Goal: Communication & Community: Answer question/provide support

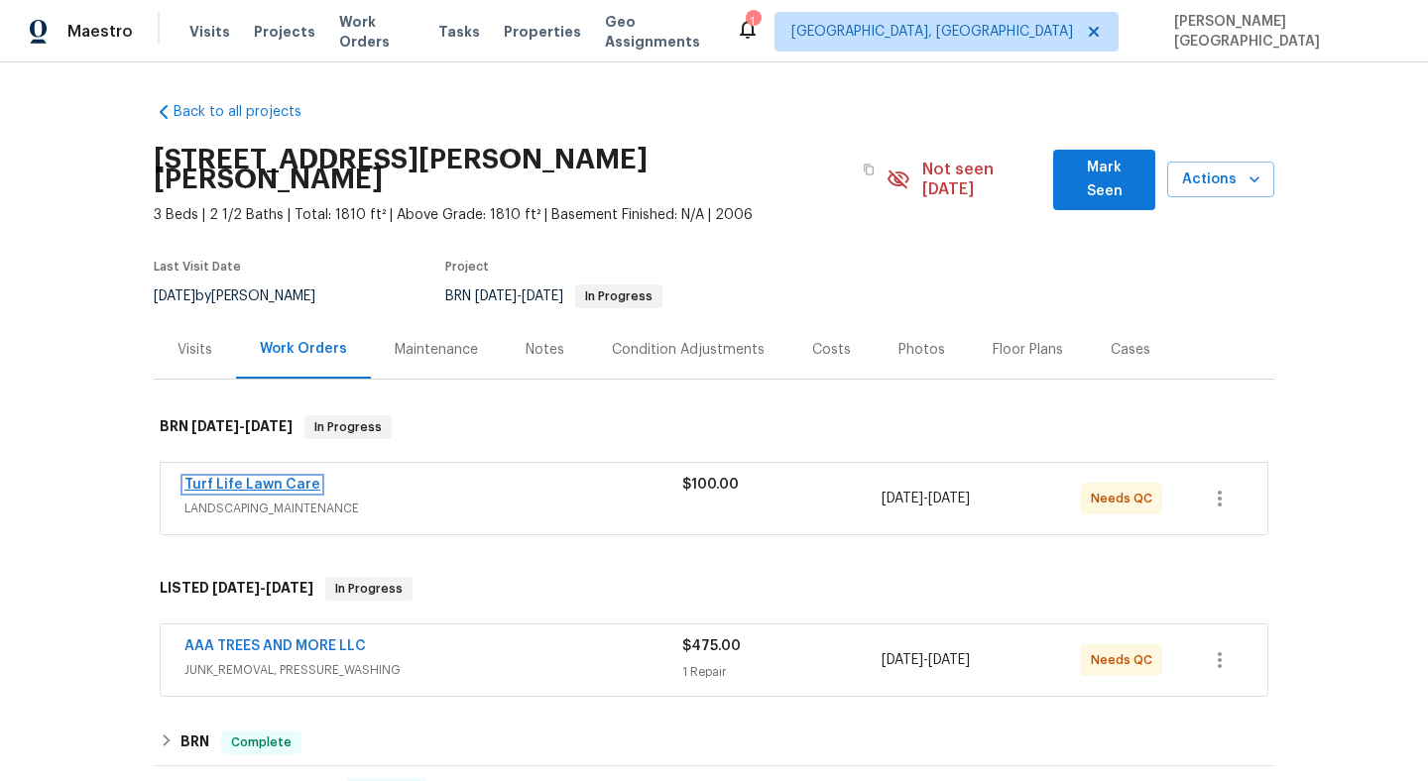
click at [284, 478] on link "Turf Life Lawn Care" at bounding box center [252, 485] width 136 height 14
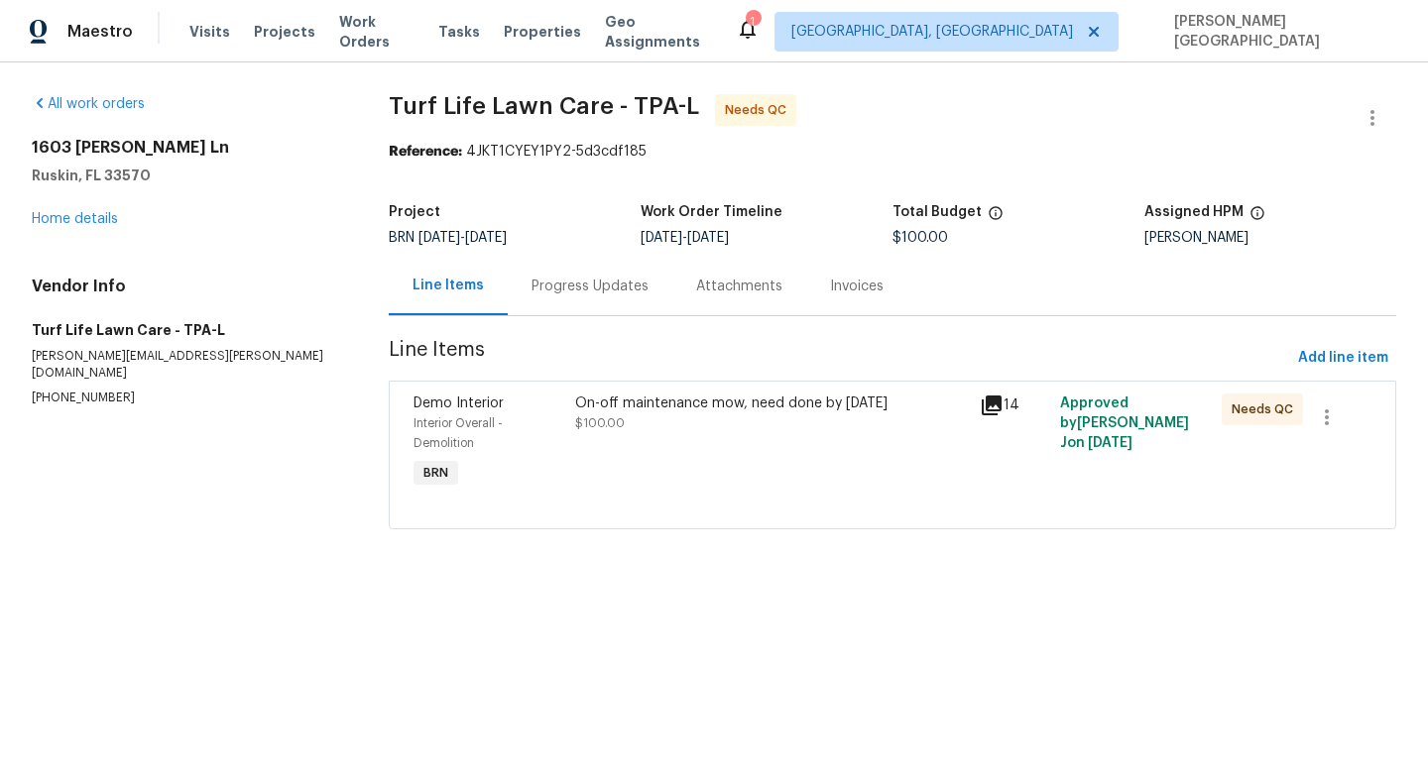
click at [678, 415] on div "On-off maintenance mow, need done by Thursday $100.00" at bounding box center [771, 414] width 392 height 40
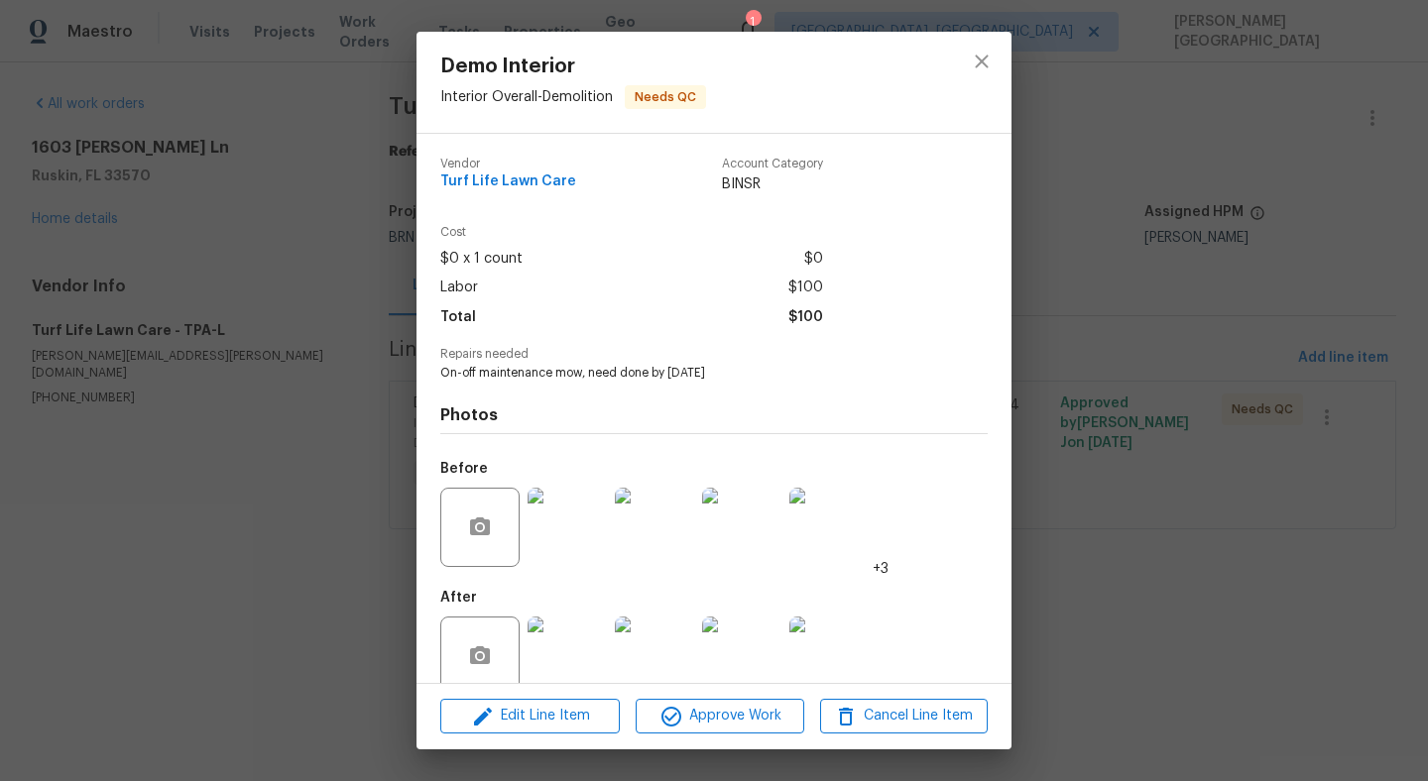
scroll to position [33, 0]
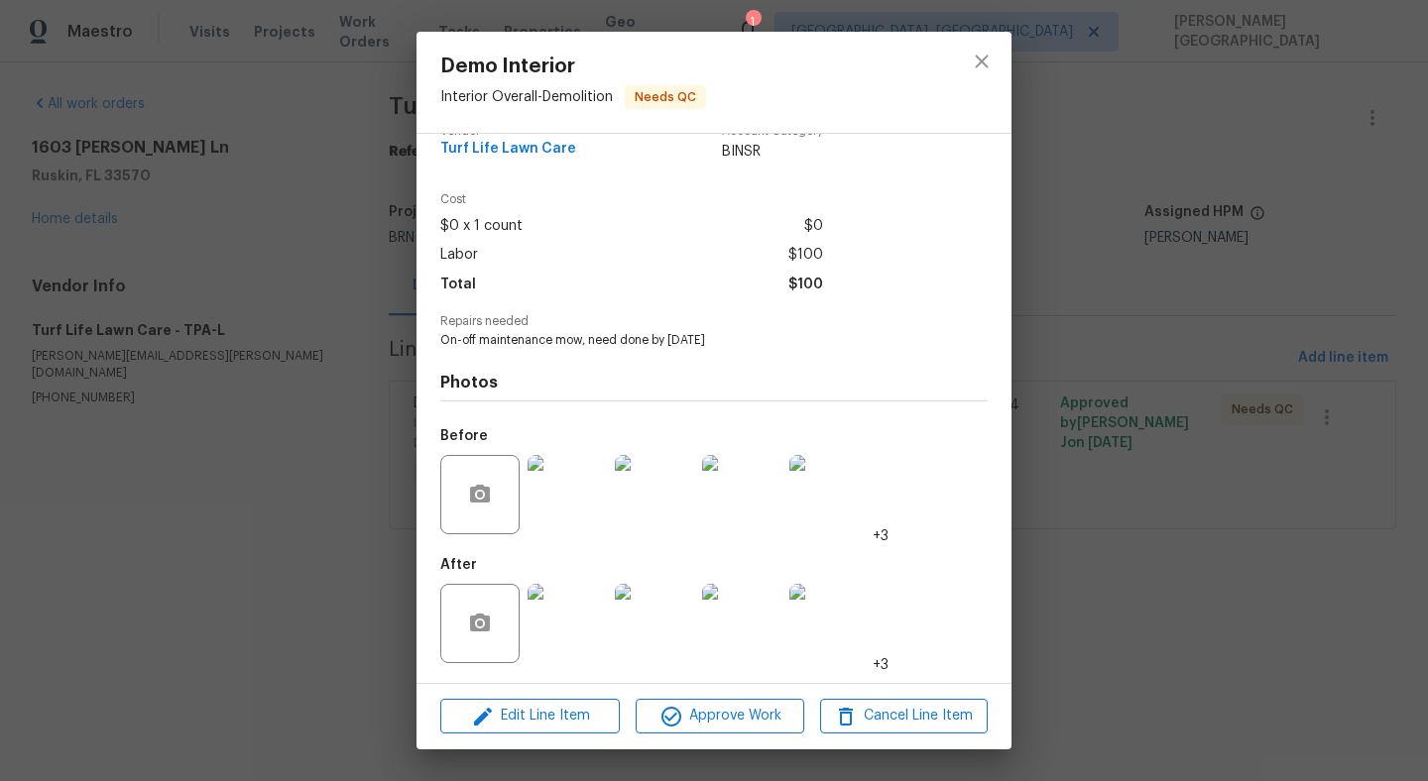
click at [564, 634] on img at bounding box center [566, 623] width 79 height 79
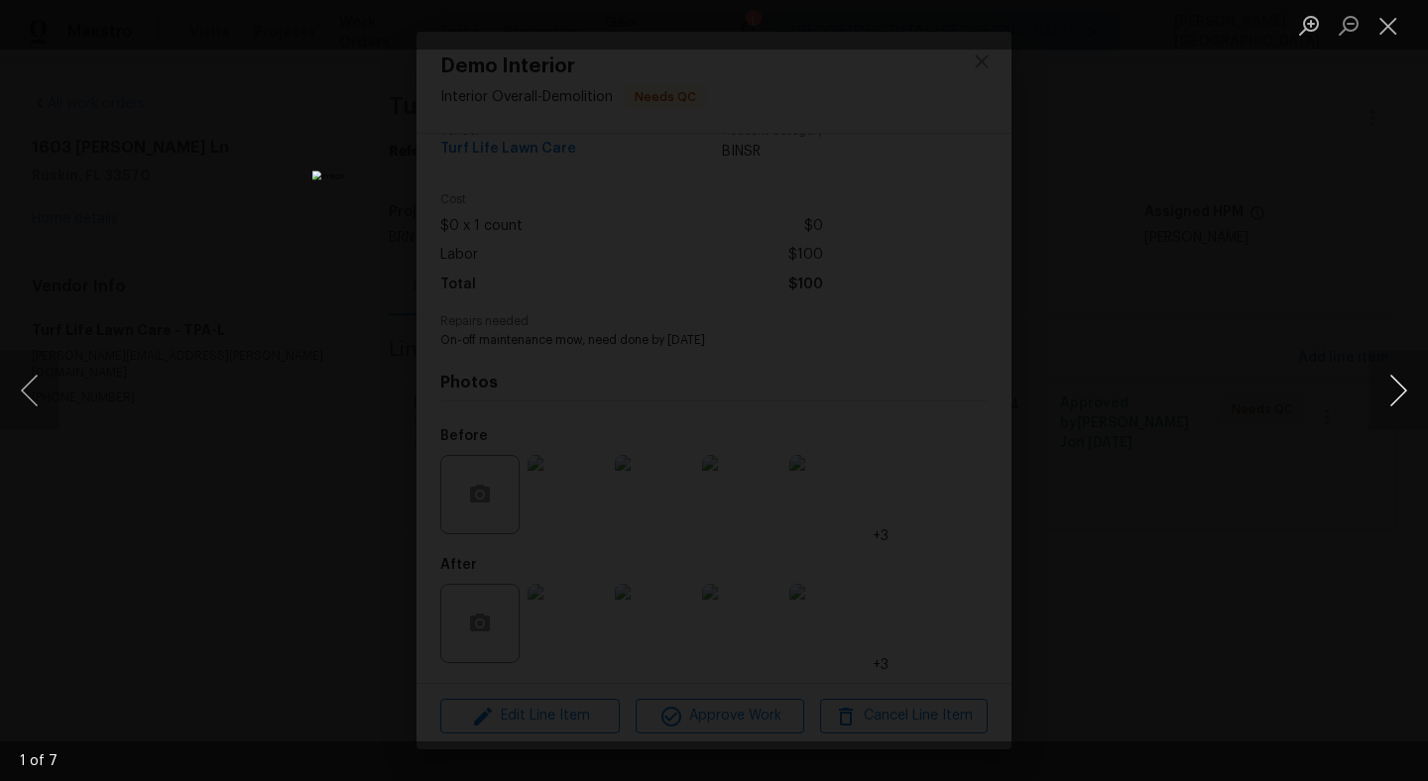
click at [1384, 406] on button "Next image" at bounding box center [1397, 390] width 59 height 79
click at [1385, 409] on button "Next image" at bounding box center [1397, 390] width 59 height 79
click at [1385, 412] on button "Next image" at bounding box center [1397, 390] width 59 height 79
click at [1385, 414] on button "Next image" at bounding box center [1397, 390] width 59 height 79
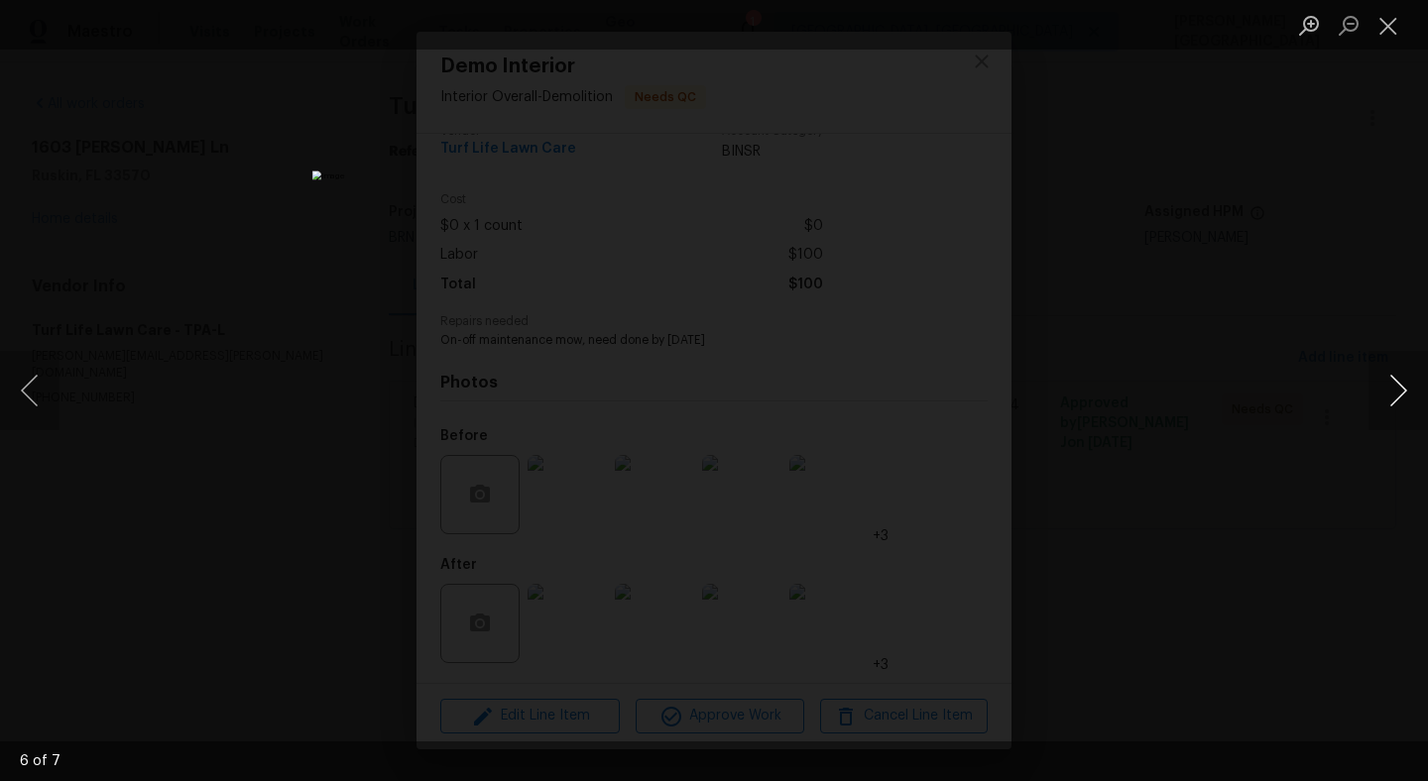
click at [1384, 417] on button "Next image" at bounding box center [1397, 390] width 59 height 79
click at [1385, 415] on button "Next image" at bounding box center [1397, 390] width 59 height 79
click at [1385, 416] on button "Next image" at bounding box center [1397, 390] width 59 height 79
click at [1381, 414] on button "Next image" at bounding box center [1397, 390] width 59 height 79
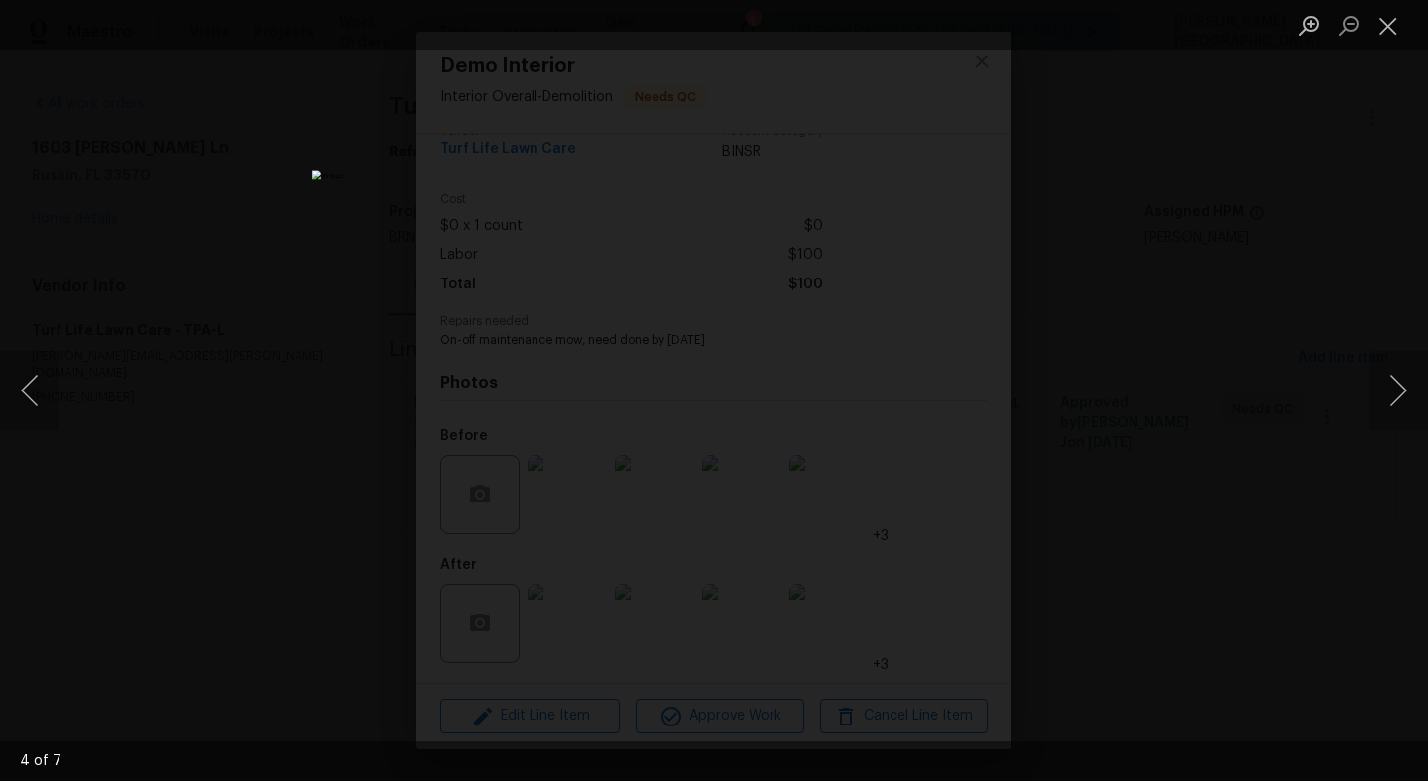
click at [1292, 223] on div "Lightbox" at bounding box center [714, 390] width 1428 height 781
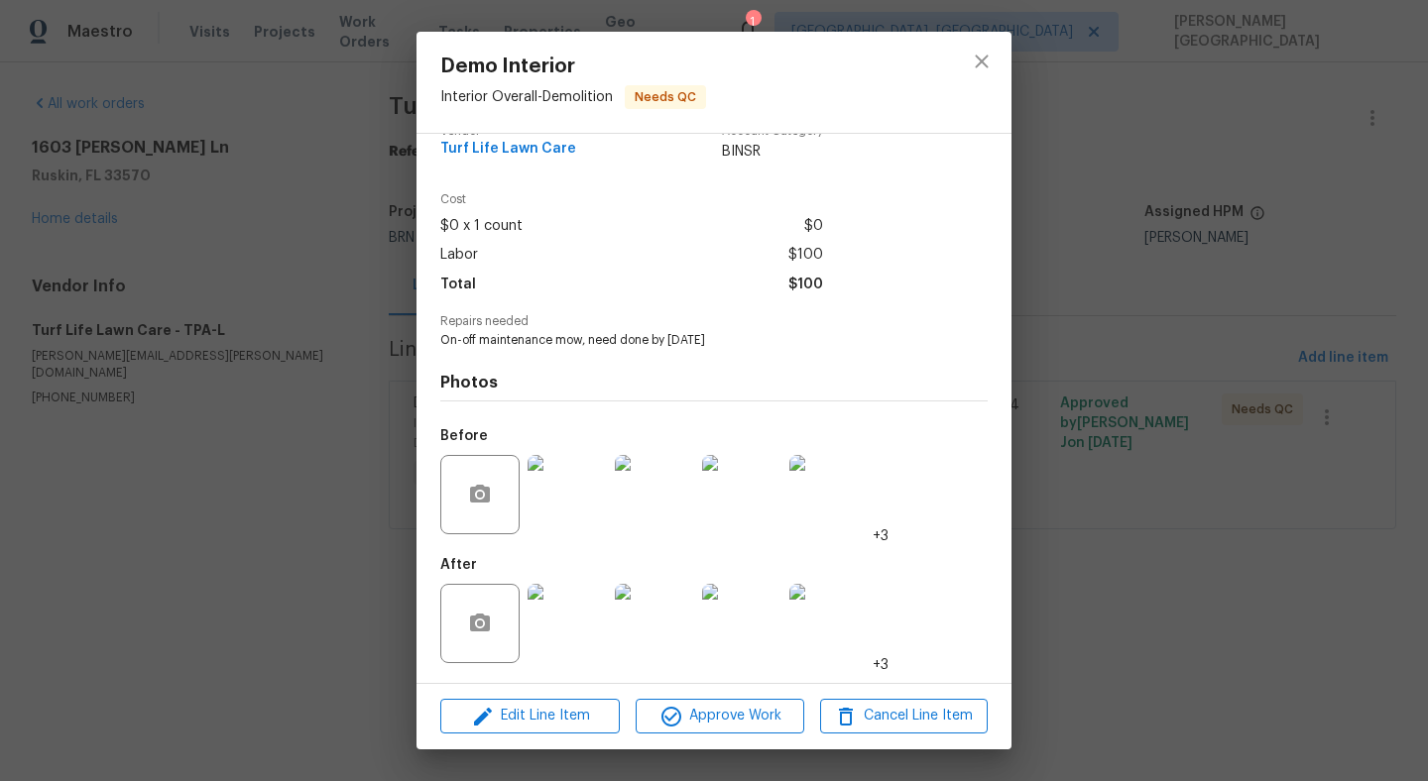
click at [1213, 426] on div "Demo Interior Interior Overall - Demolition Needs QC Vendor Turf Life Lawn Care…" at bounding box center [714, 390] width 1428 height 781
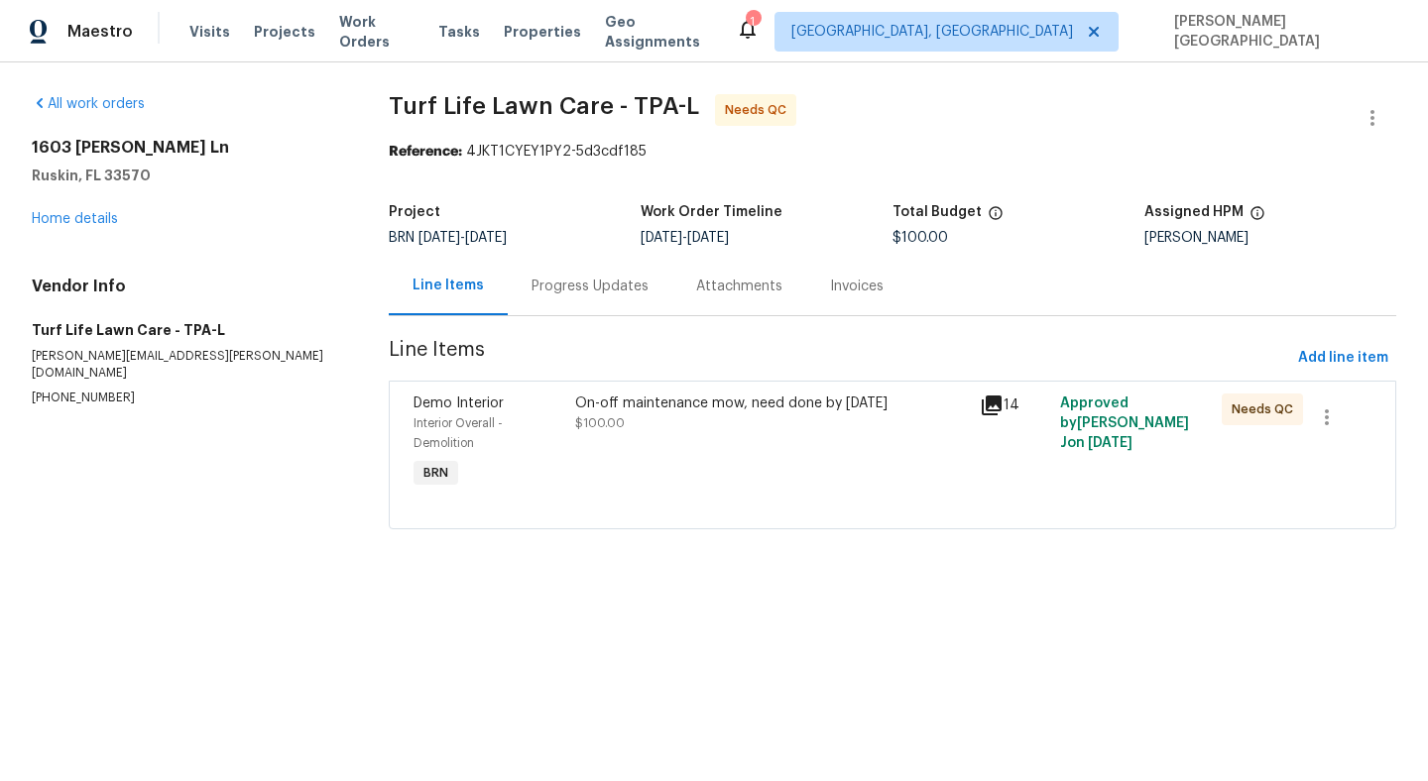
click at [556, 295] on div "Progress Updates" at bounding box center [589, 287] width 117 height 20
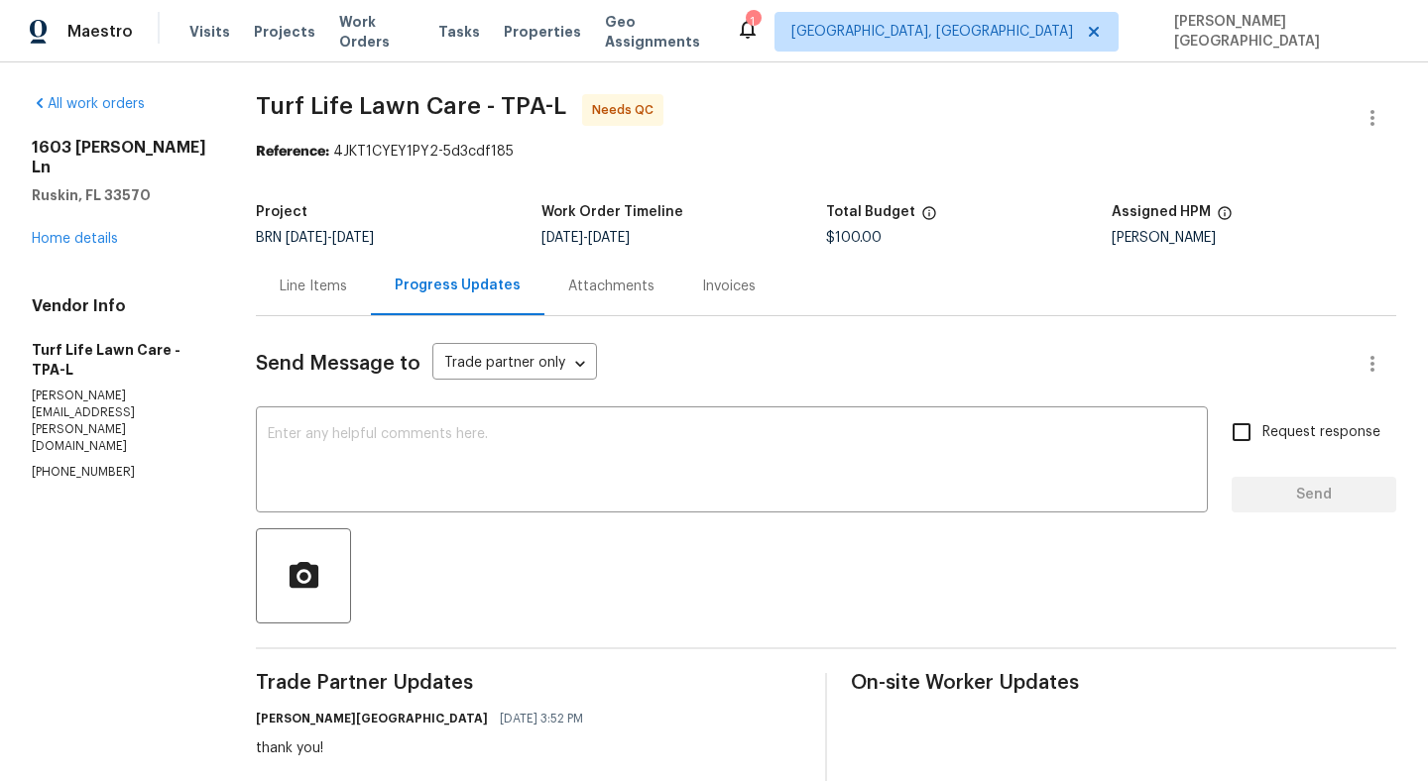
click at [352, 274] on div "Line Items" at bounding box center [313, 286] width 115 height 58
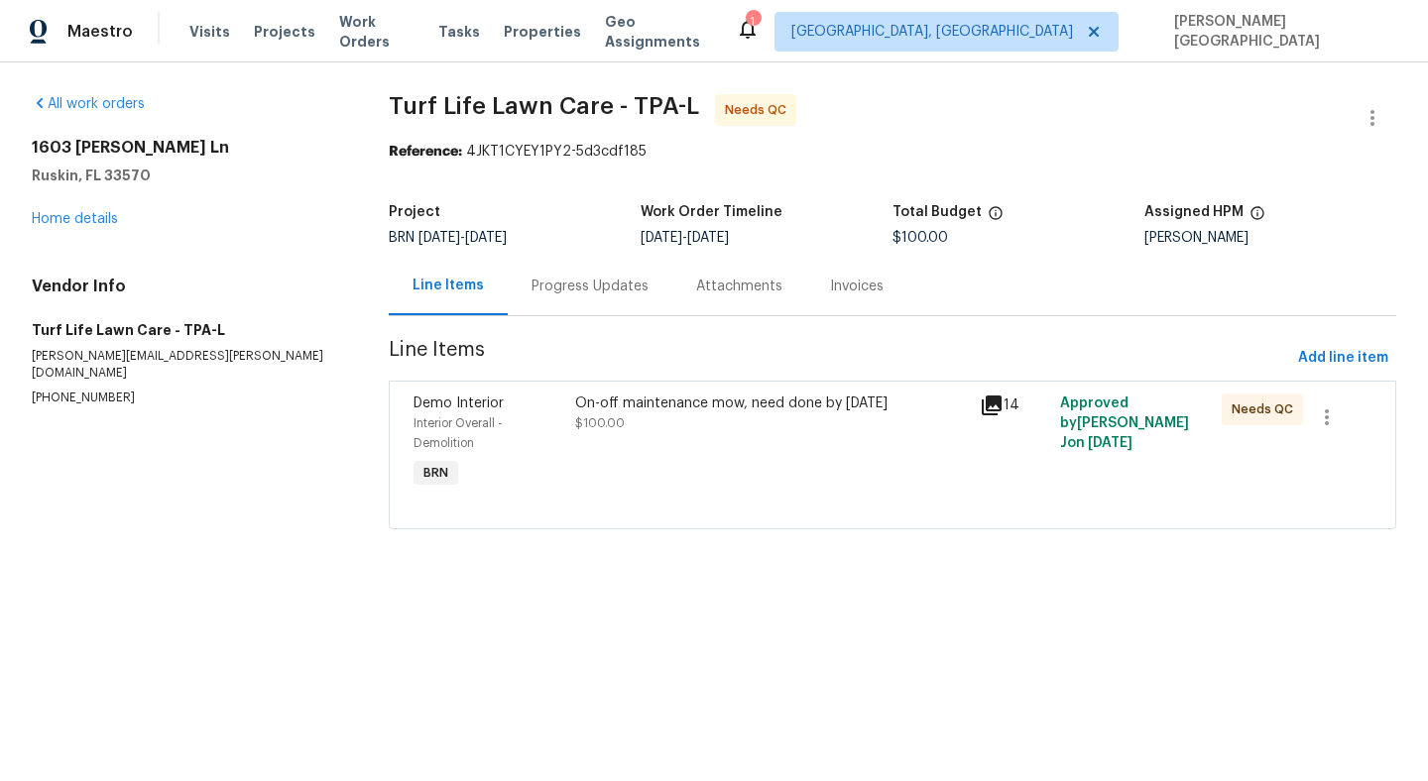
click at [643, 409] on div "On-off maintenance mow, need done by Thursday" at bounding box center [771, 404] width 392 height 20
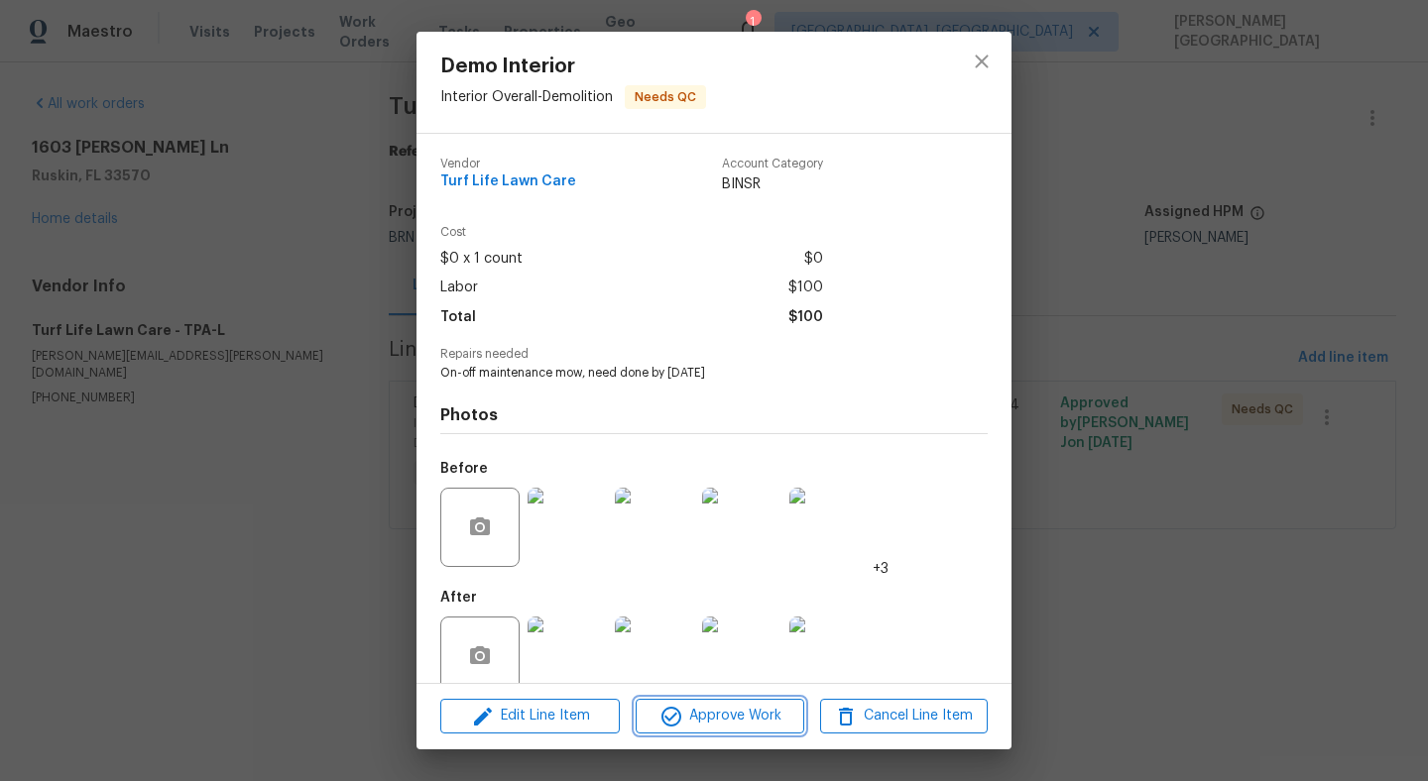
click at [705, 706] on span "Approve Work" at bounding box center [720, 716] width 156 height 25
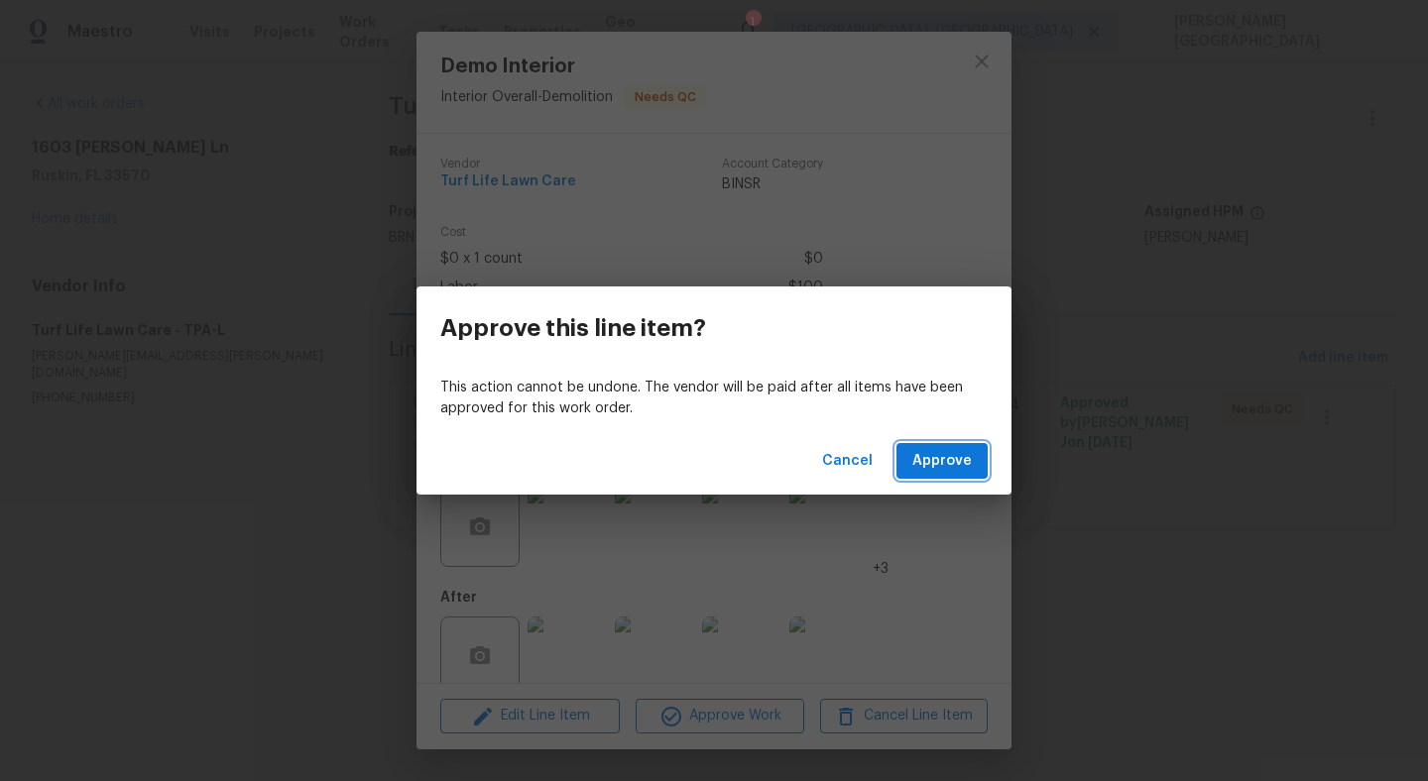
click at [936, 468] on span "Approve" at bounding box center [941, 461] width 59 height 25
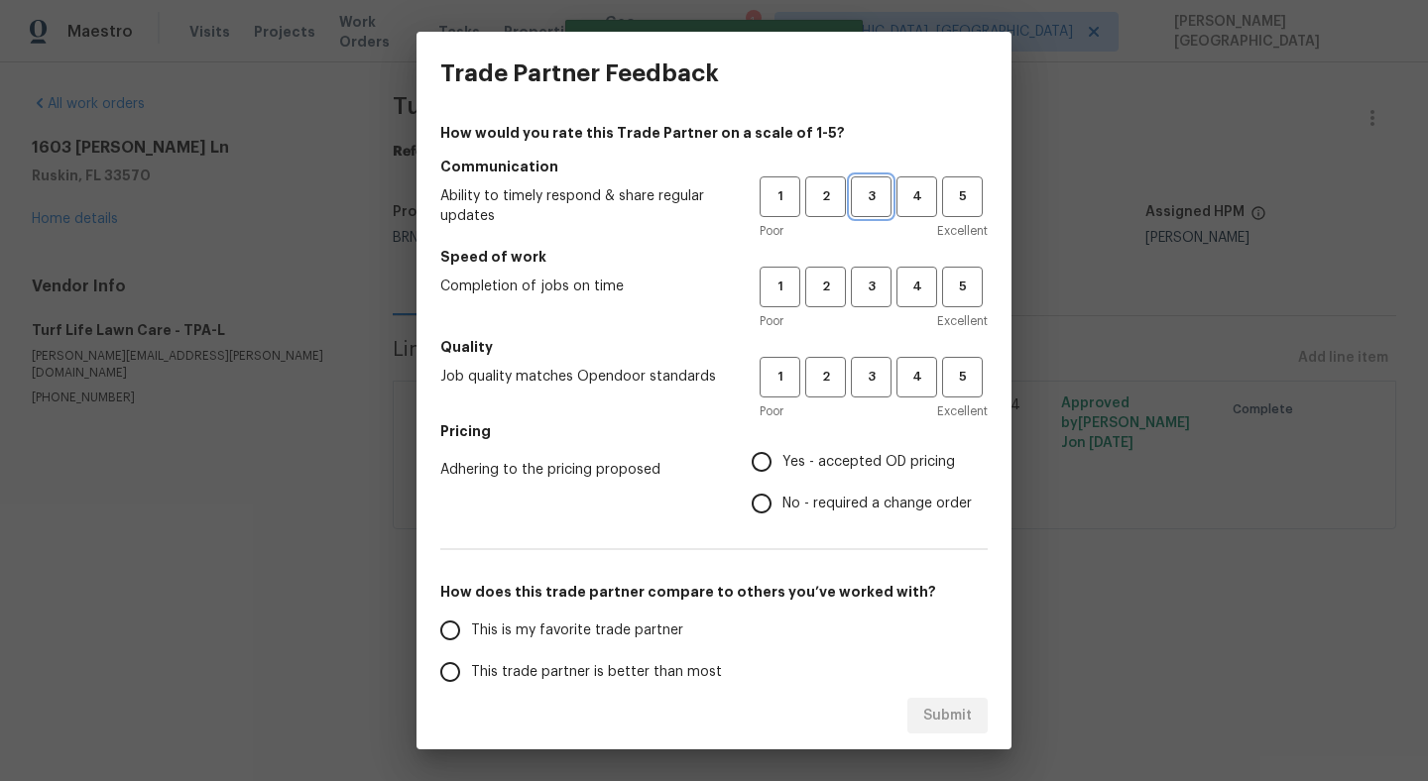
click at [871, 193] on span "3" at bounding box center [871, 196] width 37 height 23
click at [878, 285] on span "3" at bounding box center [871, 287] width 37 height 23
click at [870, 386] on span "3" at bounding box center [871, 377] width 37 height 23
click at [758, 498] on input "No - required a change order" at bounding box center [762, 504] width 42 height 42
radio input "true"
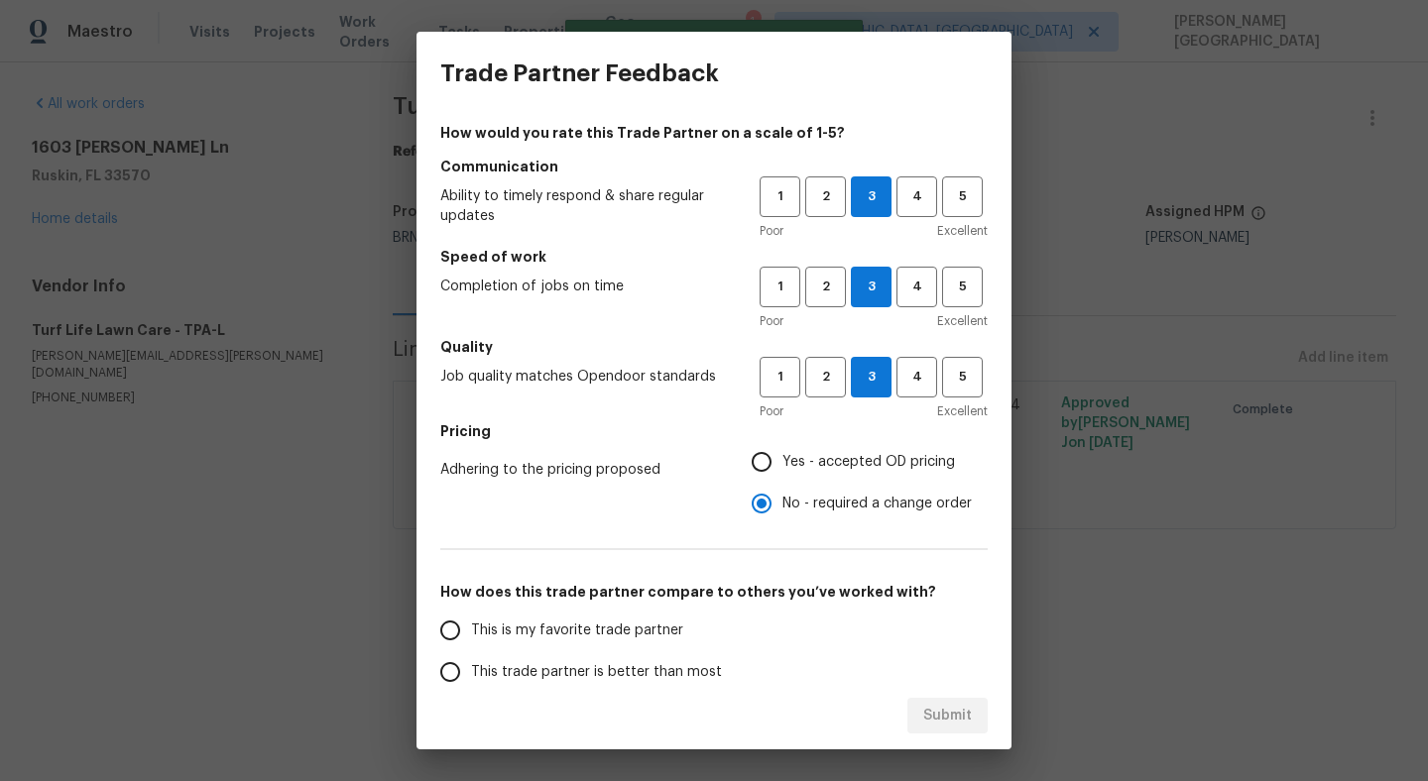
click at [520, 666] on span "This trade partner is better than most" at bounding box center [596, 672] width 251 height 21
click at [471, 666] on input "This trade partner is better than most" at bounding box center [450, 672] width 42 height 42
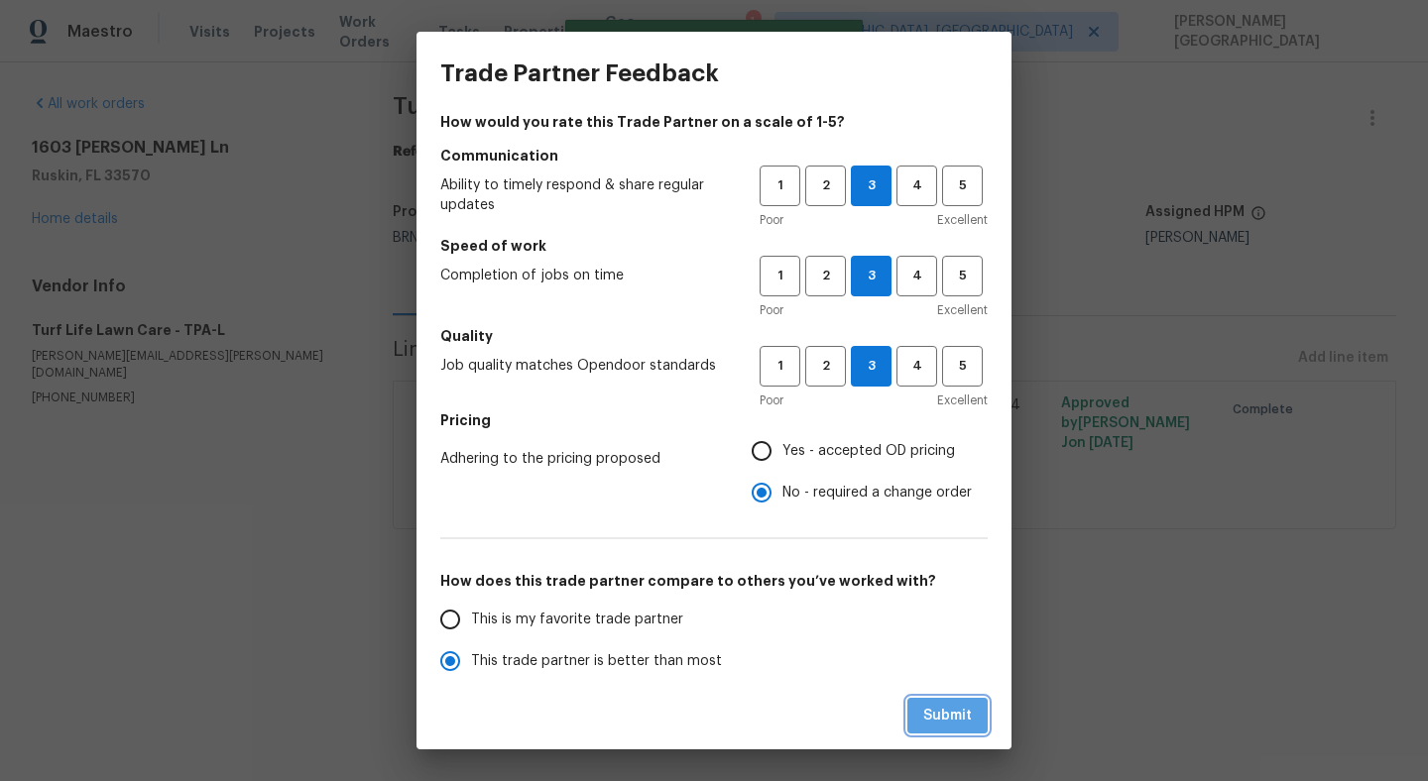
click at [942, 710] on span "Submit" at bounding box center [947, 716] width 49 height 25
radio input "true"
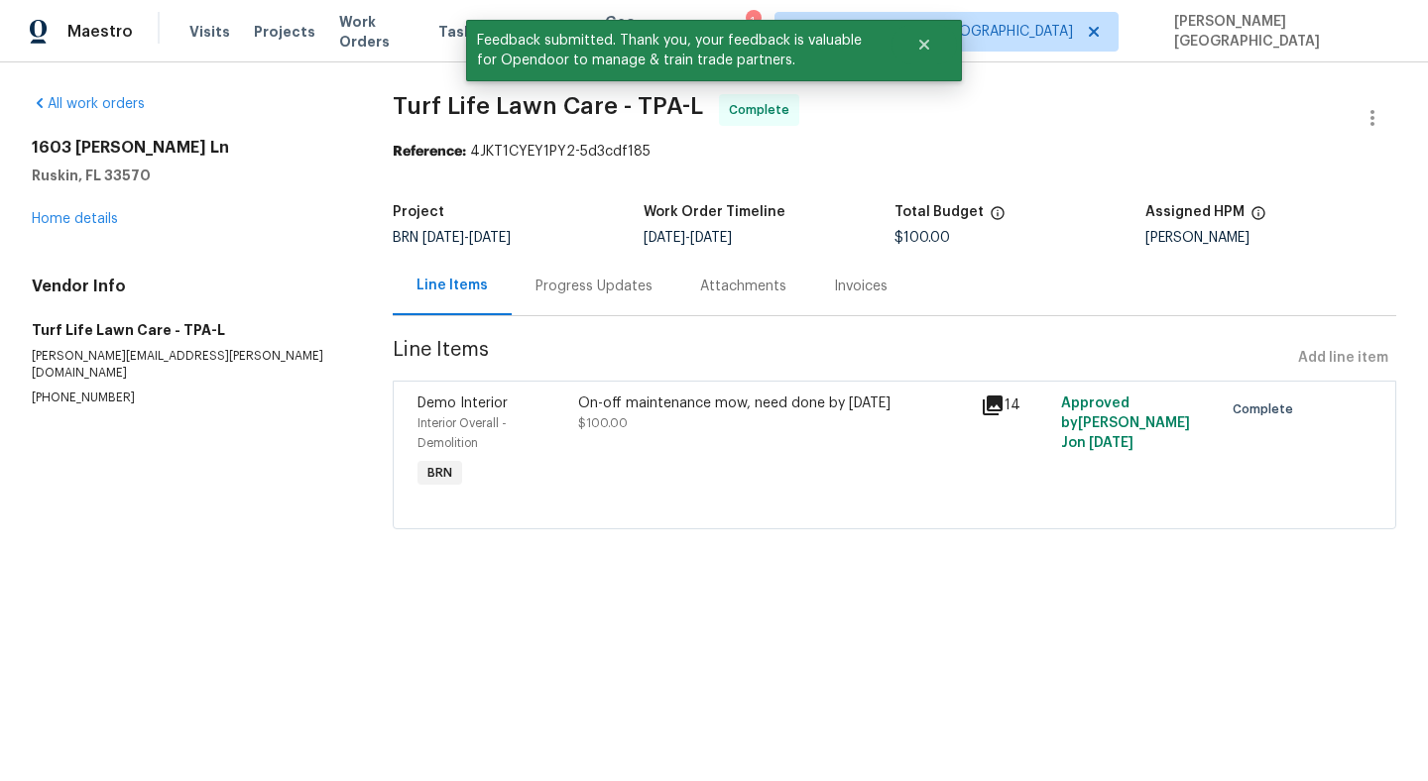
click at [562, 294] on div "Progress Updates" at bounding box center [593, 287] width 117 height 20
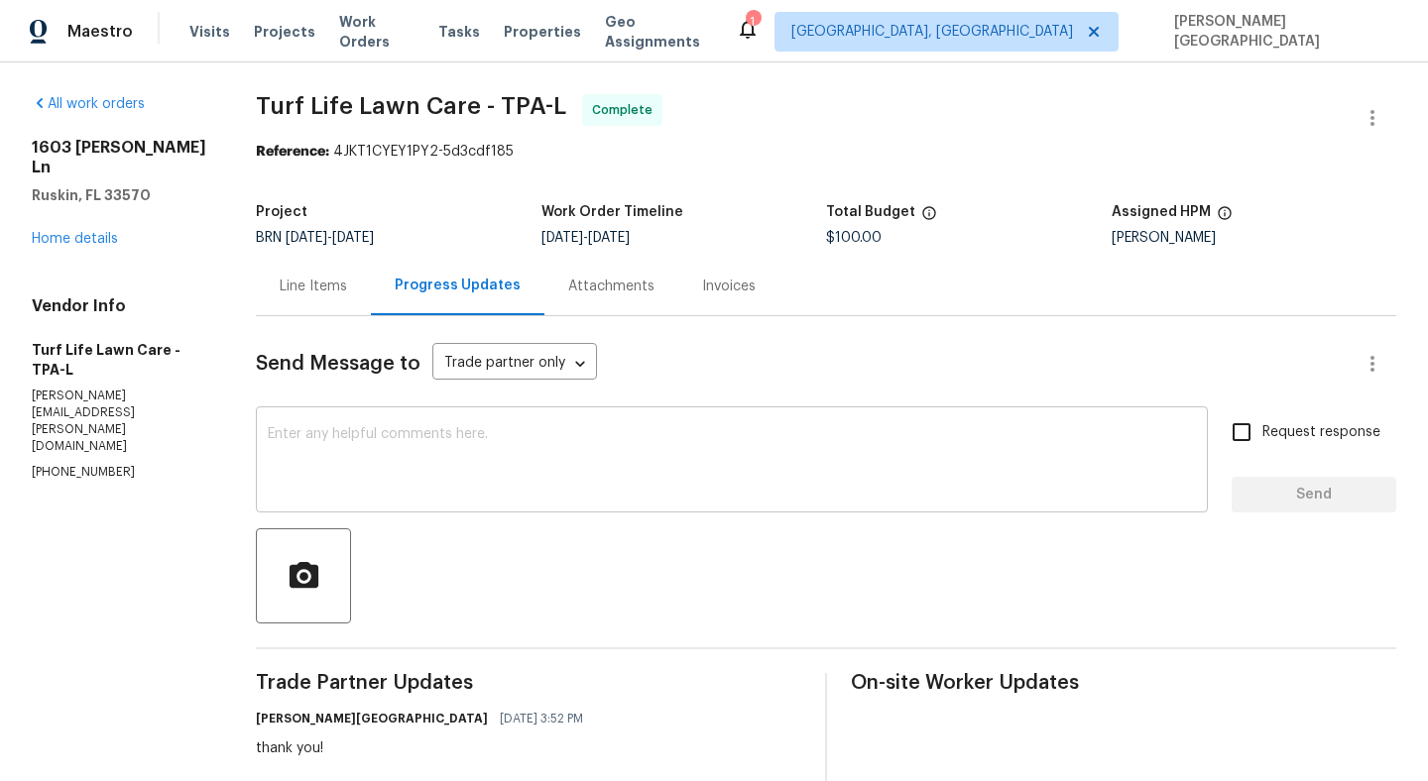
click at [339, 459] on textarea at bounding box center [732, 461] width 928 height 69
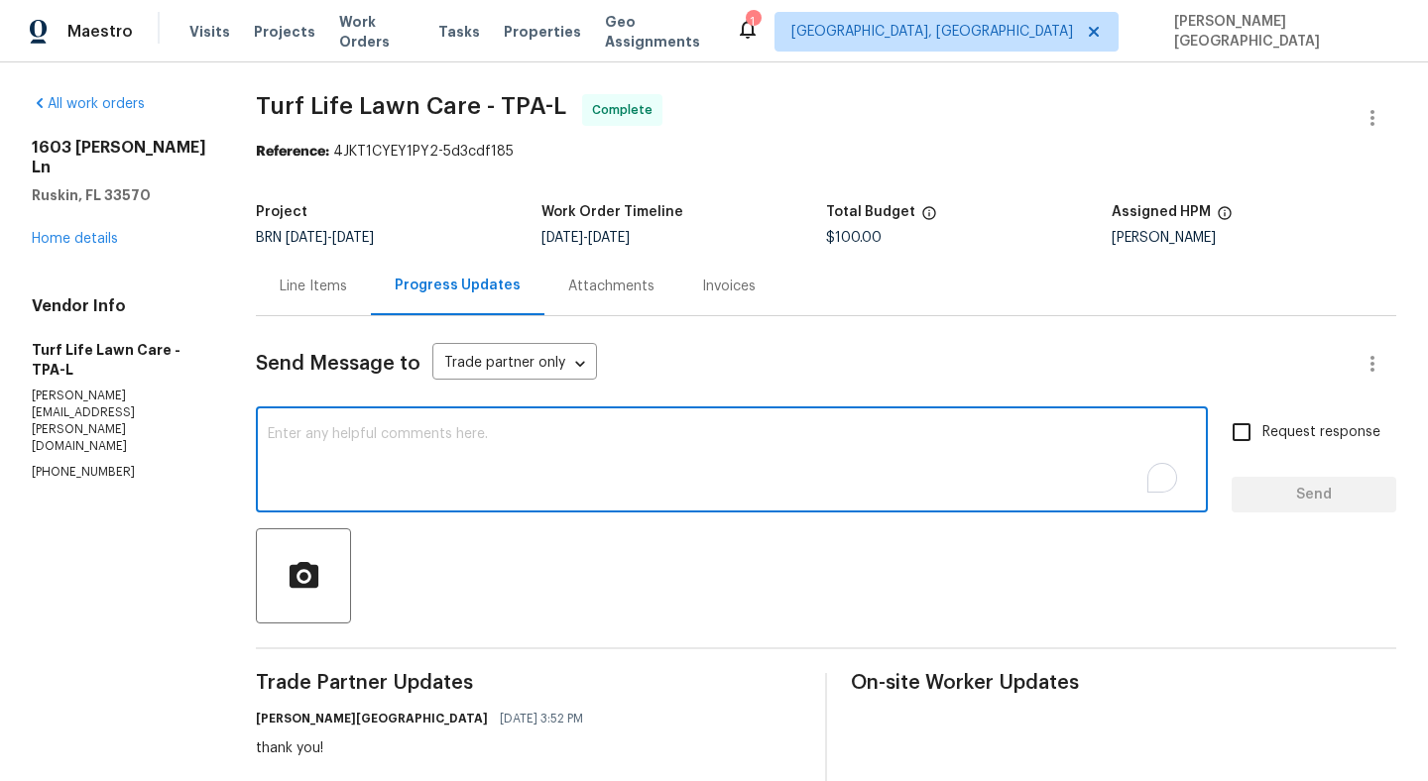
paste textarea "WO is approved, Please upload the detailed paid invoice under invoice section. …"
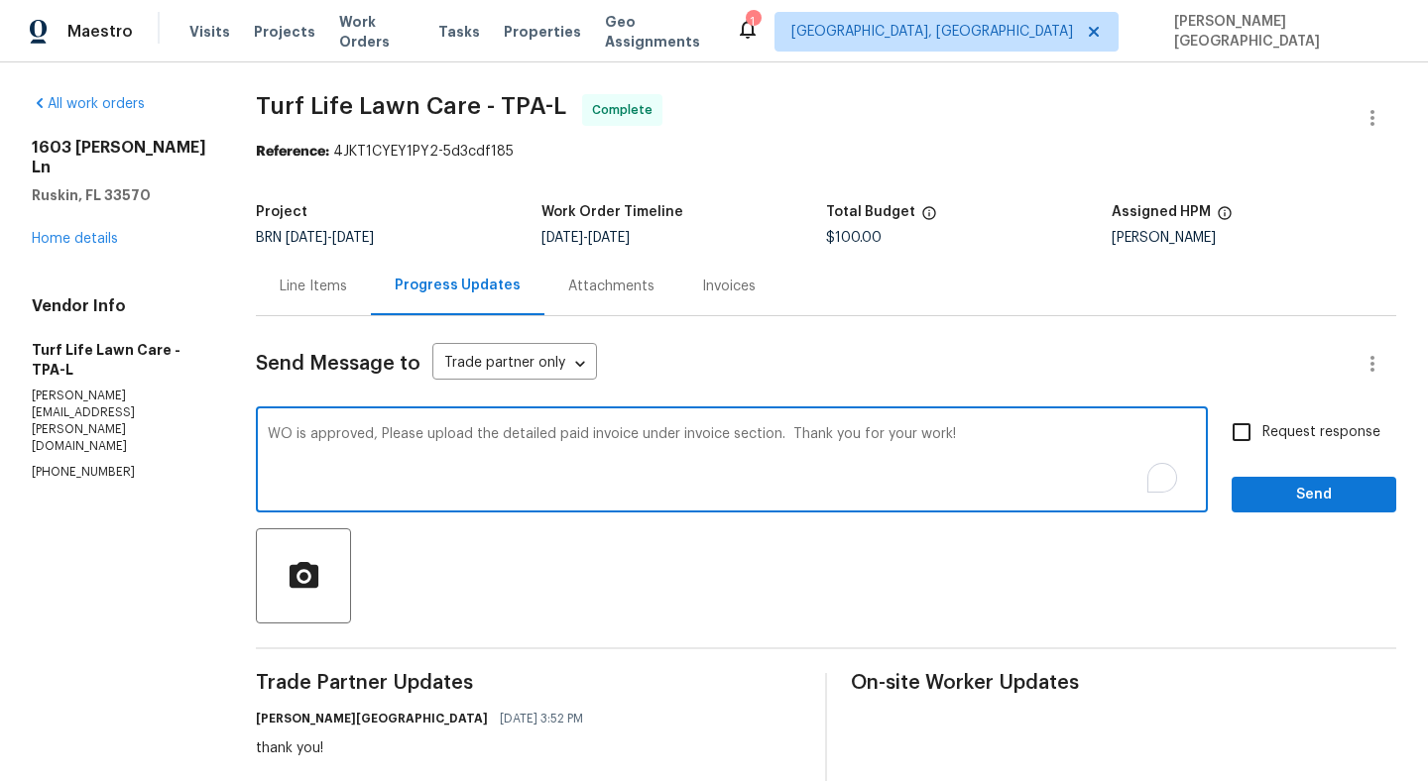
type textarea "WO is approved, Please upload the detailed paid invoice under invoice section. …"
drag, startPoint x: 1252, startPoint y: 424, endPoint x: 1253, endPoint y: 449, distance: 24.8
click at [1252, 424] on input "Request response" at bounding box center [1242, 432] width 42 height 42
checkbox input "true"
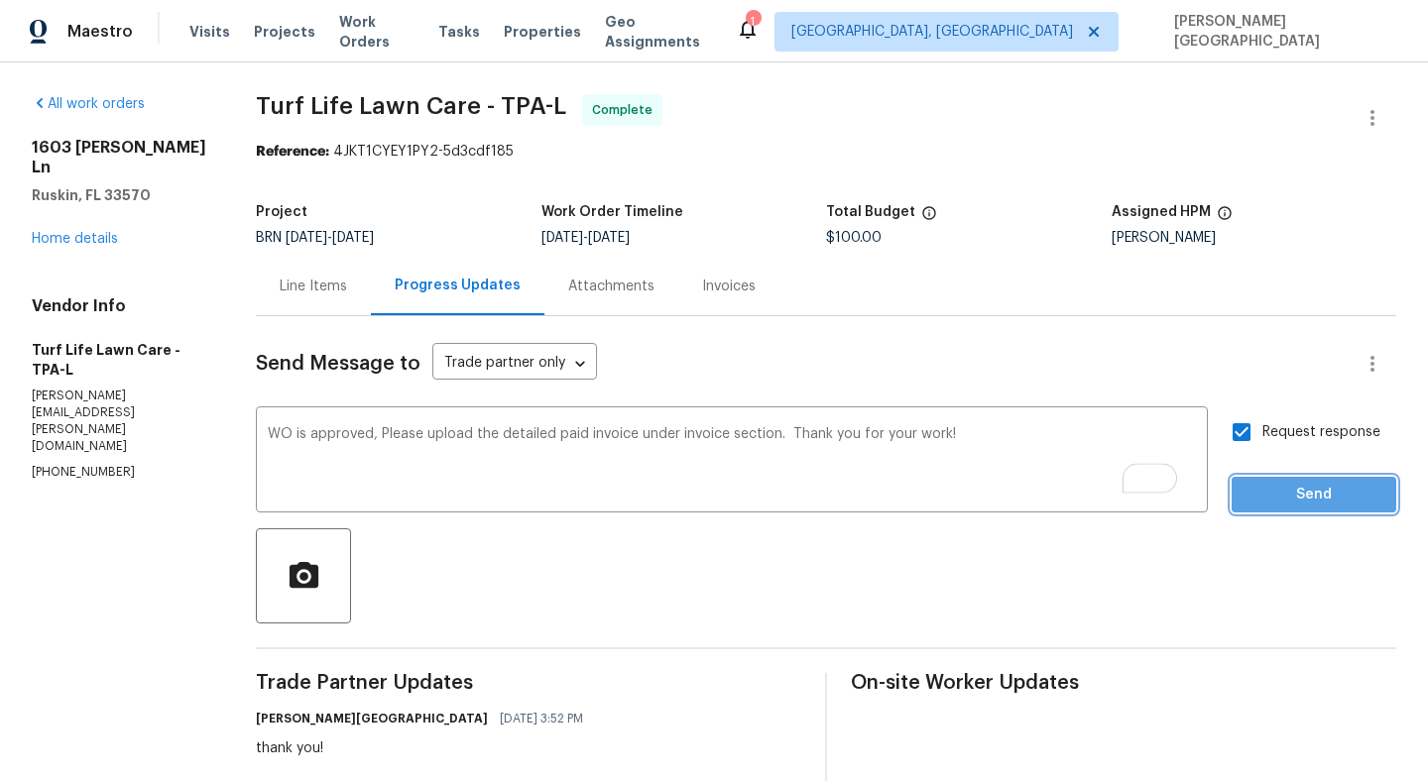
click at [1271, 508] on button "Send" at bounding box center [1313, 495] width 165 height 37
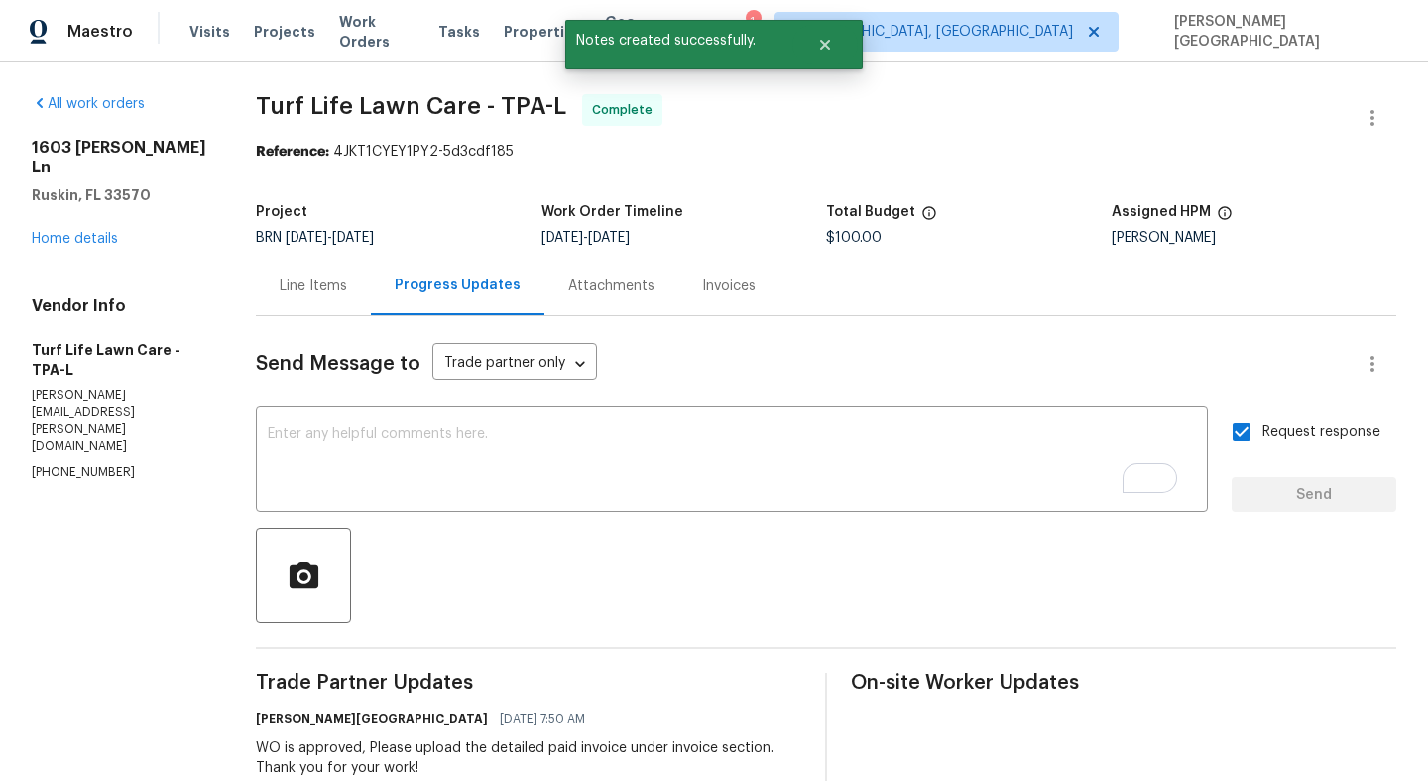
click at [715, 300] on div "Invoices" at bounding box center [728, 286] width 101 height 58
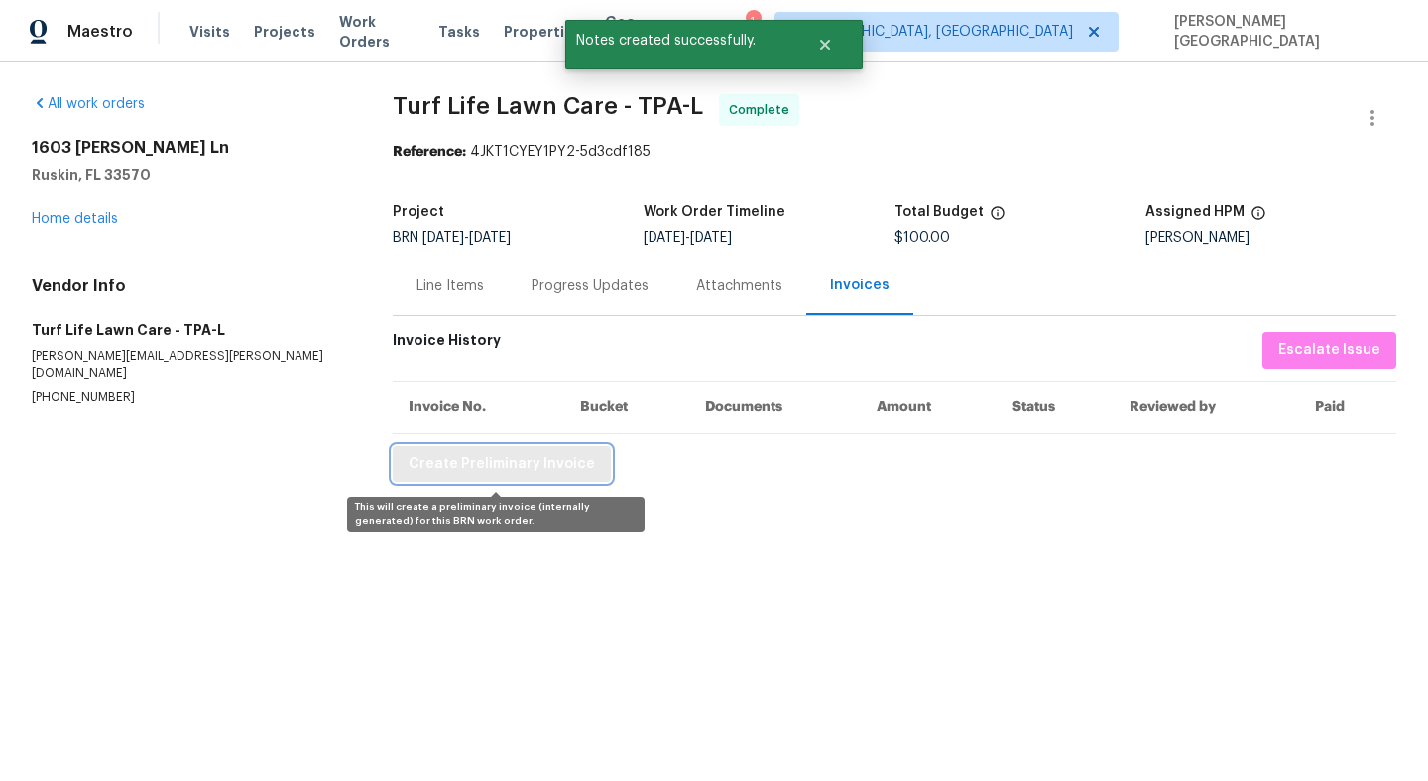
click at [466, 472] on span "Create Preliminary Invoice" at bounding box center [502, 464] width 186 height 25
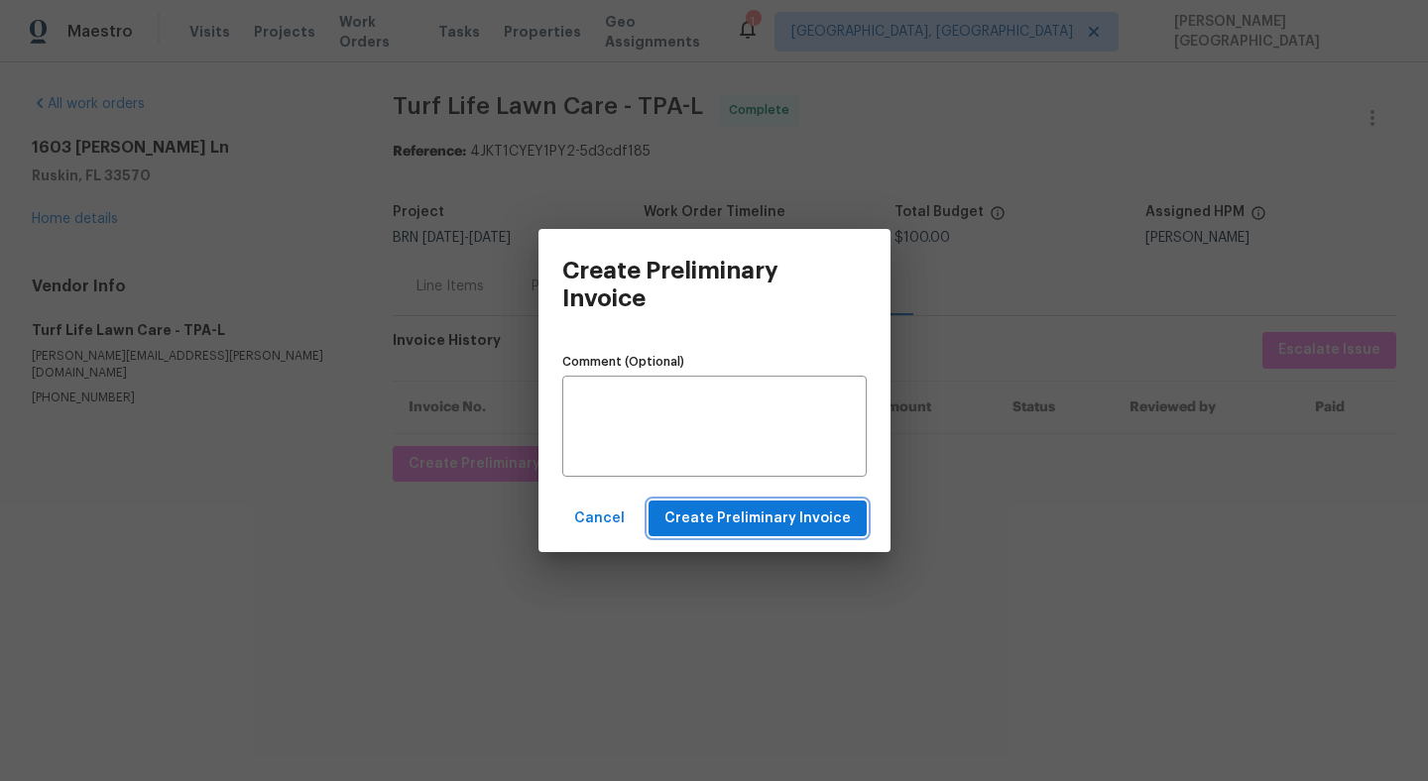
click at [713, 531] on button "Create Preliminary Invoice" at bounding box center [757, 519] width 218 height 37
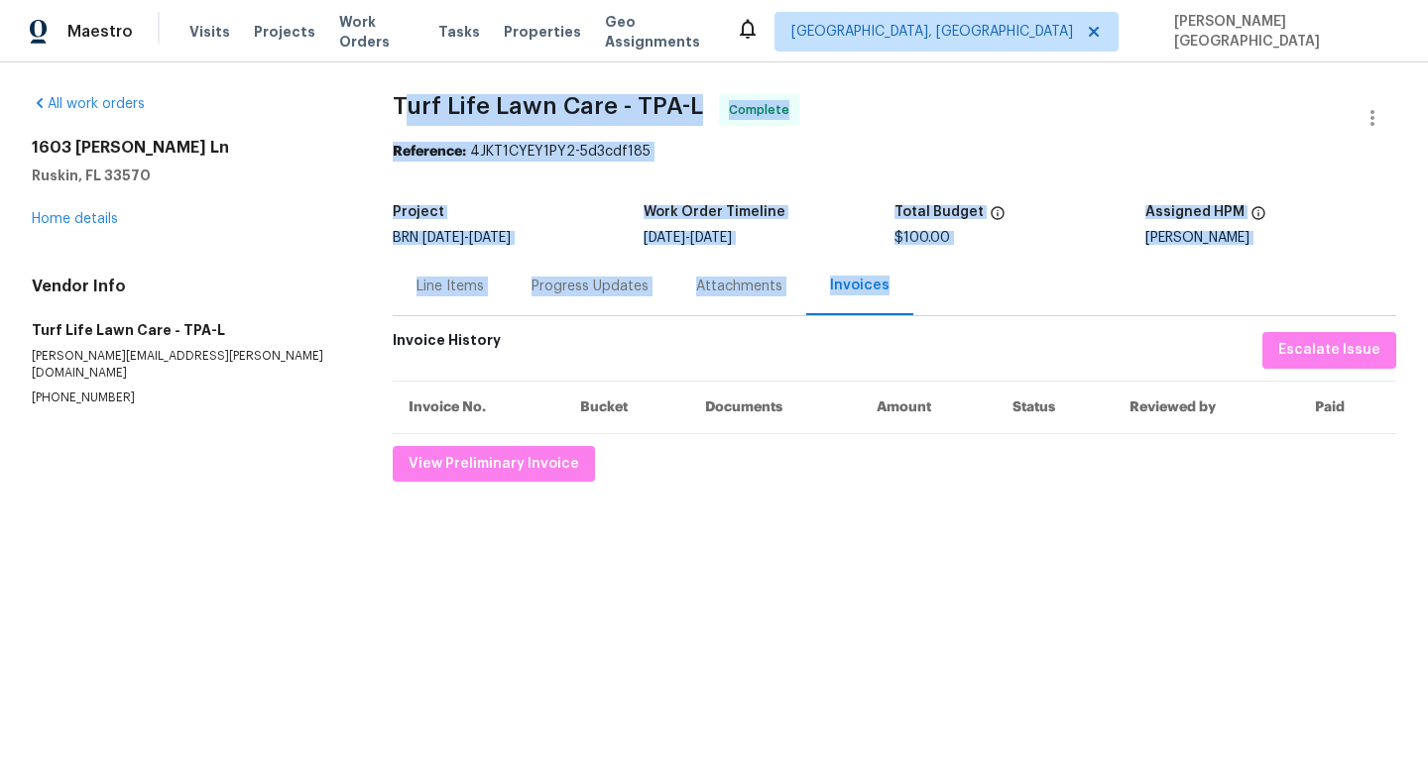
click at [411, 106] on span "Turf Life Lawn Care - TPA-L" at bounding box center [548, 106] width 310 height 24
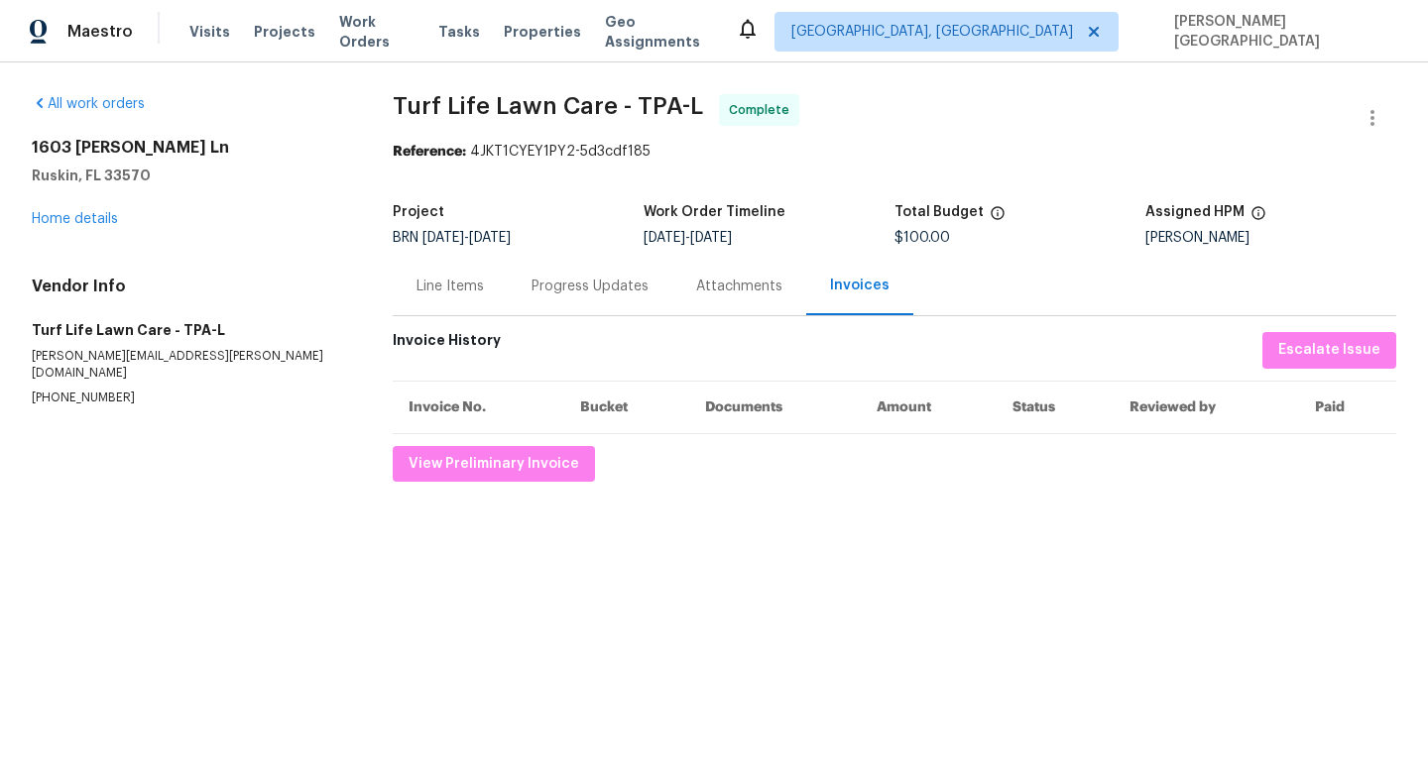
click at [499, 106] on span "Turf Life Lawn Care - TPA-L" at bounding box center [548, 106] width 310 height 24
drag, startPoint x: 386, startPoint y: 100, endPoint x: 605, endPoint y: 95, distance: 219.2
click at [605, 95] on div "All work orders 1603 Carson White Ln Ruskin, FL 33570 Home details Vendor Info …" at bounding box center [714, 287] width 1428 height 451
copy span "Turf Life Lawn Care"
click at [467, 292] on div "Line Items" at bounding box center [449, 287] width 67 height 20
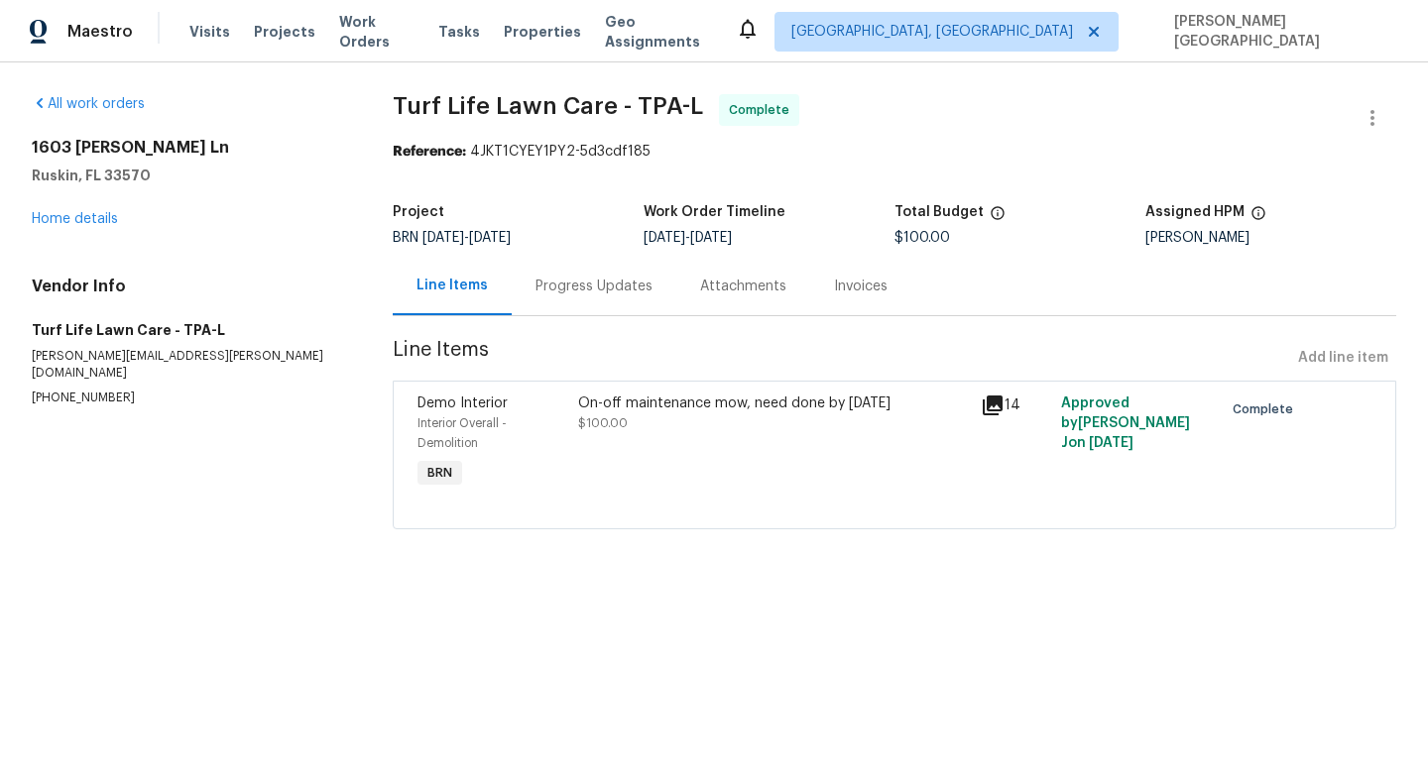
click at [618, 423] on span "$100.00" at bounding box center [603, 423] width 50 height 12
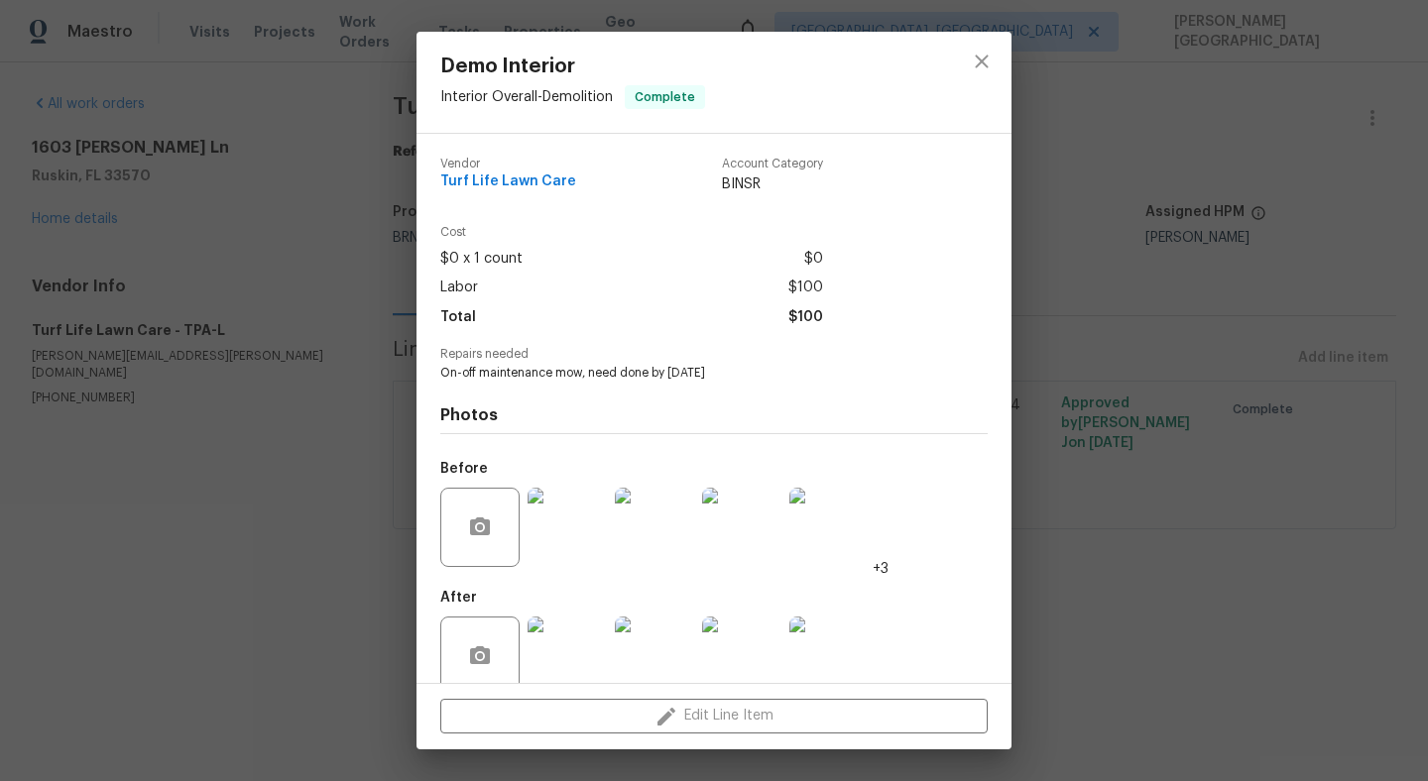
click at [529, 375] on span "On-off maintenance mow, need done by Thursday" at bounding box center [686, 373] width 493 height 17
copy span "On-off maintenance mow, need done by Thursday"
click at [643, 537] on img at bounding box center [654, 527] width 79 height 79
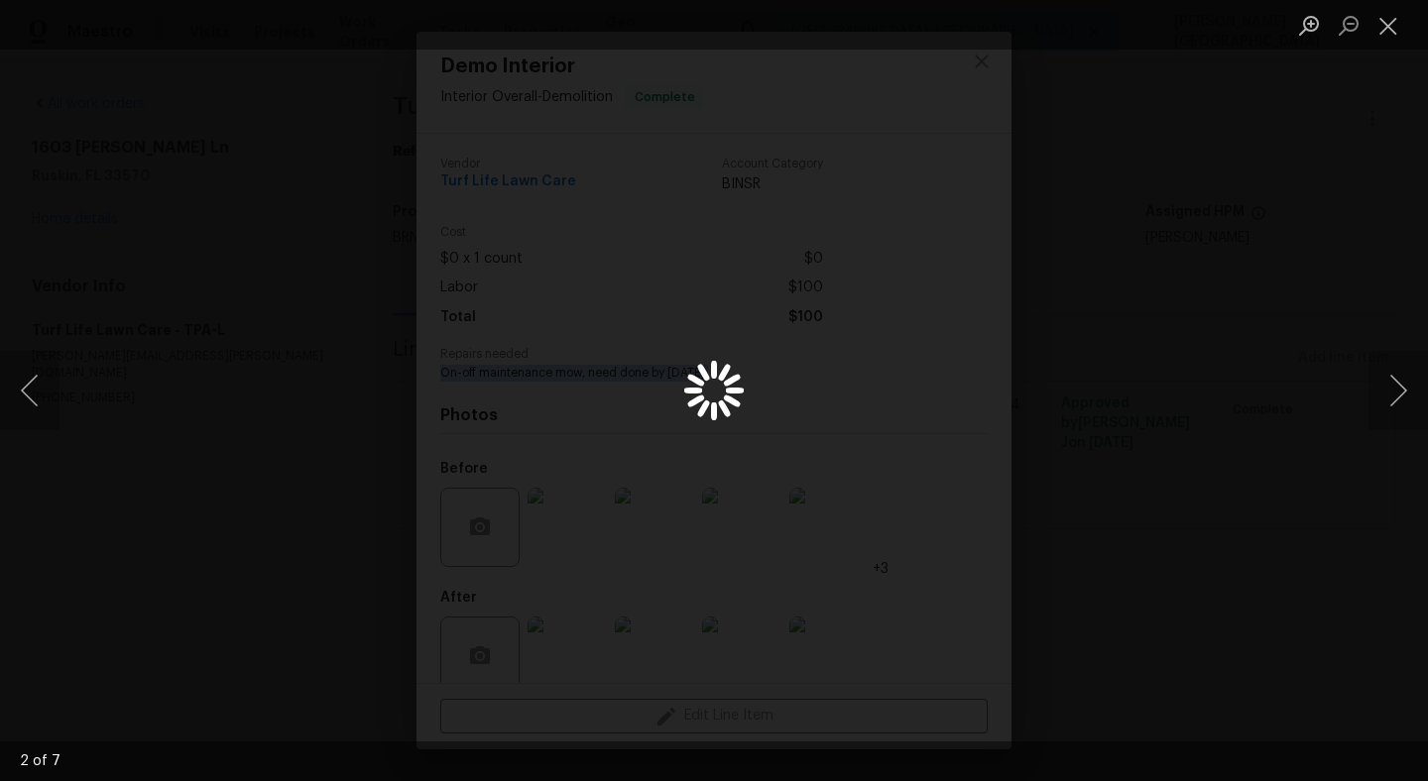
click at [743, 291] on div "Lightbox" at bounding box center [714, 390] width 1428 height 781
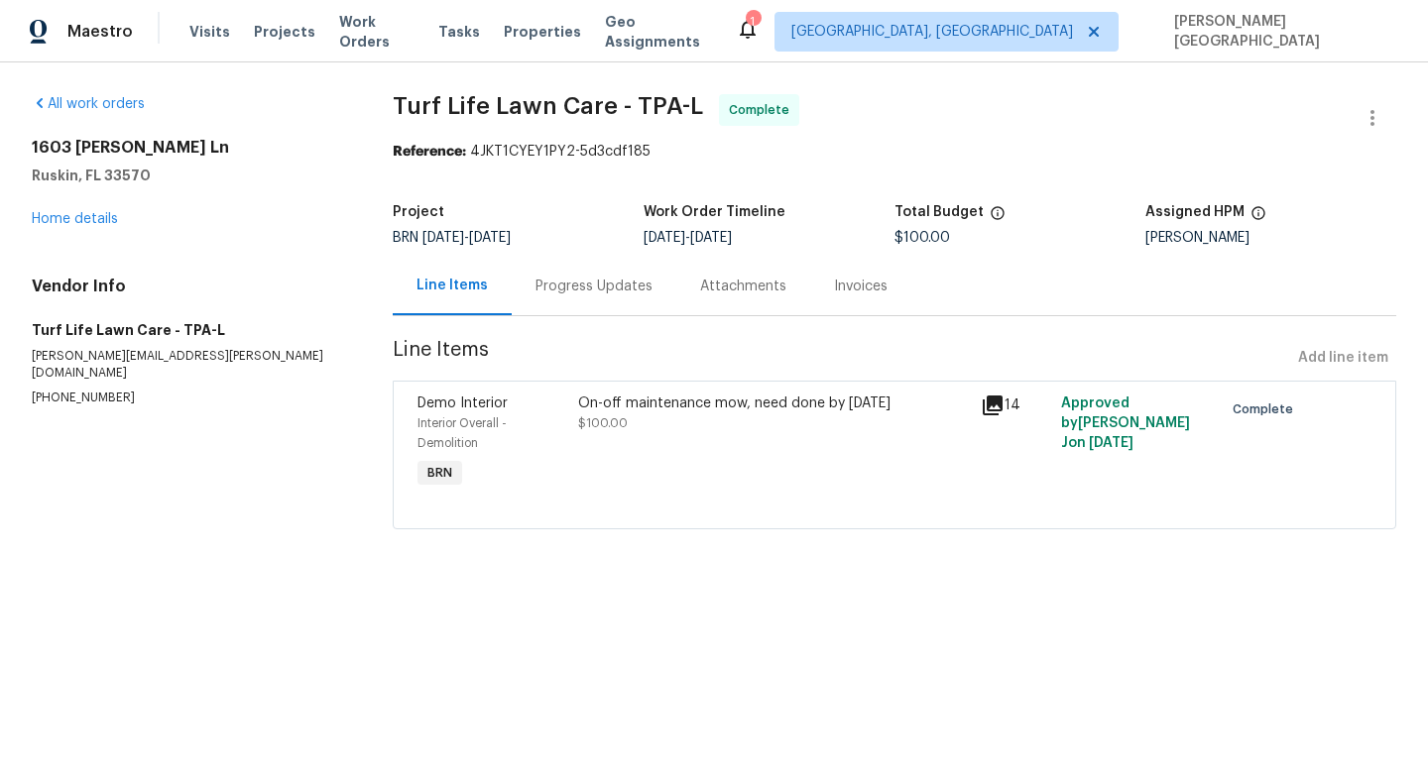
click at [659, 403] on div "On-off maintenance mow, need done by Thursday" at bounding box center [773, 404] width 391 height 20
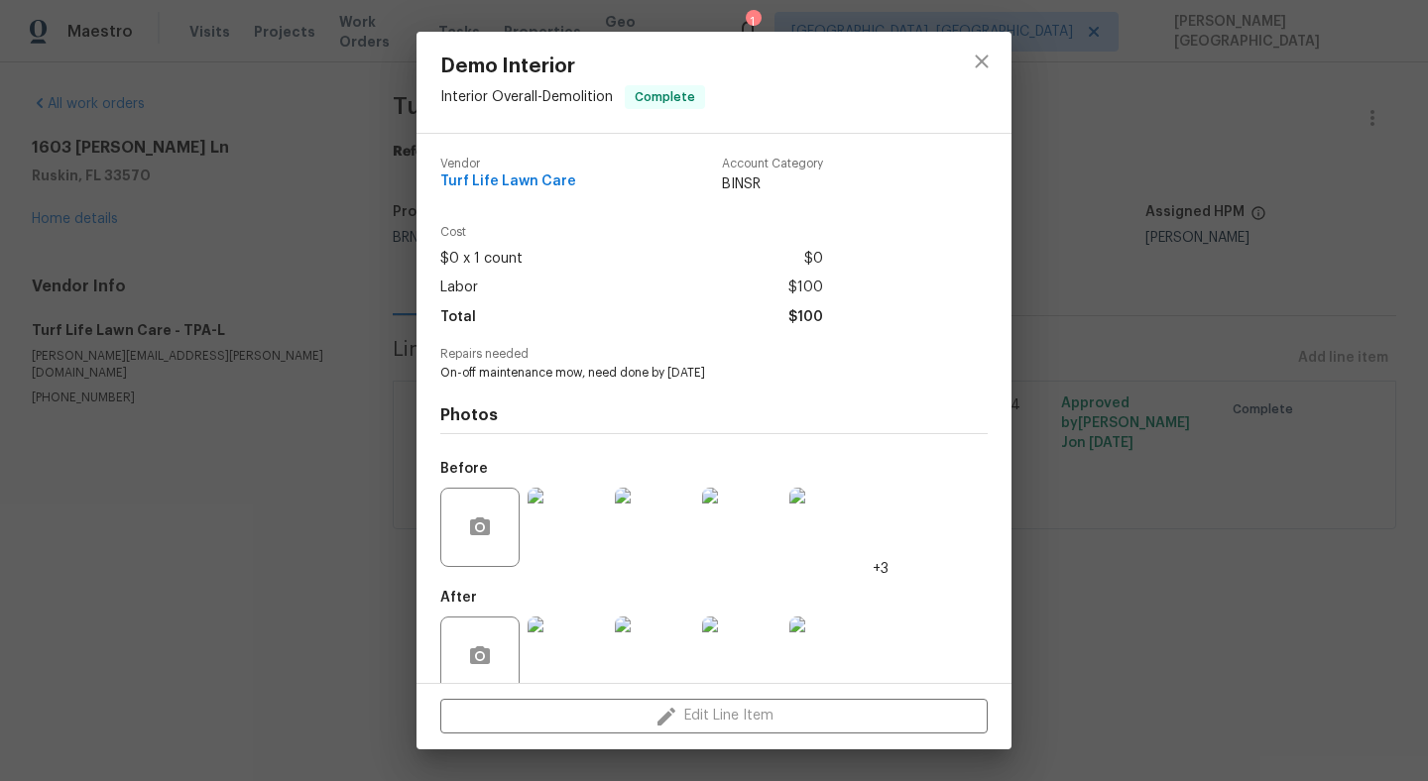
click at [652, 531] on img at bounding box center [654, 527] width 79 height 79
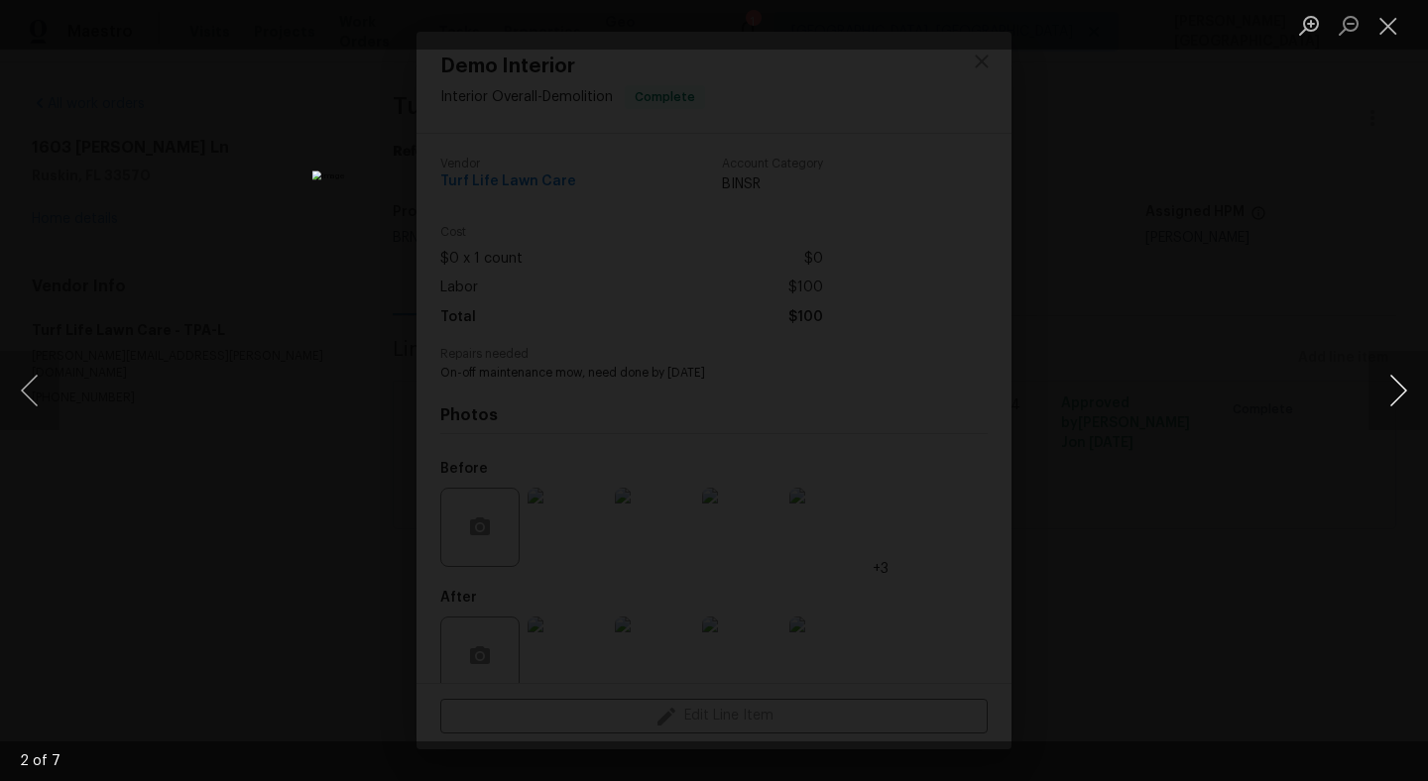
click at [1387, 395] on button "Next image" at bounding box center [1397, 390] width 59 height 79
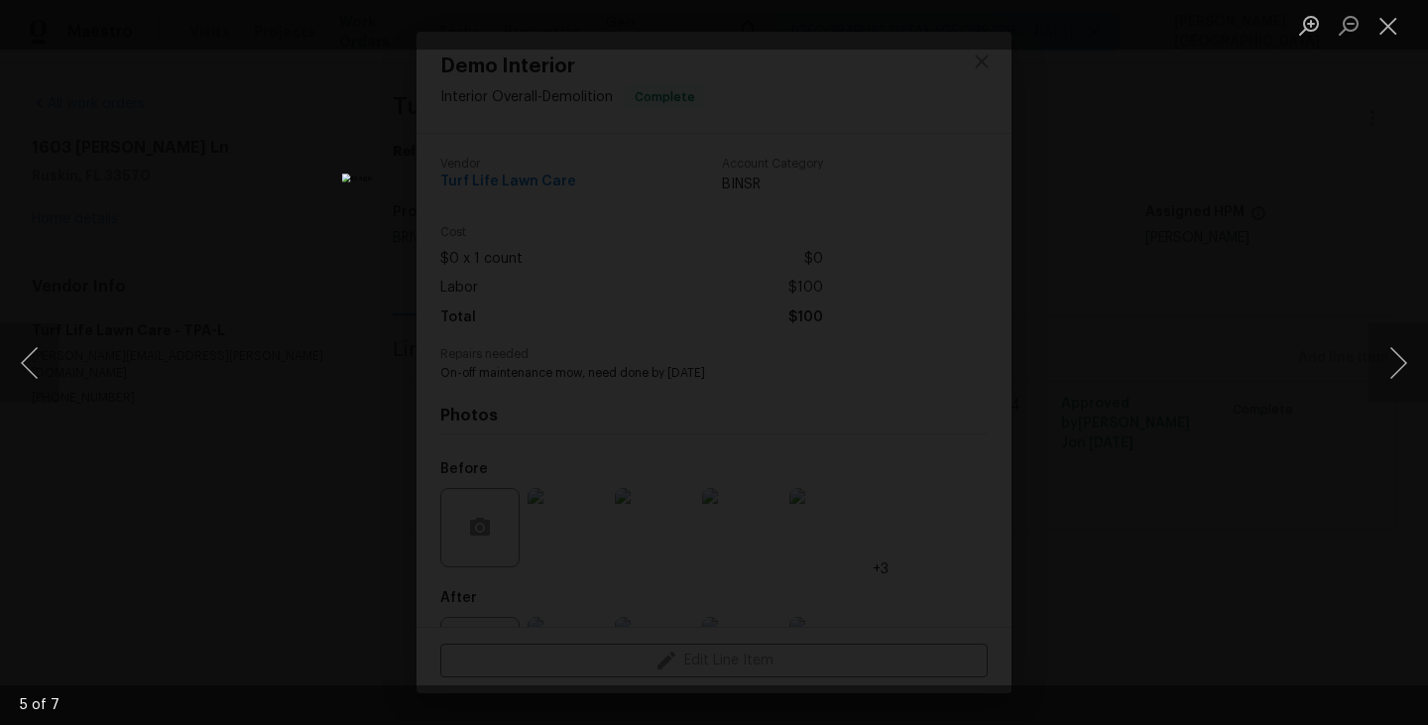
click at [1190, 277] on div "Lightbox" at bounding box center [714, 362] width 1428 height 725
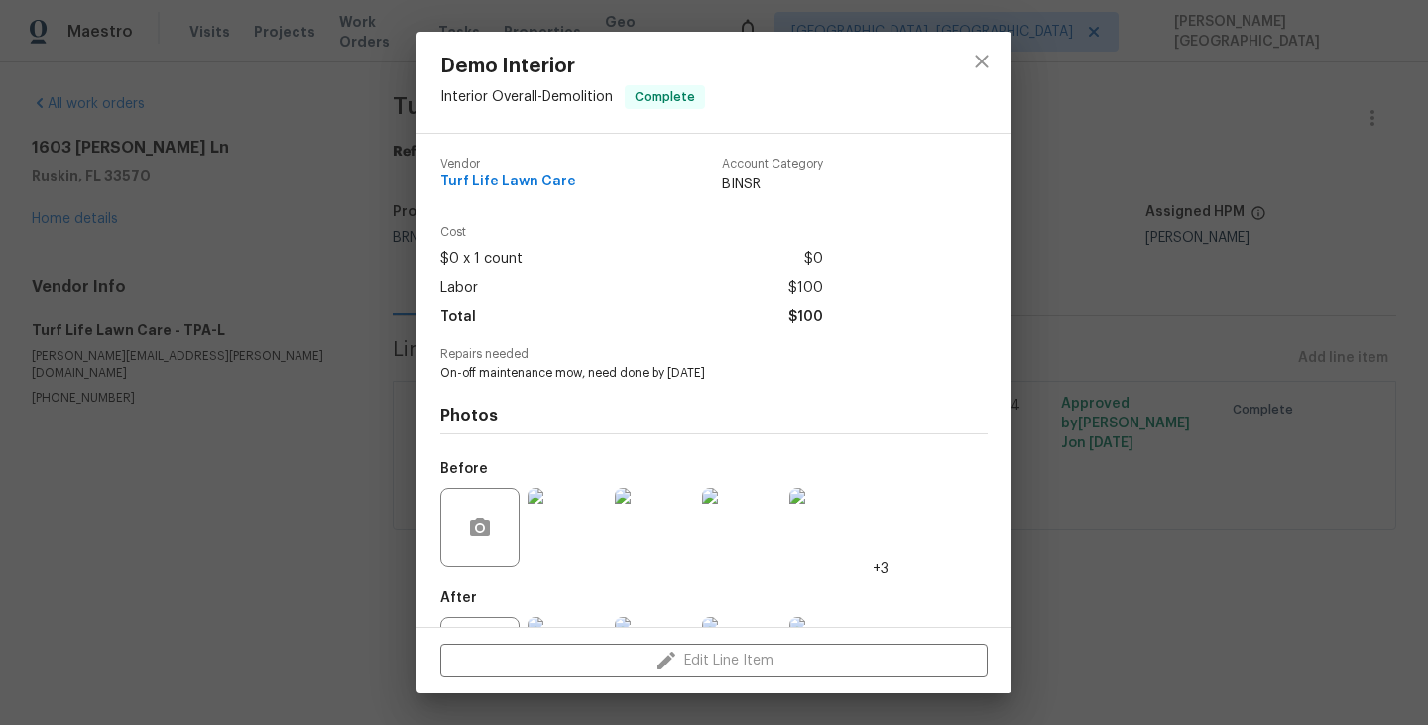
scroll to position [89, 0]
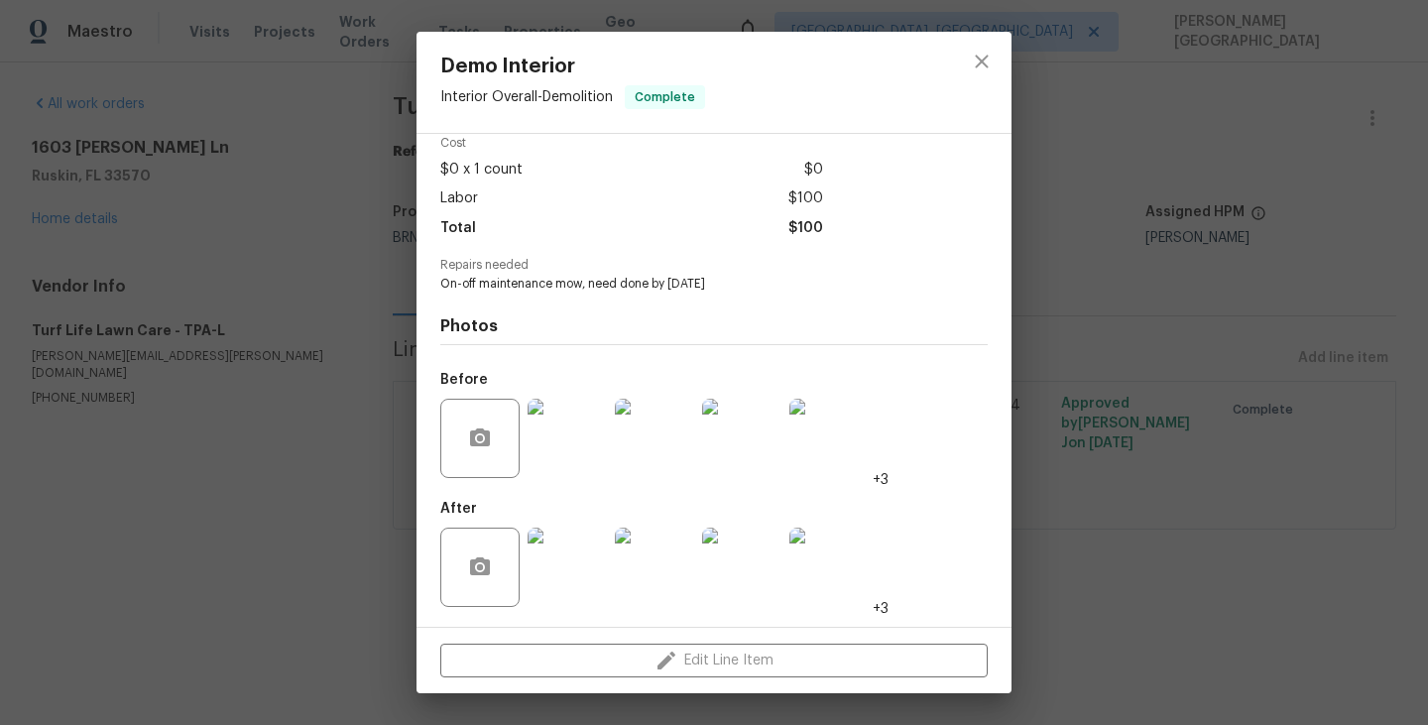
click at [648, 599] on img at bounding box center [654, 566] width 79 height 79
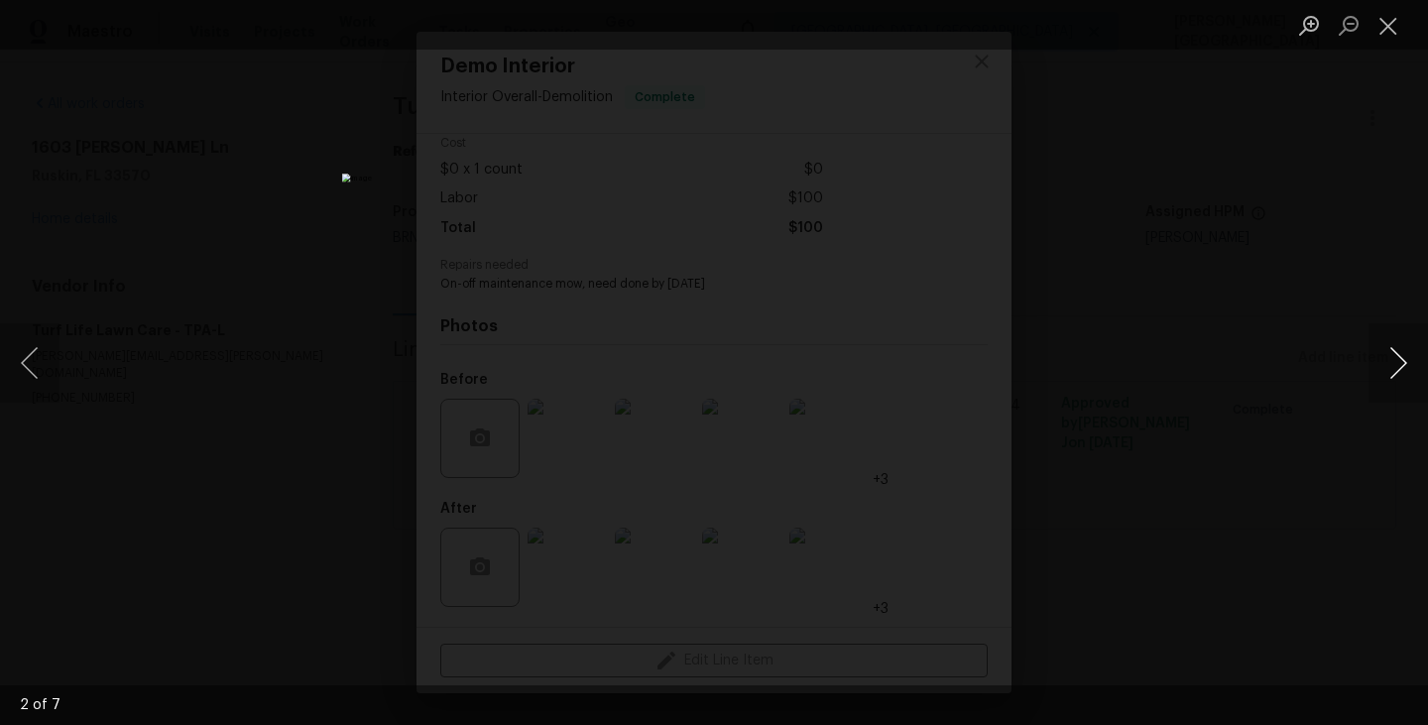
click at [1398, 364] on button "Next image" at bounding box center [1397, 362] width 59 height 79
click at [1389, 352] on button "Next image" at bounding box center [1397, 362] width 59 height 79
click at [1389, 351] on button "Next image" at bounding box center [1397, 362] width 59 height 79
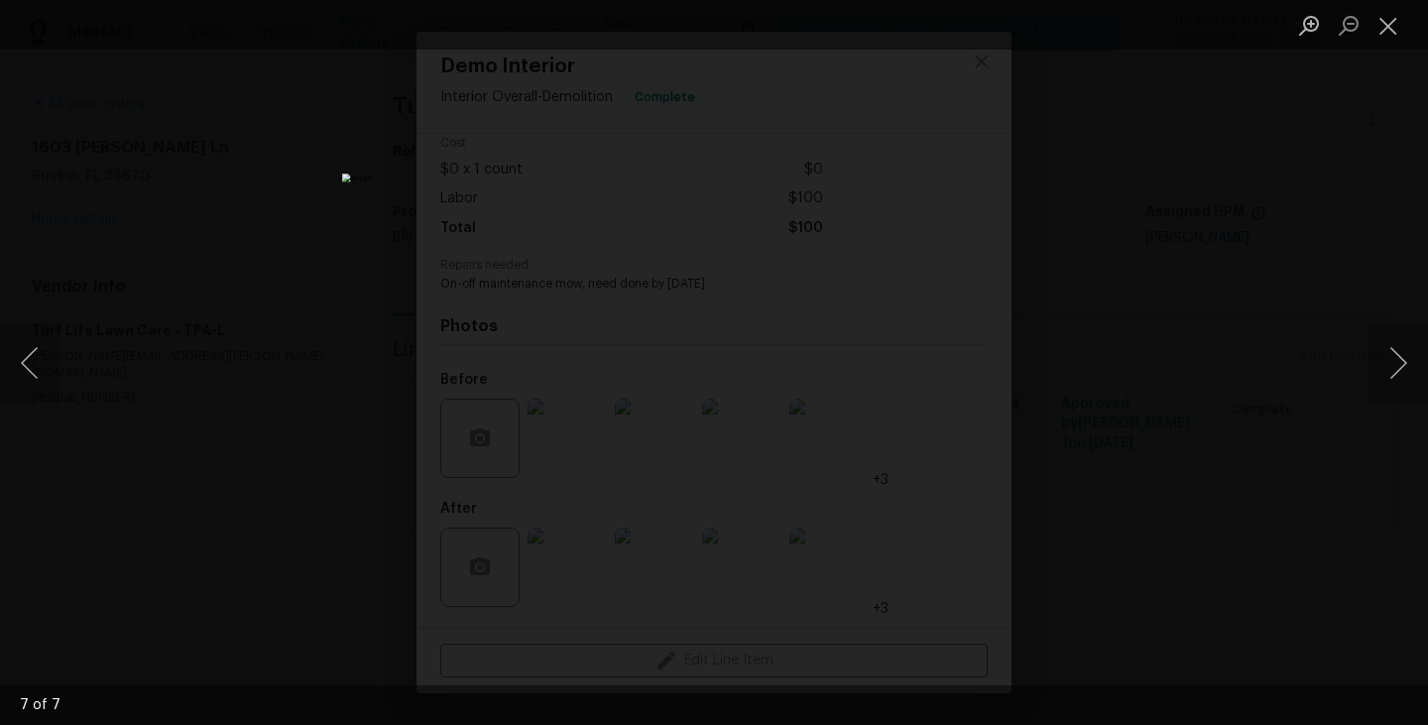
click at [1123, 355] on div "Lightbox" at bounding box center [714, 362] width 1428 height 725
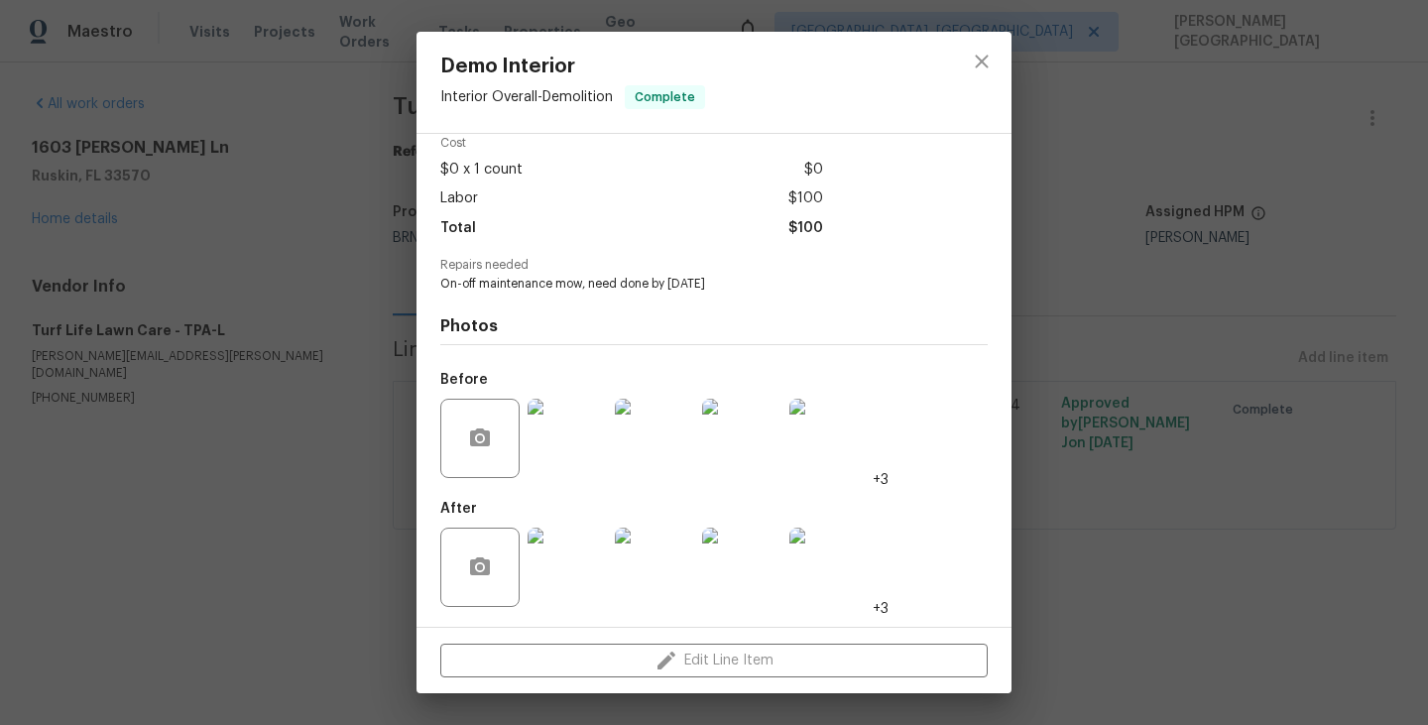
click at [1098, 230] on div "Demo Interior Interior Overall - Demolition Complete Vendor Turf Life Lawn Care…" at bounding box center [714, 362] width 1428 height 725
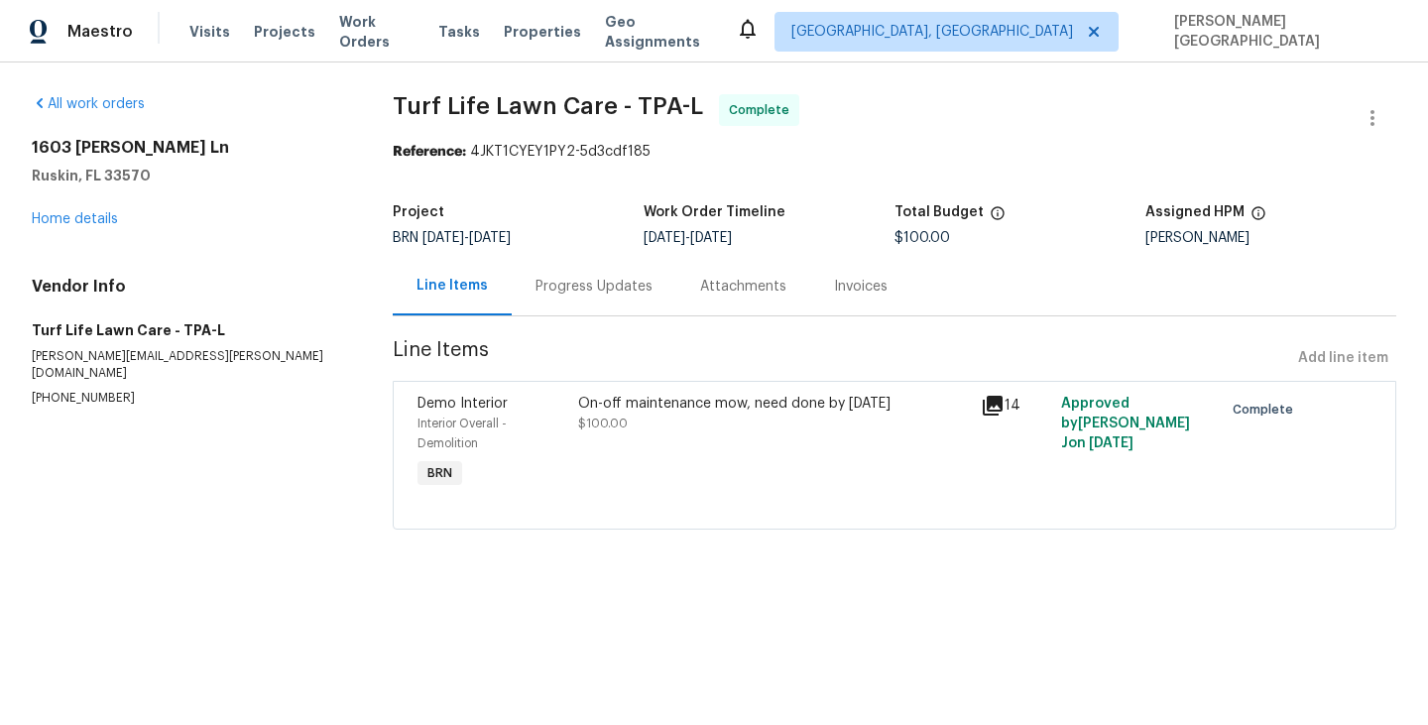
click at [406, 116] on span "Turf Life Lawn Care - TPA-L" at bounding box center [548, 106] width 310 height 24
click at [554, 116] on span "Turf Life Lawn Care - TPA-L" at bounding box center [548, 106] width 310 height 24
copy span "Turf Life Lawn Care"
click at [93, 221] on link "Home details" at bounding box center [75, 219] width 86 height 14
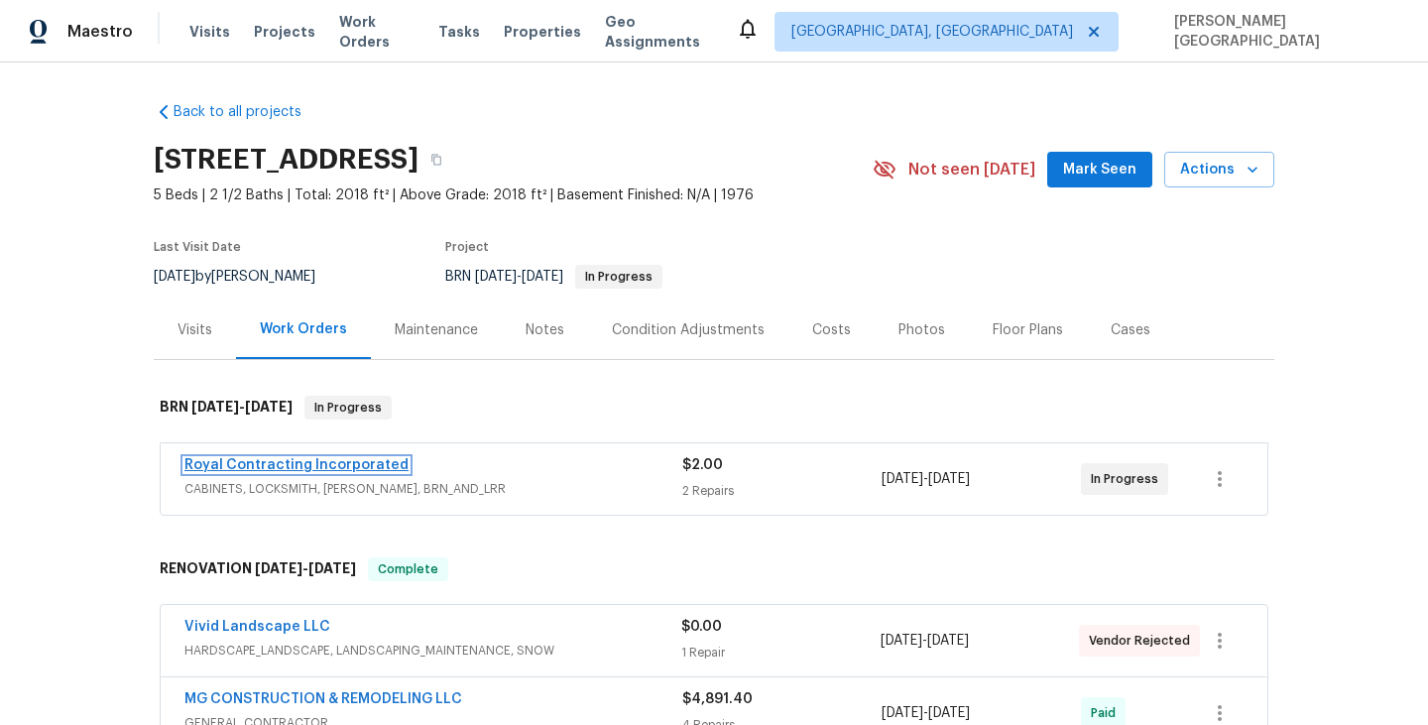
click at [280, 461] on link "Royal Contracting Incorporated" at bounding box center [296, 465] width 224 height 14
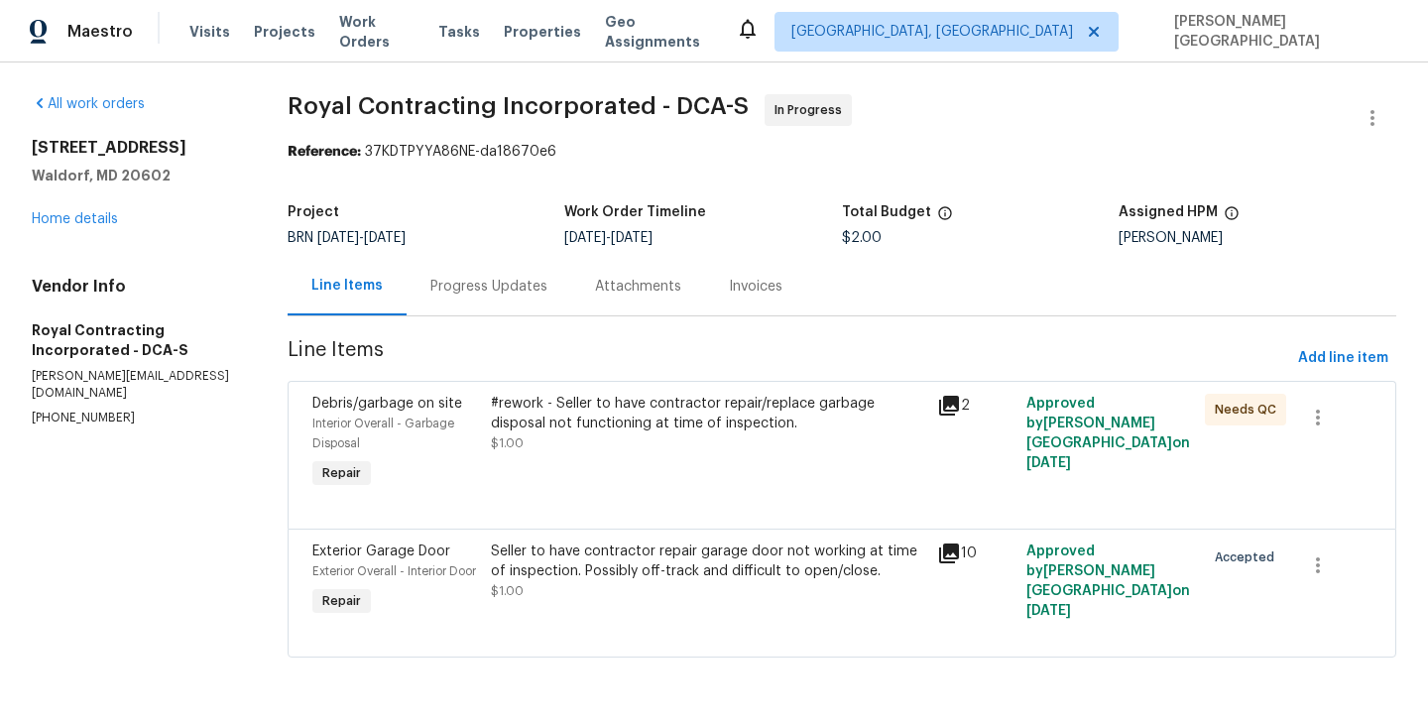
click at [545, 291] on div "Progress Updates" at bounding box center [488, 287] width 117 height 20
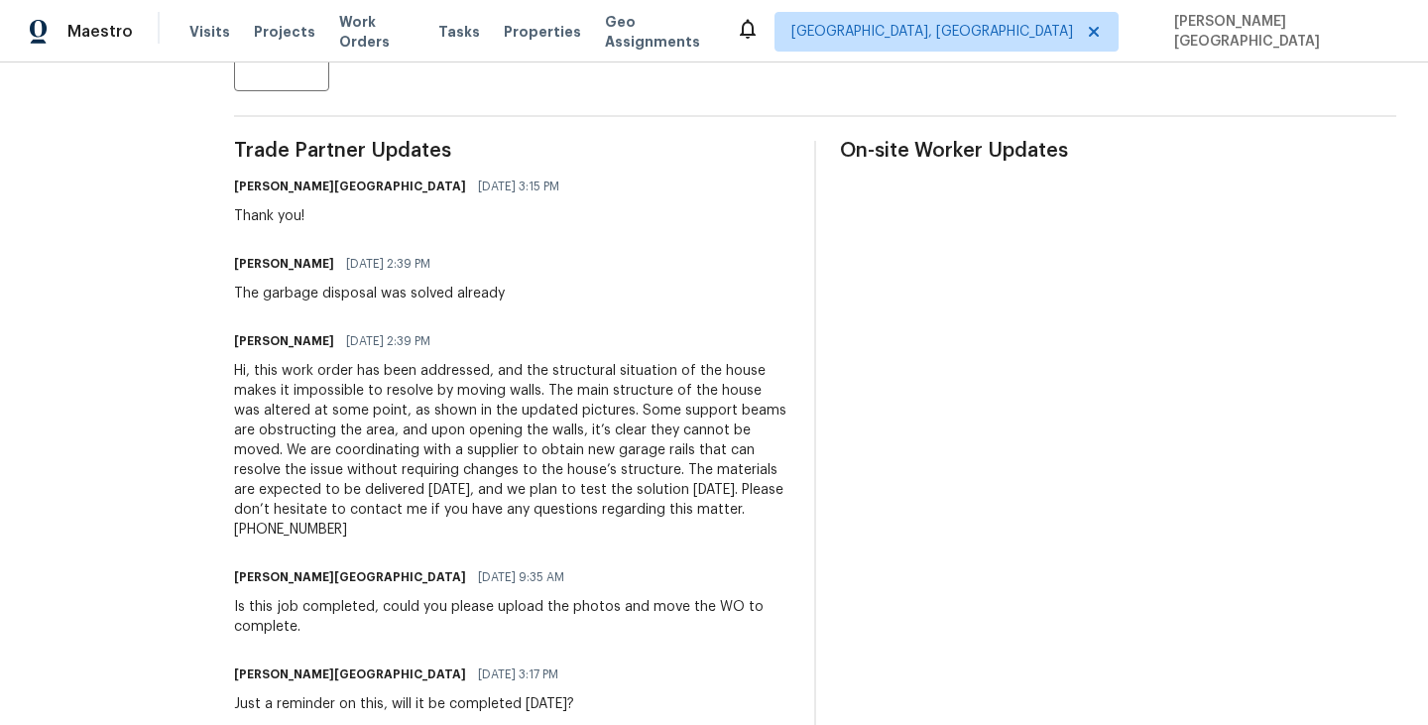
scroll to position [575, 0]
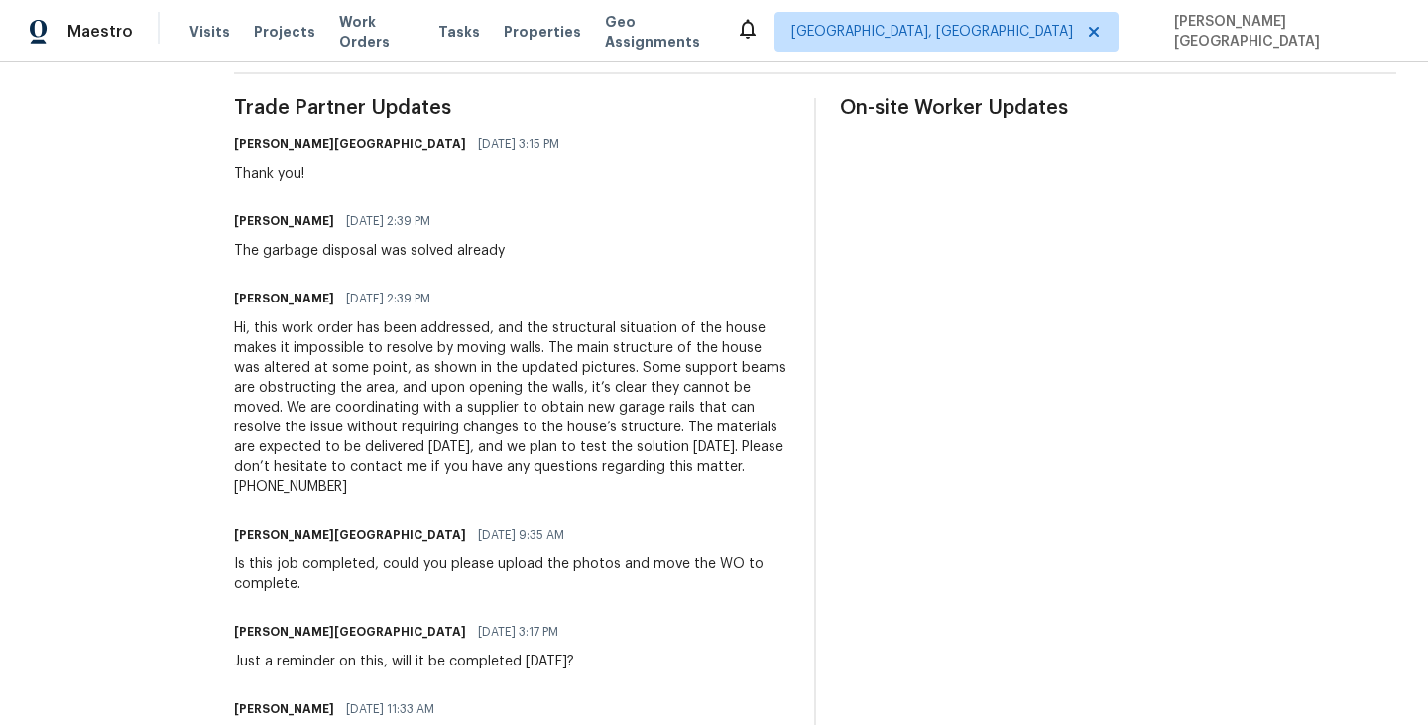
click at [372, 495] on div "Hi, this work order has been addressed, and the structural situation of the hou…" at bounding box center [512, 407] width 556 height 178
copy div "15408920416"
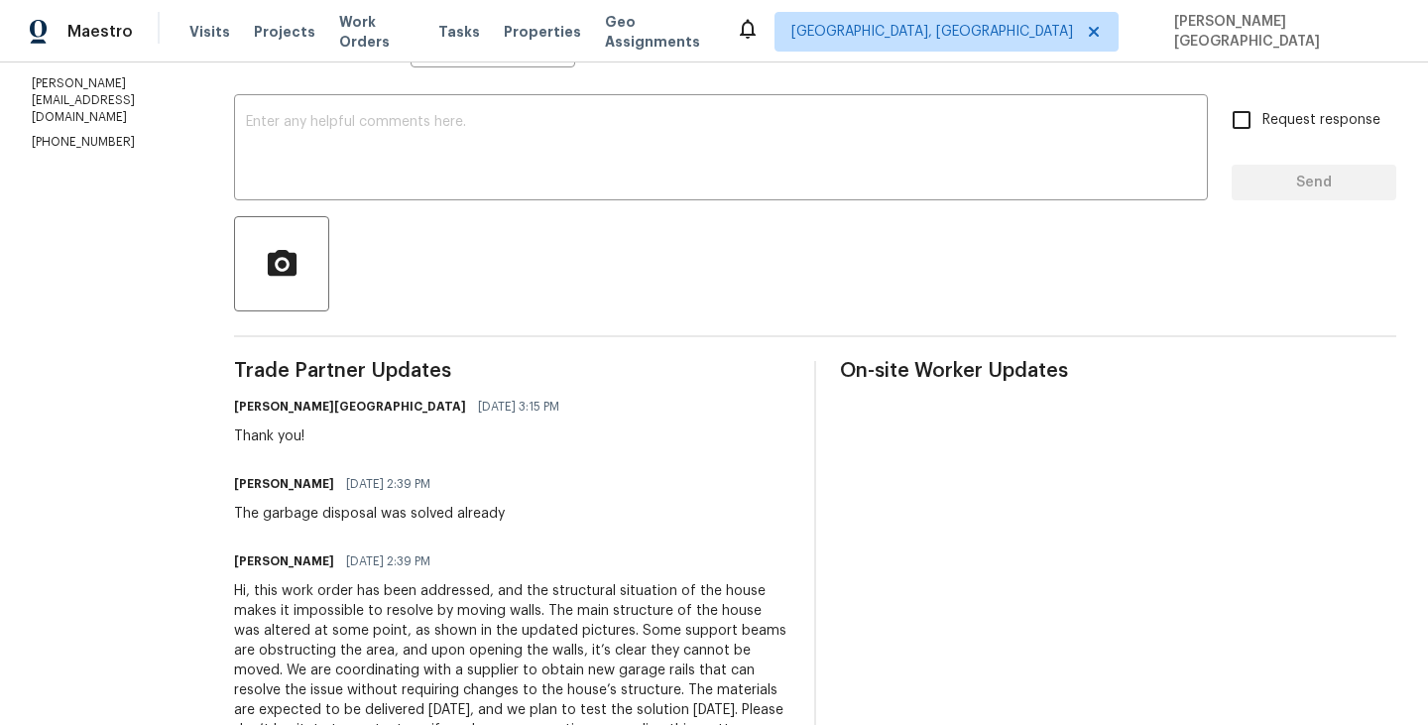
scroll to position [247, 0]
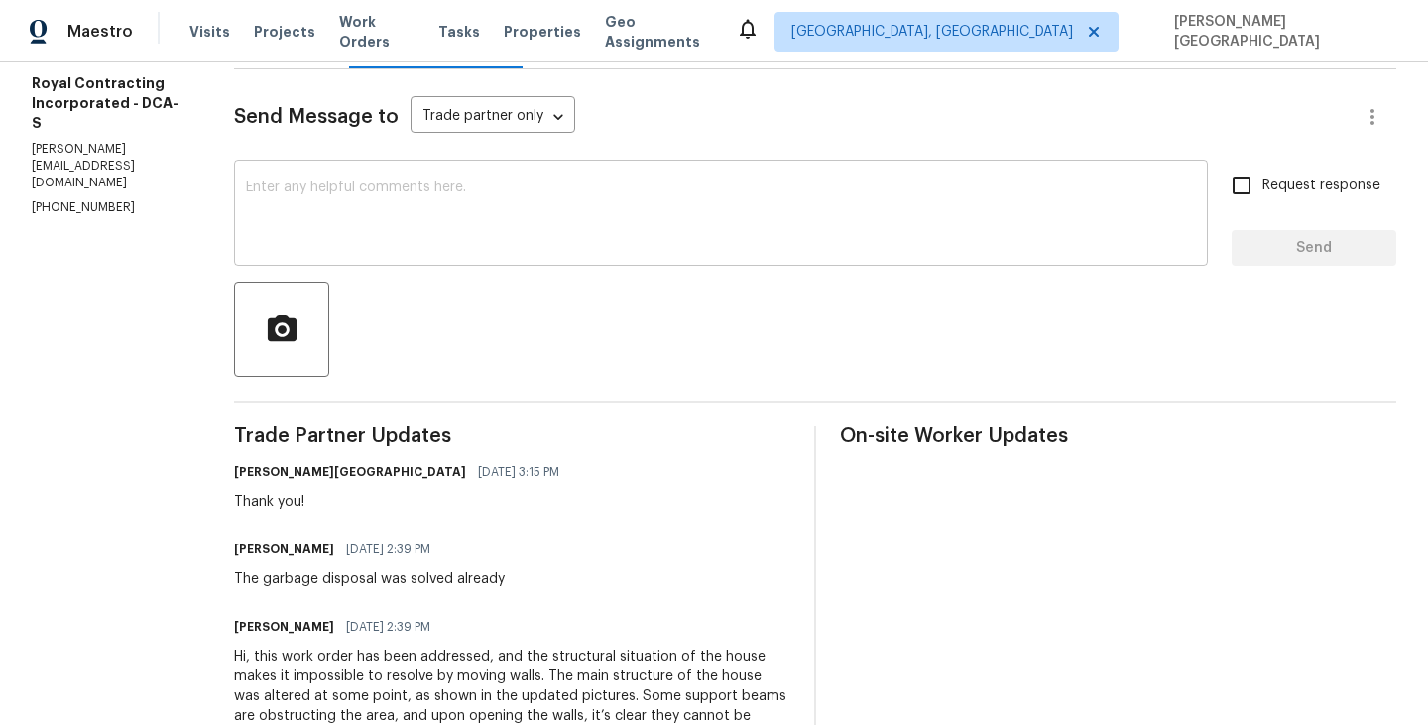
click at [330, 220] on textarea at bounding box center [721, 214] width 950 height 69
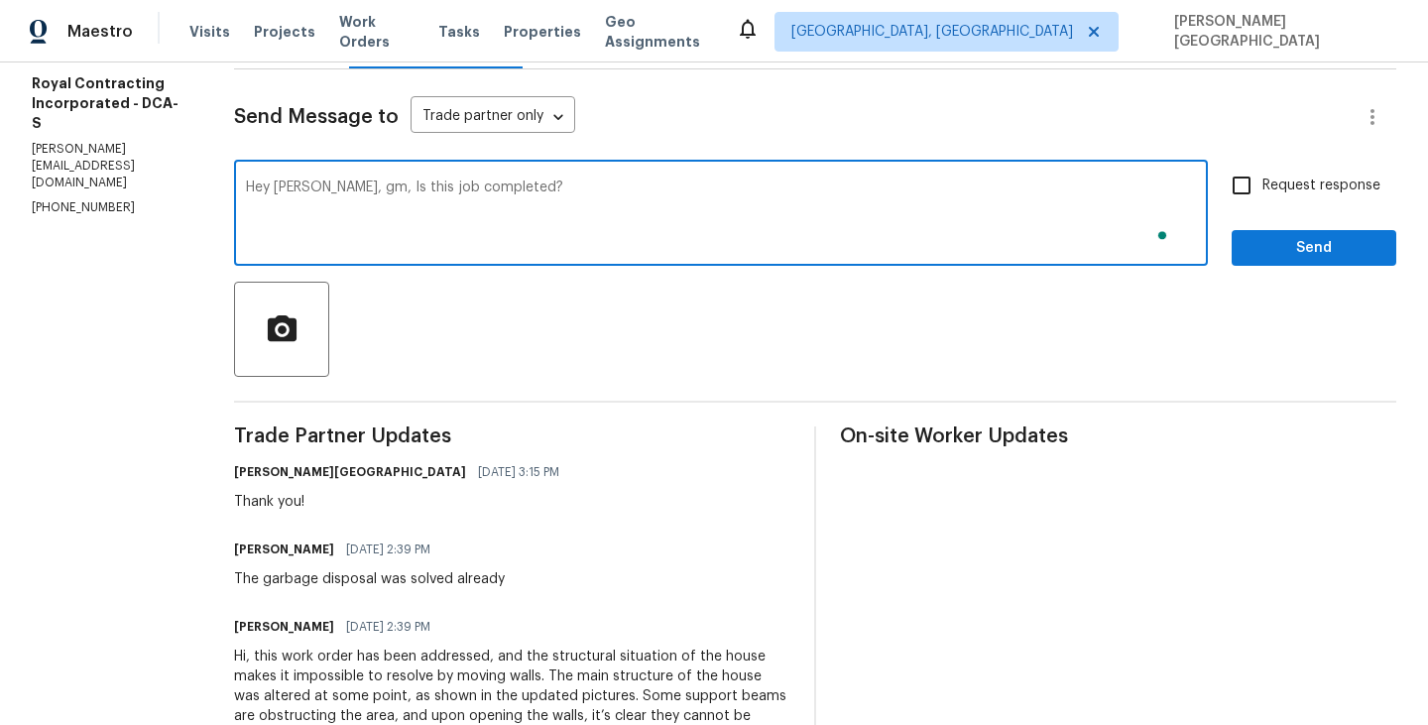
type textarea "Hey Robin, gm, Is this job completed?"
click at [1244, 191] on input "Request response" at bounding box center [1242, 186] width 42 height 42
checkbox input "true"
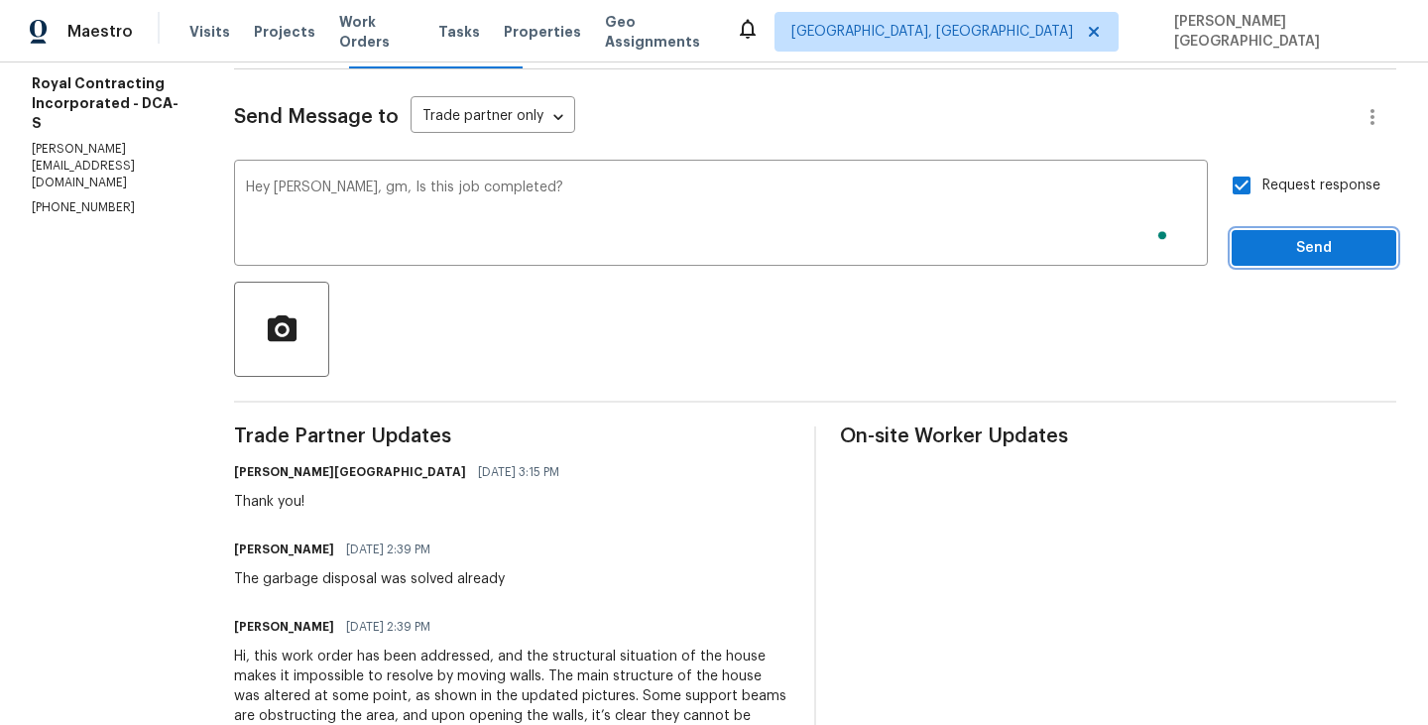
click at [1266, 241] on span "Send" at bounding box center [1313, 248] width 133 height 25
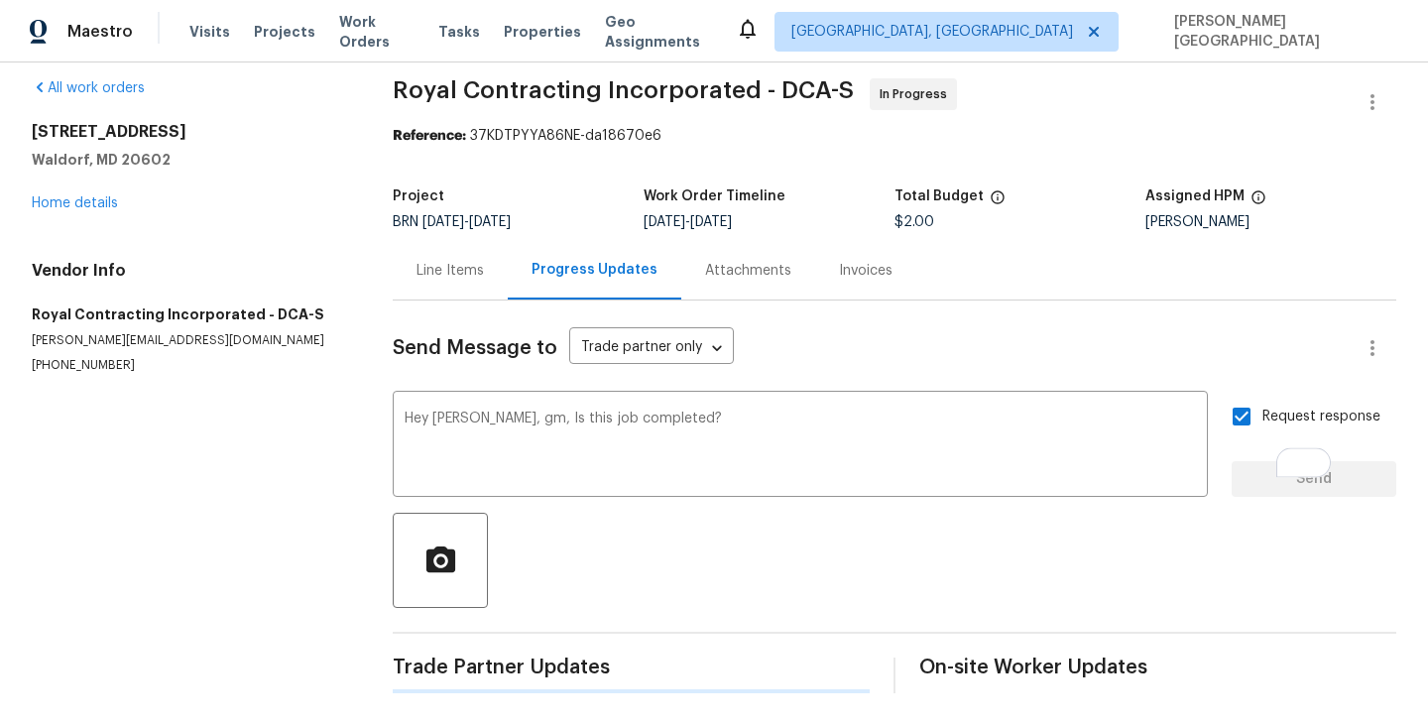
scroll to position [16, 0]
click at [398, 92] on span "Royal Contracting Incorporated - DCA-S" at bounding box center [623, 90] width 461 height 24
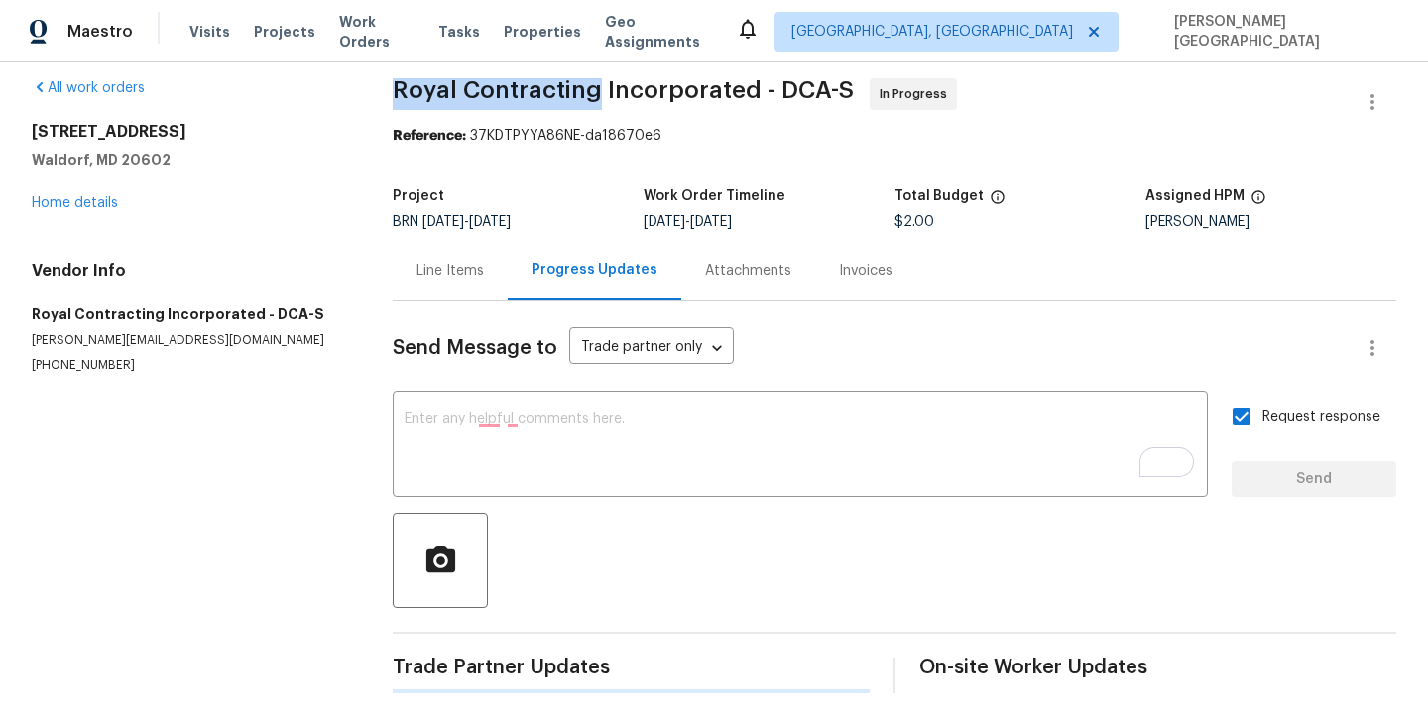
click at [473, 92] on section "Royal Contracting Incorporated - DCA-S In Progress Reference: 37KDTPYYA86NE-da1…" at bounding box center [894, 385] width 1003 height 615
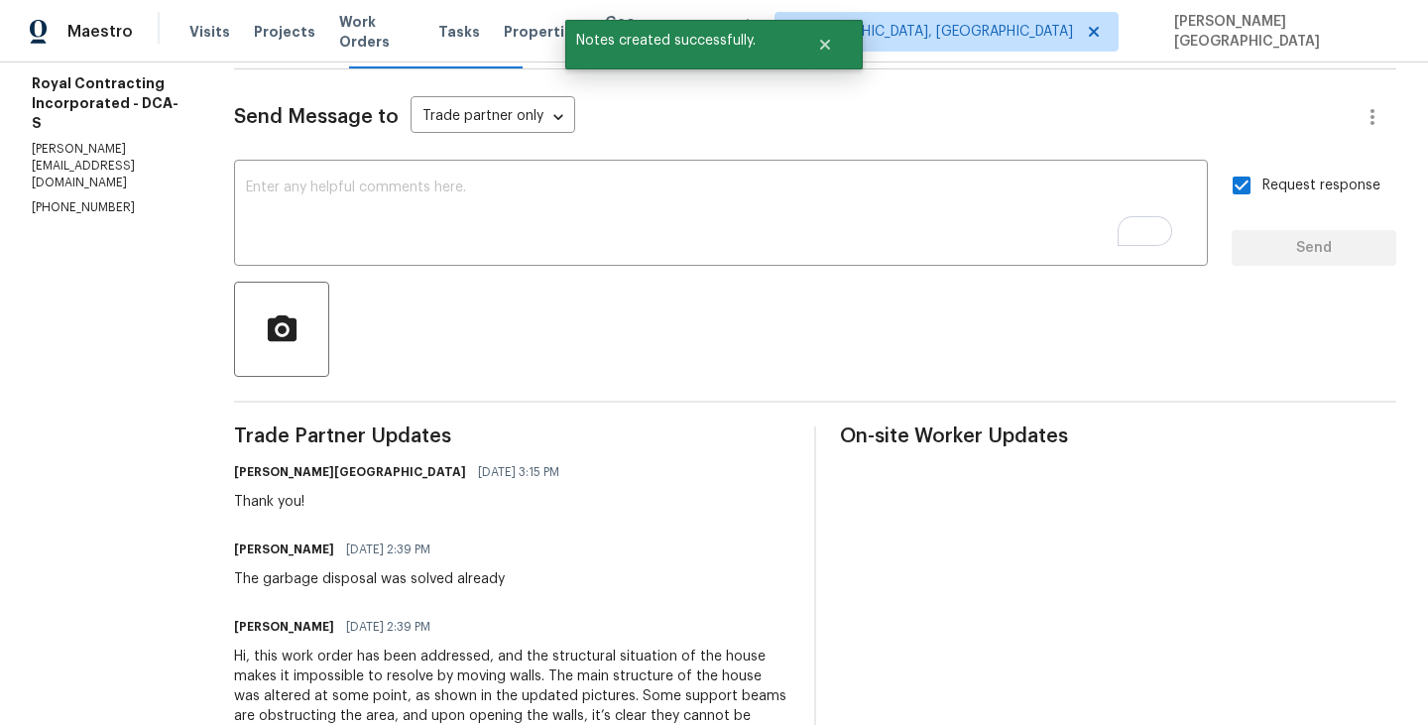
copy span "Royal Contracting"
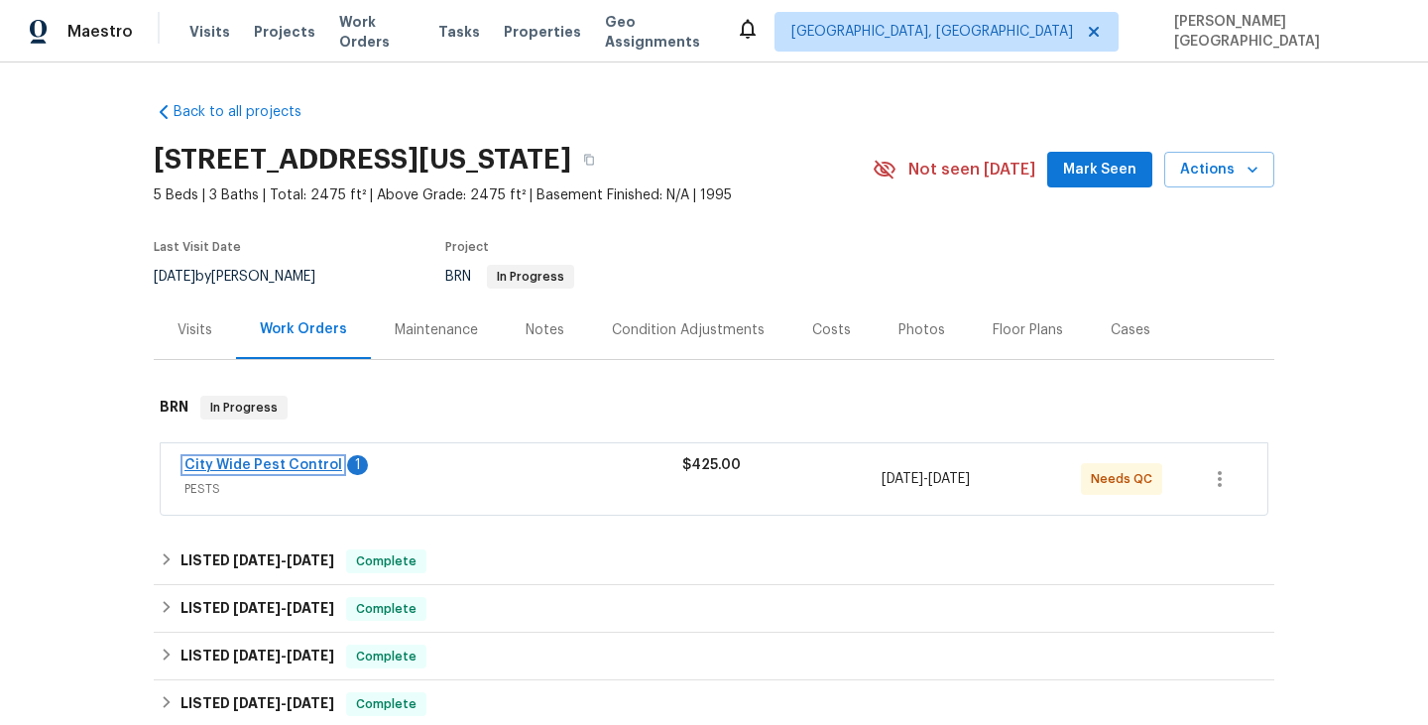
click at [302, 471] on link "City Wide Pest Control" at bounding box center [263, 465] width 158 height 14
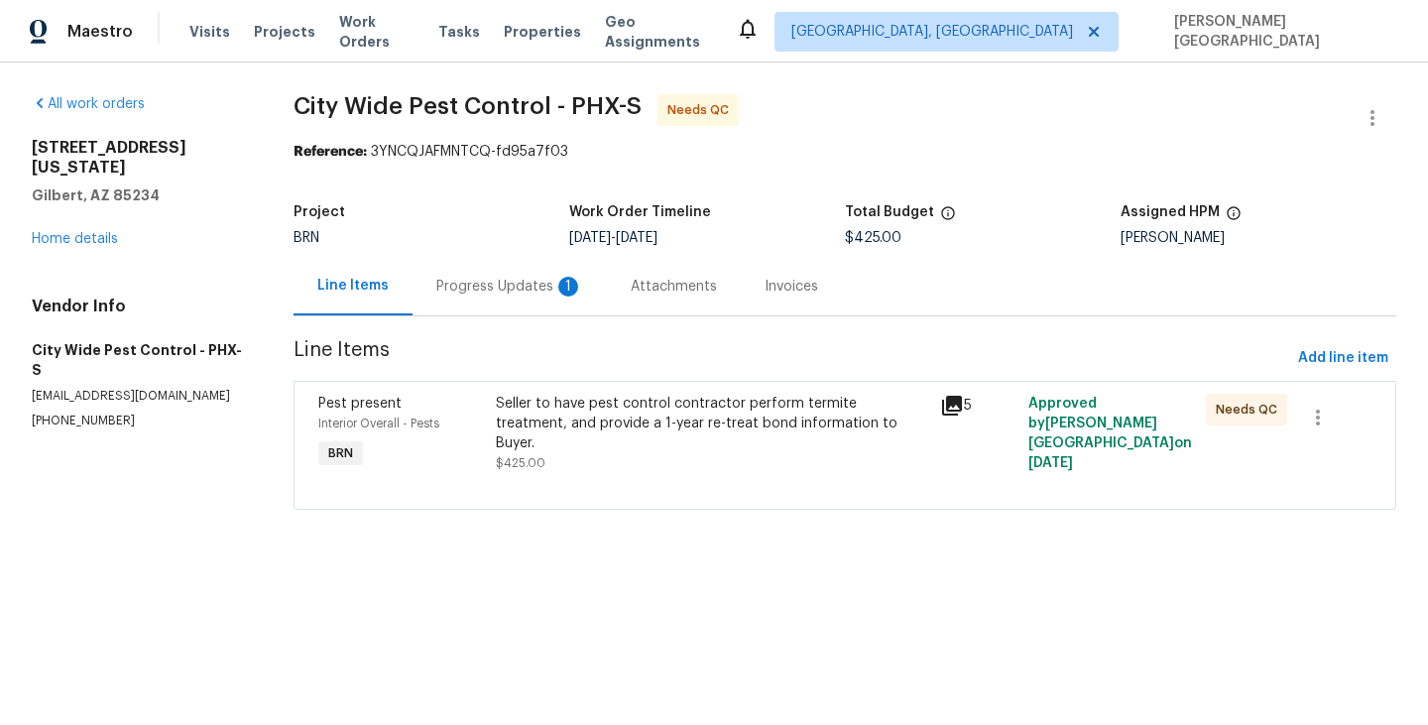
click at [511, 292] on div "Progress Updates 1" at bounding box center [509, 287] width 147 height 20
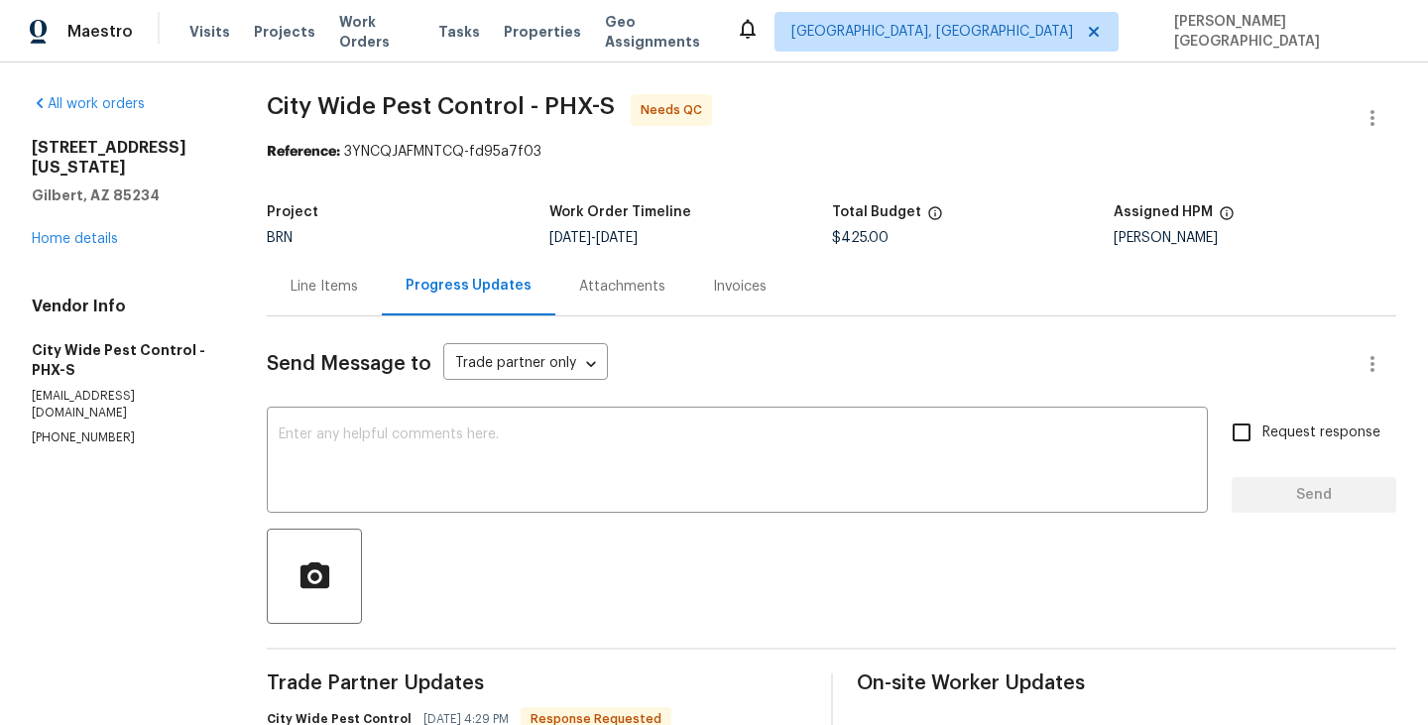
click at [354, 303] on div "Line Items" at bounding box center [324, 286] width 115 height 58
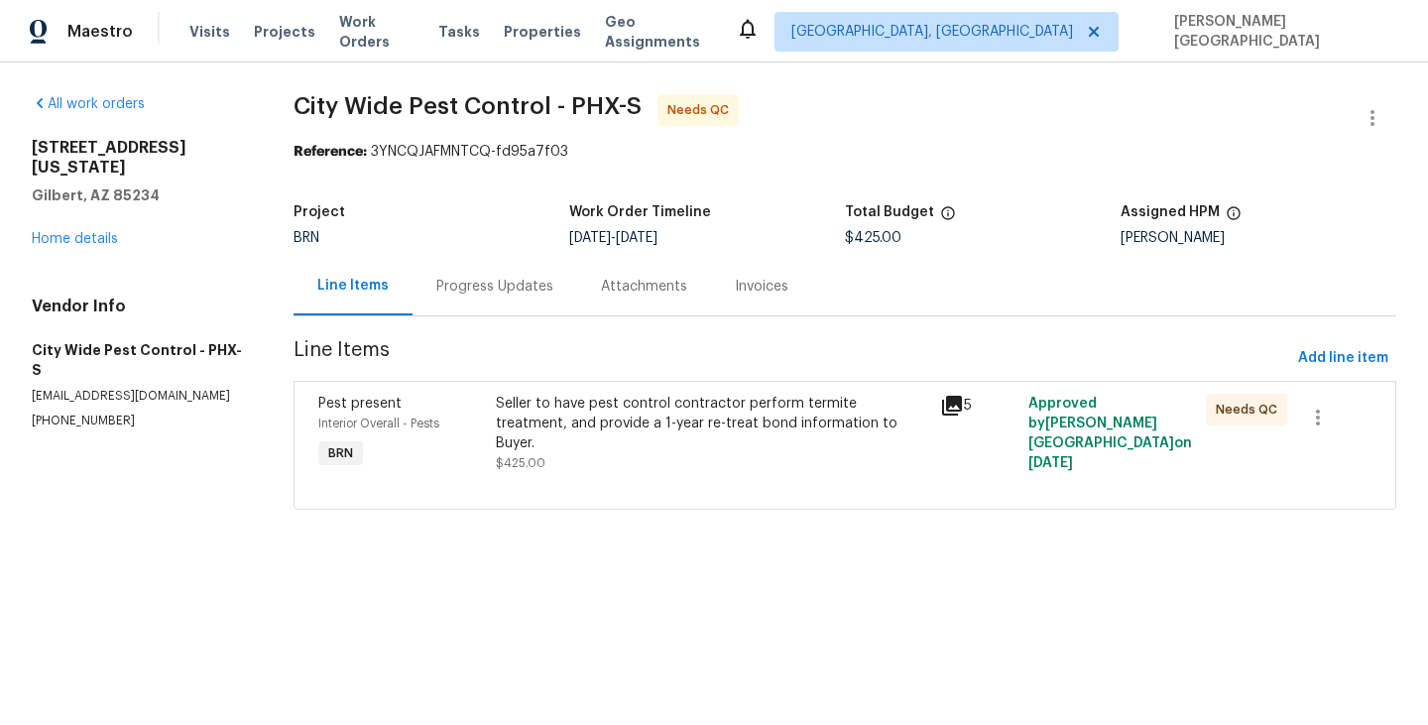
click at [645, 418] on div "Seller to have pest control contractor perform termite treatment, and provide a…" at bounding box center [711, 423] width 431 height 59
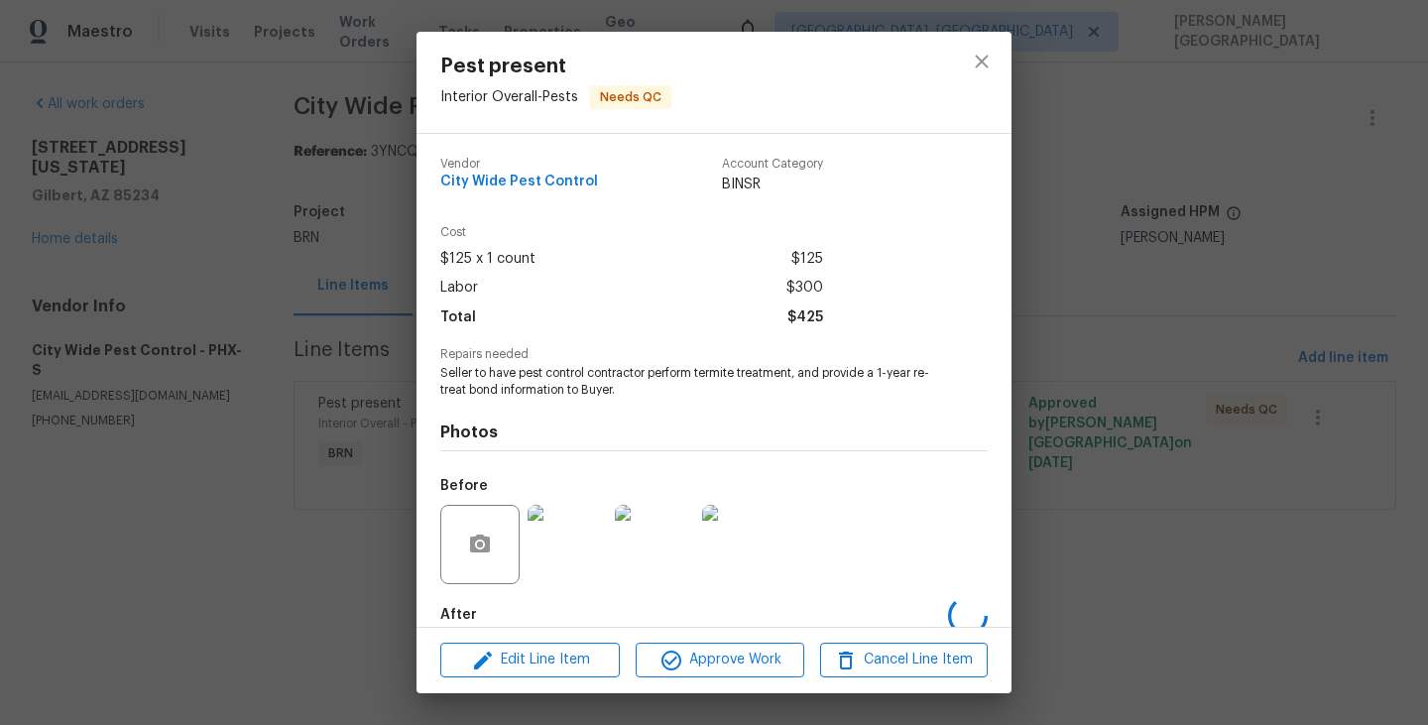
scroll to position [106, 0]
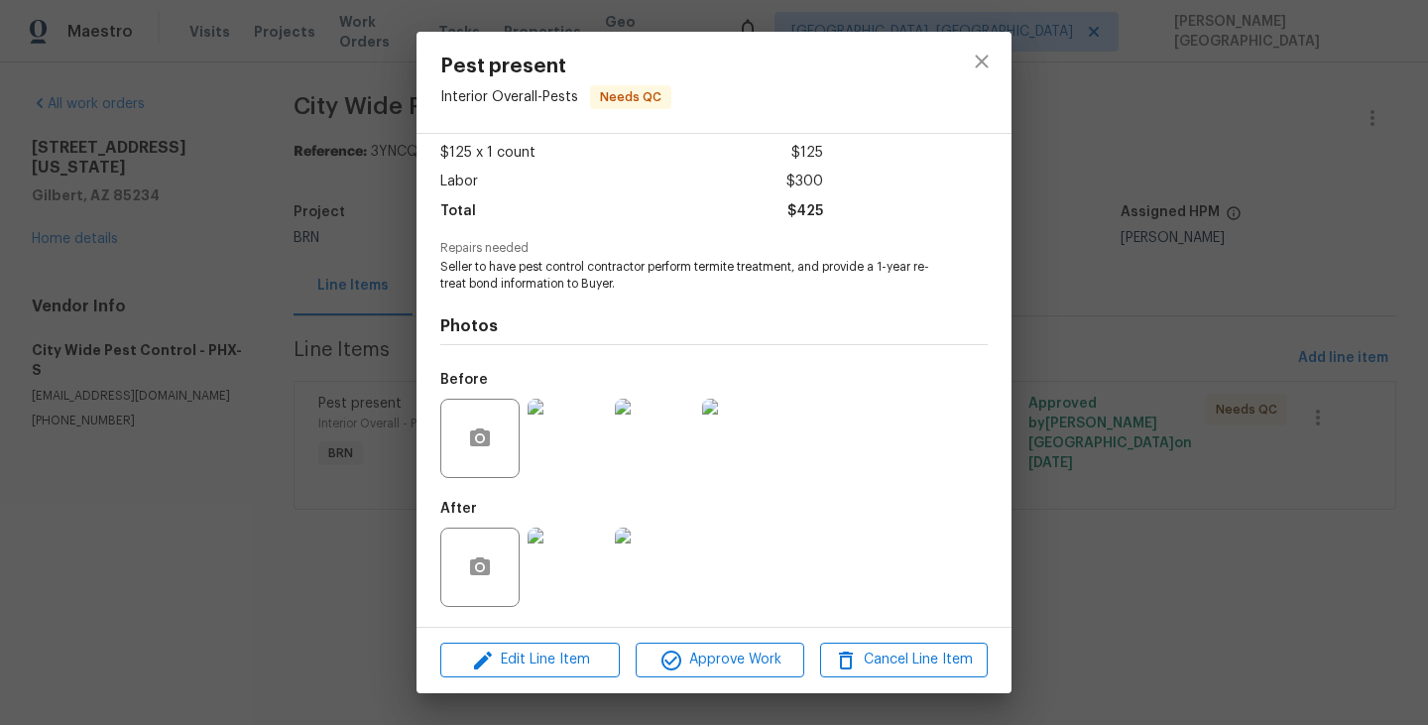
click at [1274, 314] on div "Pest present Interior Overall - Pests Needs QC Vendor City Wide Pest Control Ac…" at bounding box center [714, 362] width 1428 height 725
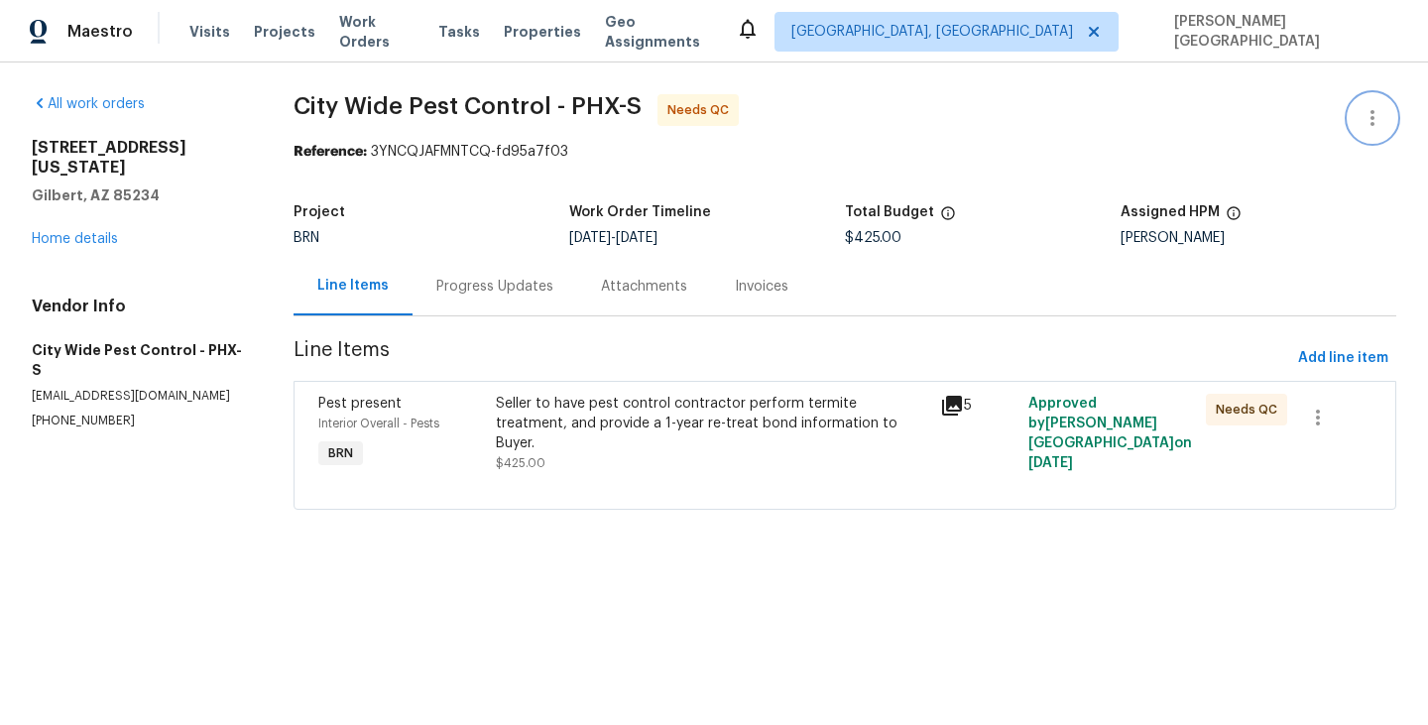
click at [1371, 105] on button "button" at bounding box center [1372, 118] width 48 height 48
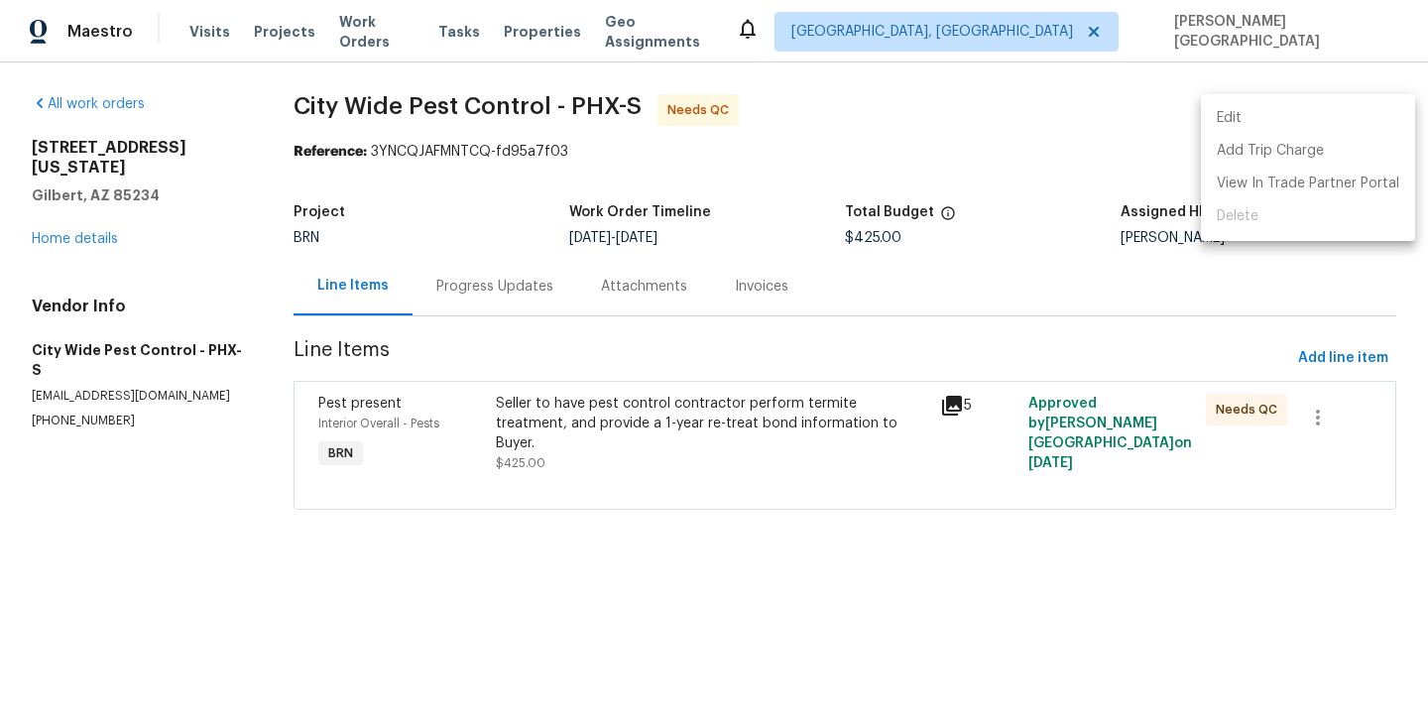
click at [1274, 97] on ul "Edit Add Trip Charge View In Trade Partner Portal Delete" at bounding box center [1308, 167] width 214 height 147
click at [1273, 125] on li "Edit" at bounding box center [1308, 118] width 214 height 33
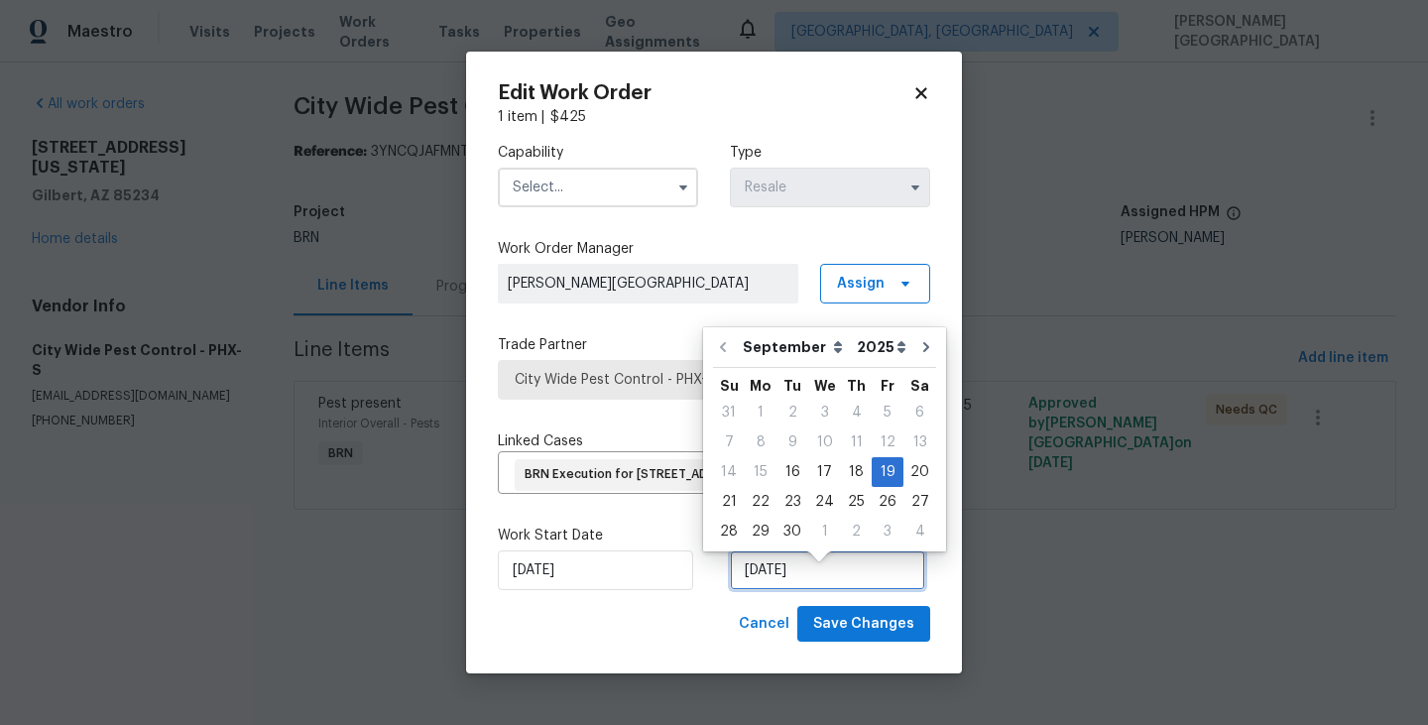
click at [816, 589] on input "[DATE]" at bounding box center [827, 570] width 195 height 40
click at [842, 472] on div "18" at bounding box center [856, 472] width 31 height 28
type input "[DATE]"
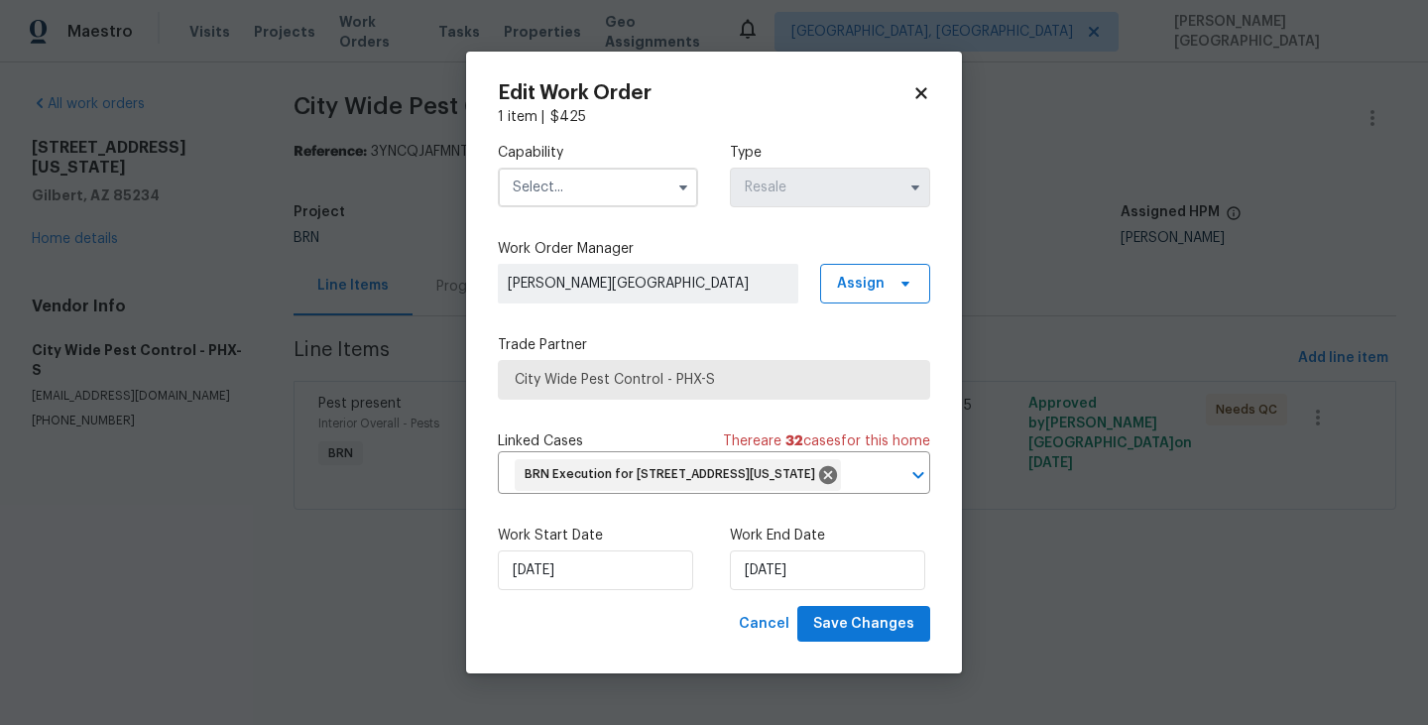
click at [596, 173] on input "text" at bounding box center [598, 188] width 200 height 40
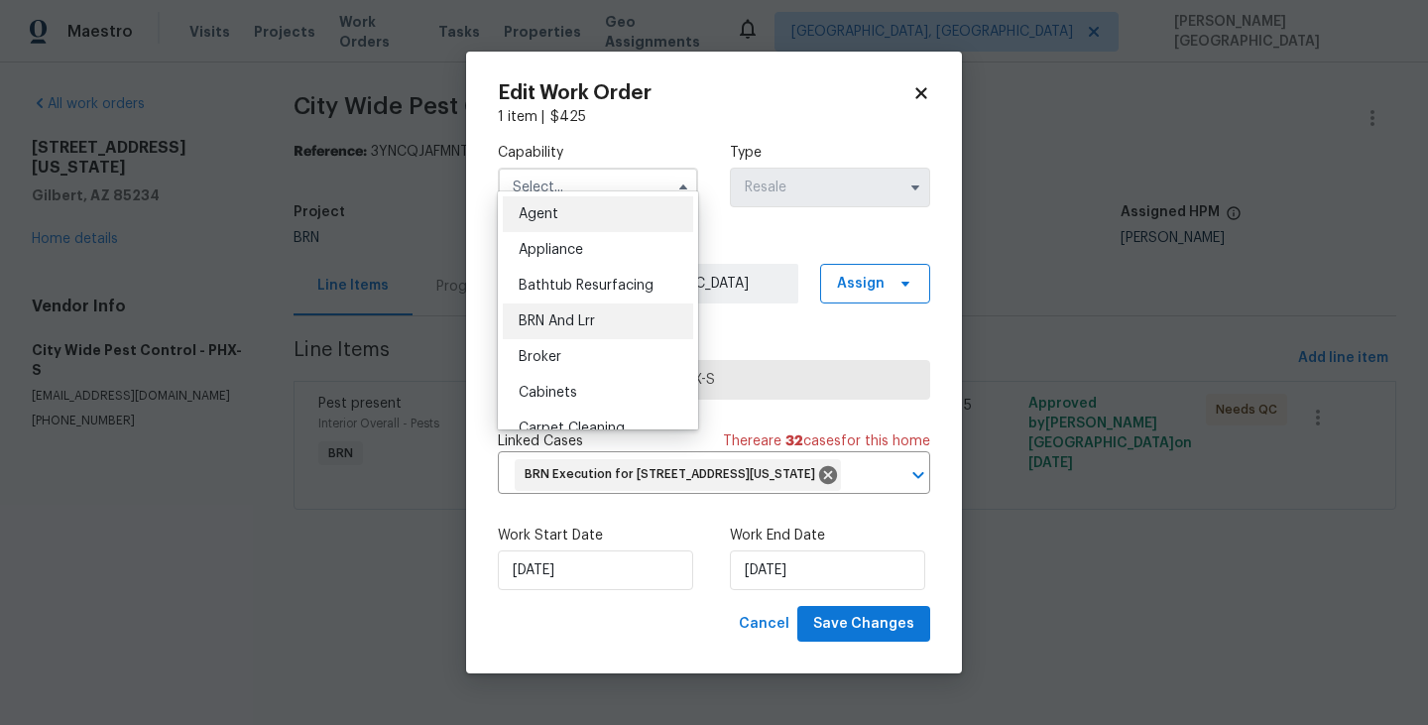
click at [592, 326] on span "BRN And Lrr" at bounding box center [557, 321] width 76 height 14
type input "BRN And Lrr"
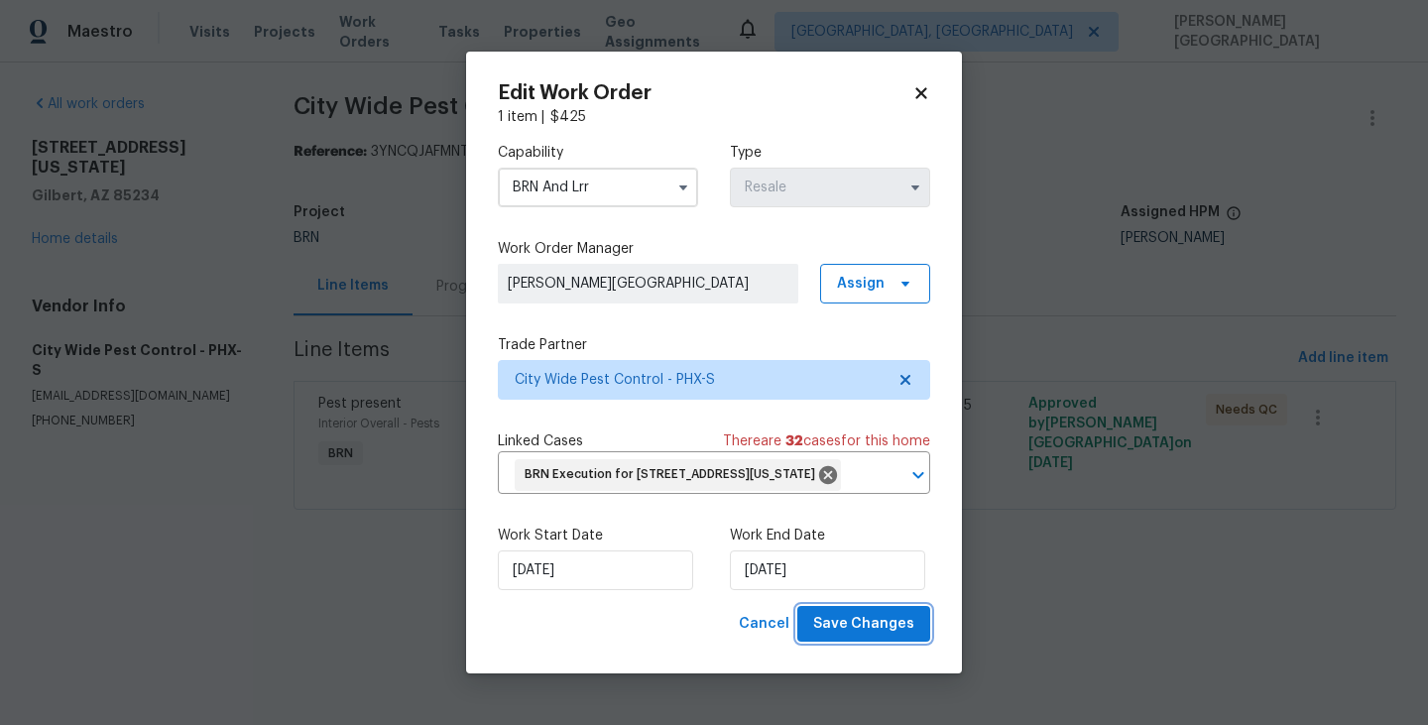
click at [850, 637] on span "Save Changes" at bounding box center [863, 624] width 101 height 25
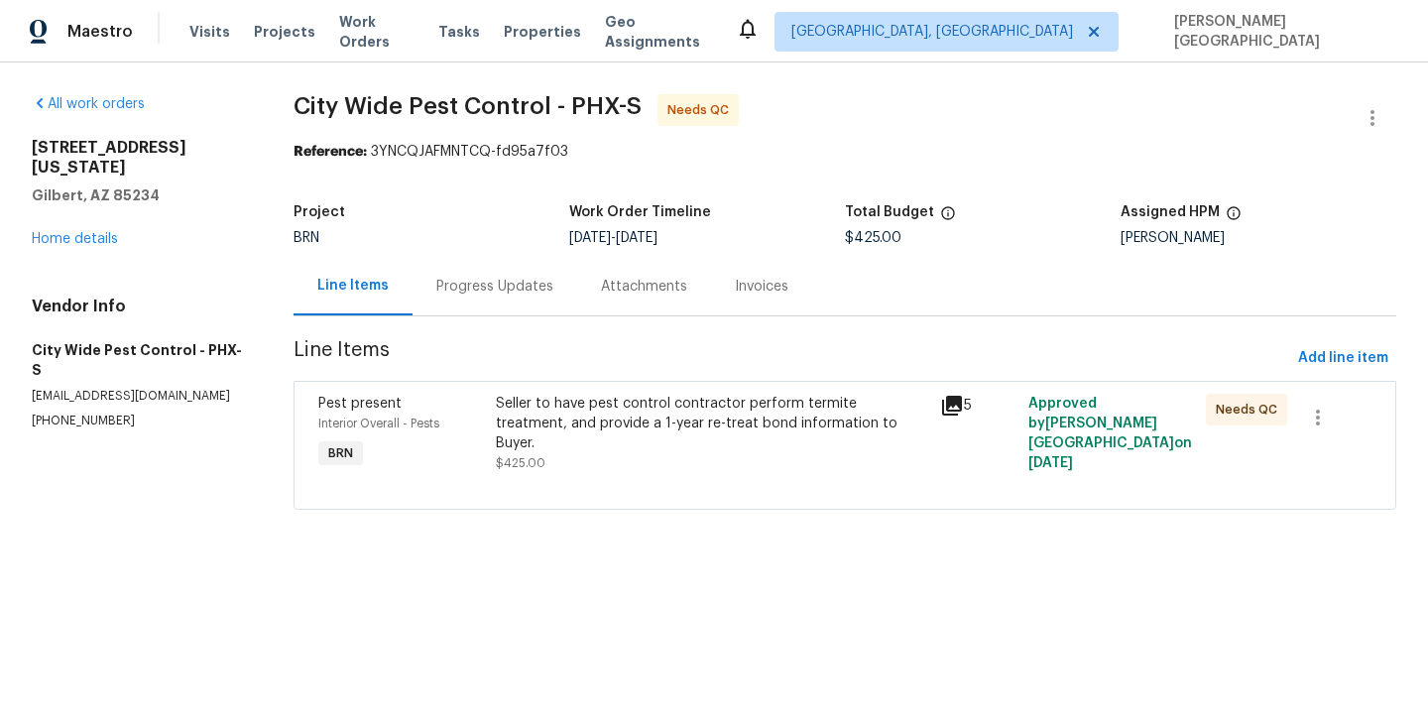
click at [632, 427] on div "Seller to have pest control contractor perform termite treatment, and provide a…" at bounding box center [711, 423] width 431 height 59
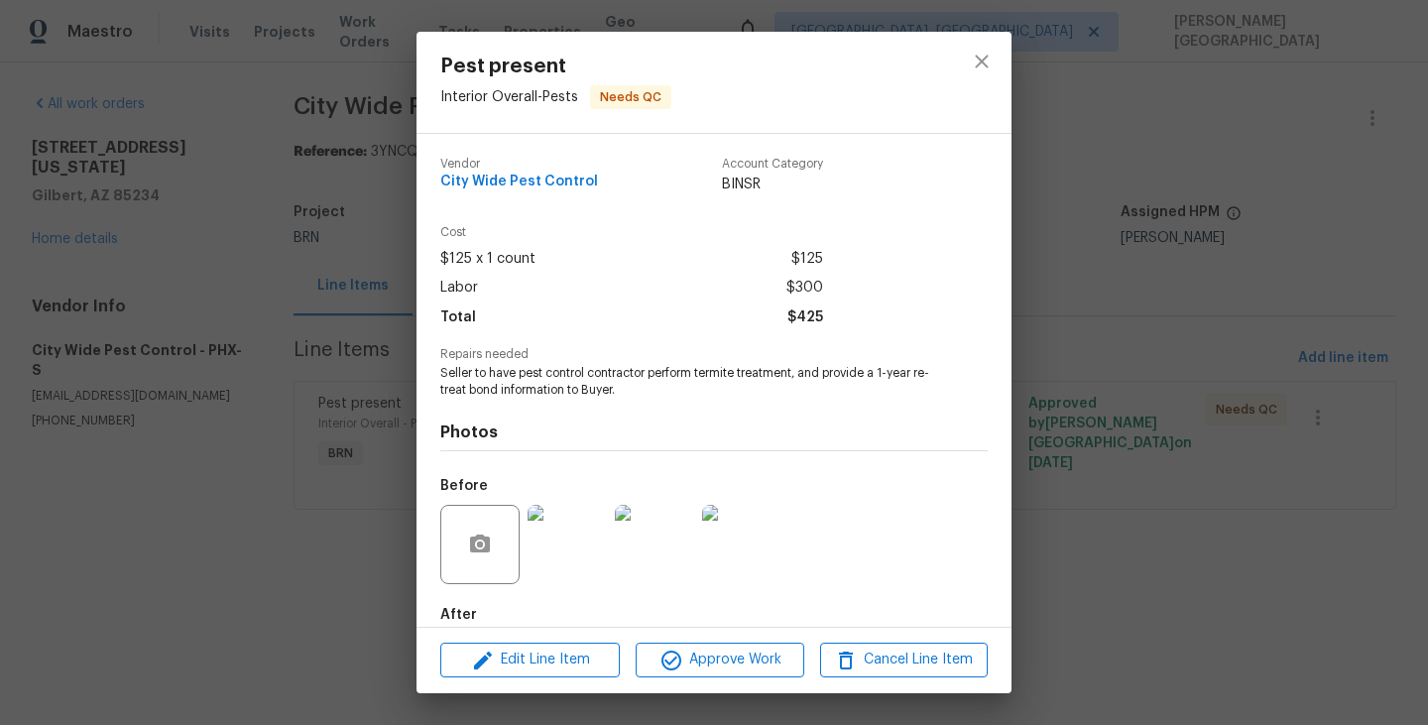
click at [1146, 345] on div "Pest present Interior Overall - Pests Needs QC Vendor City Wide Pest Control Ac…" at bounding box center [714, 362] width 1428 height 725
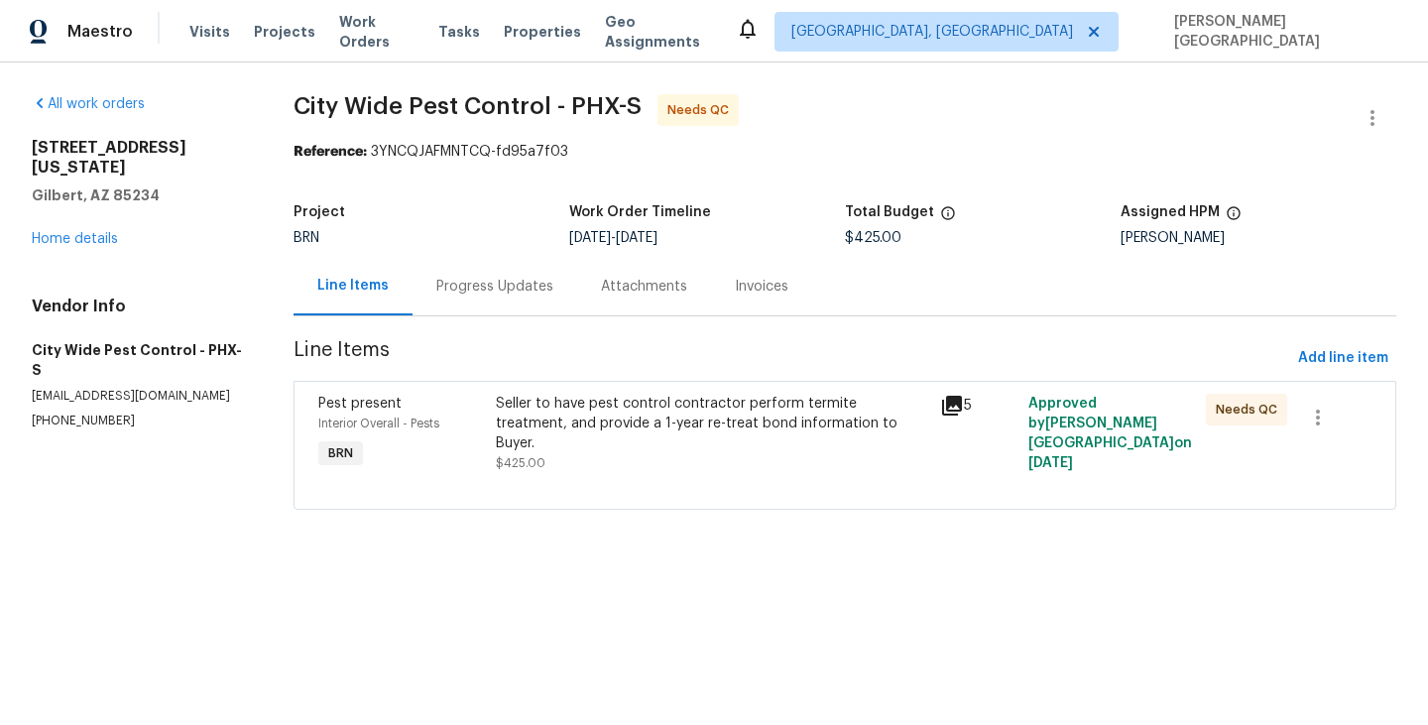
click at [601, 422] on div "Seller to have pest control contractor perform termite treatment, and provide a…" at bounding box center [711, 423] width 431 height 59
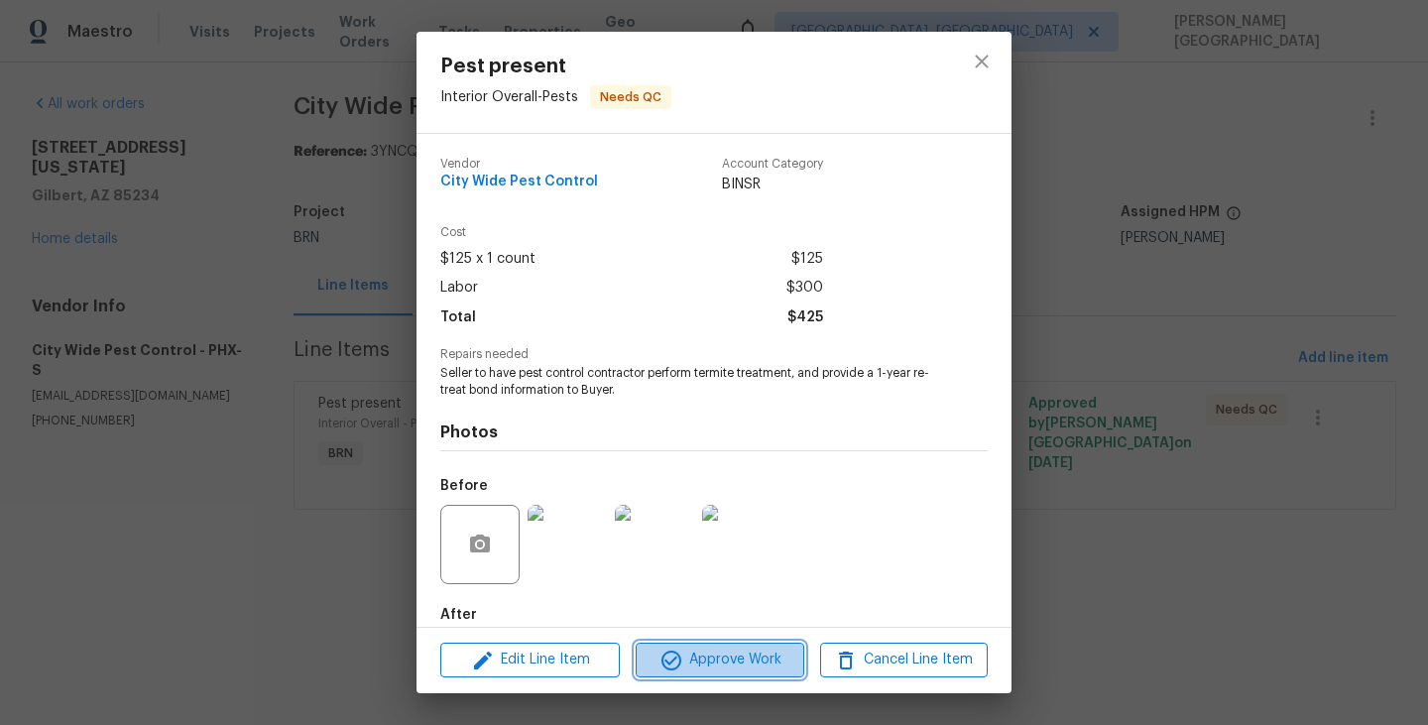
click at [690, 650] on span "Approve Work" at bounding box center [720, 659] width 156 height 25
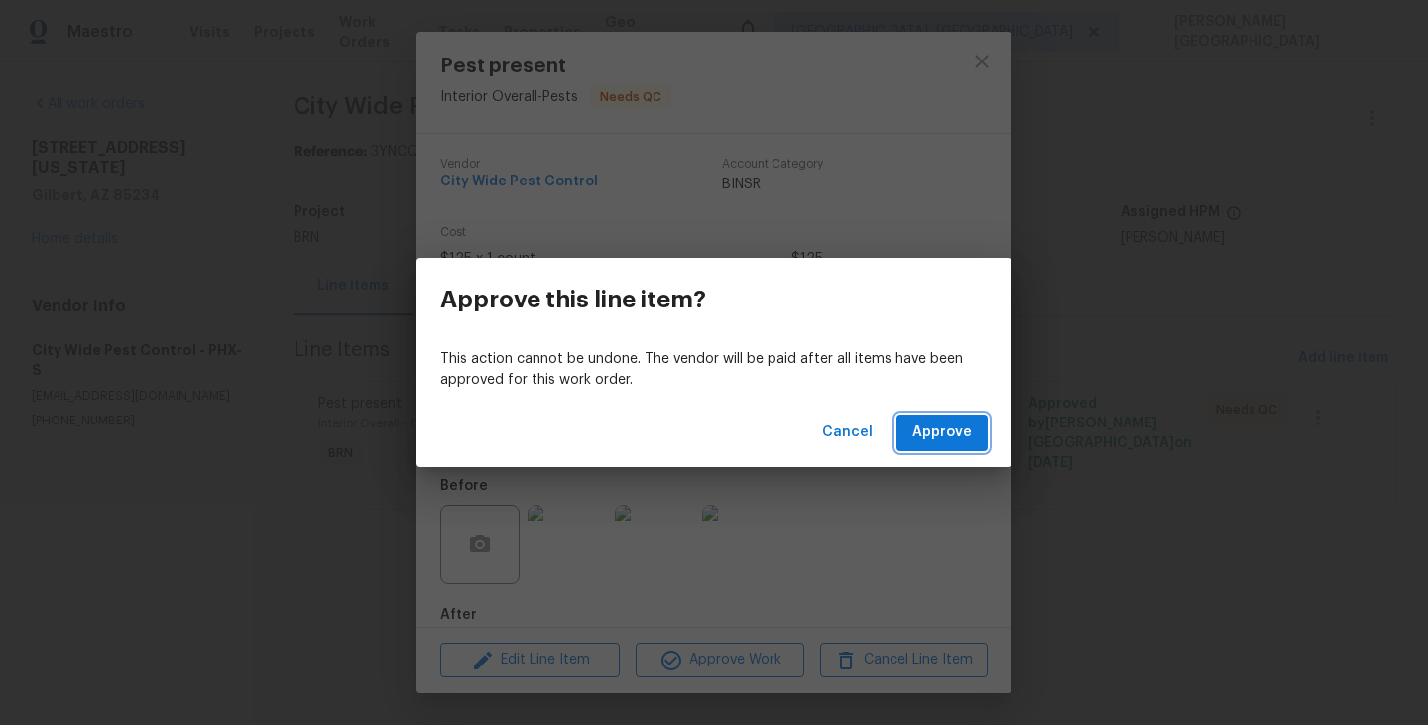
click at [952, 441] on span "Approve" at bounding box center [941, 432] width 59 height 25
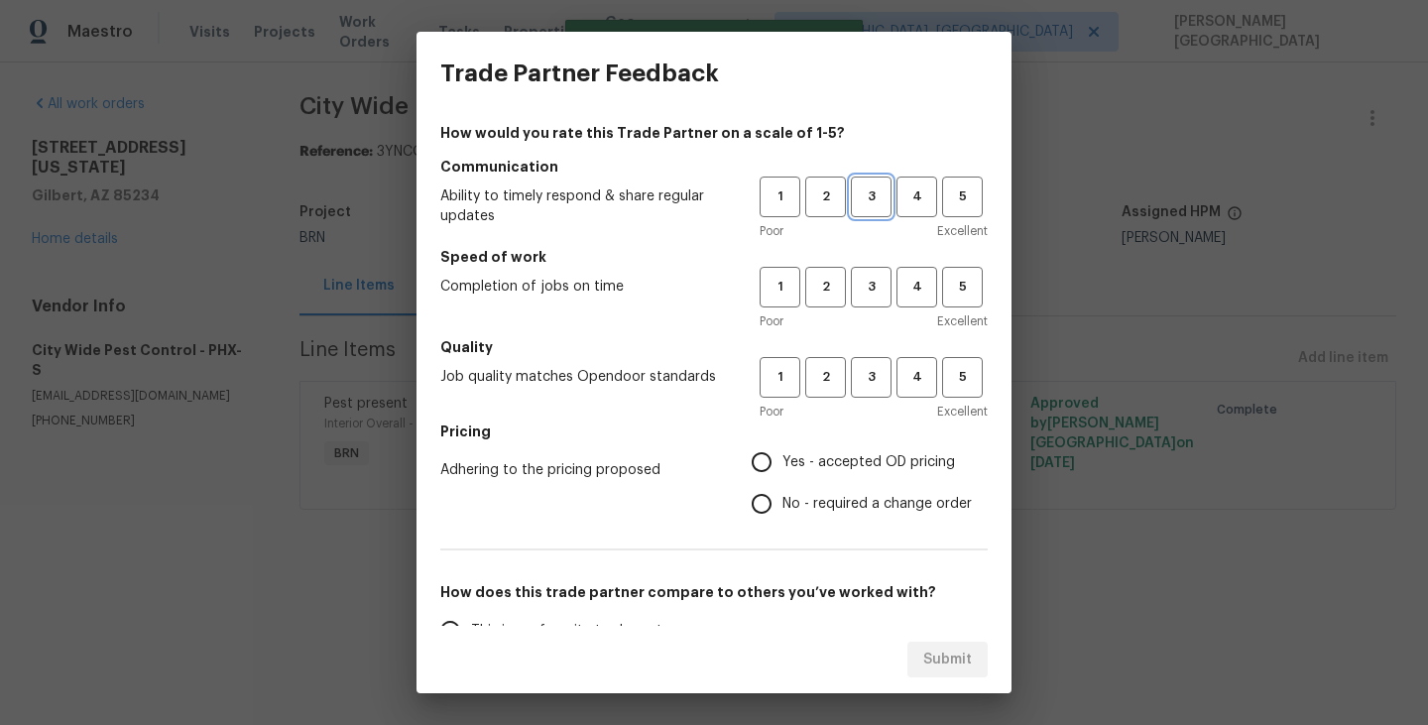
click at [861, 194] on span "3" at bounding box center [871, 196] width 37 height 23
click at [866, 287] on span "3" at bounding box center [871, 287] width 37 height 23
click at [866, 369] on span "3" at bounding box center [871, 377] width 37 height 23
click at [749, 512] on input "No - required a change order" at bounding box center [762, 504] width 42 height 42
radio input "true"
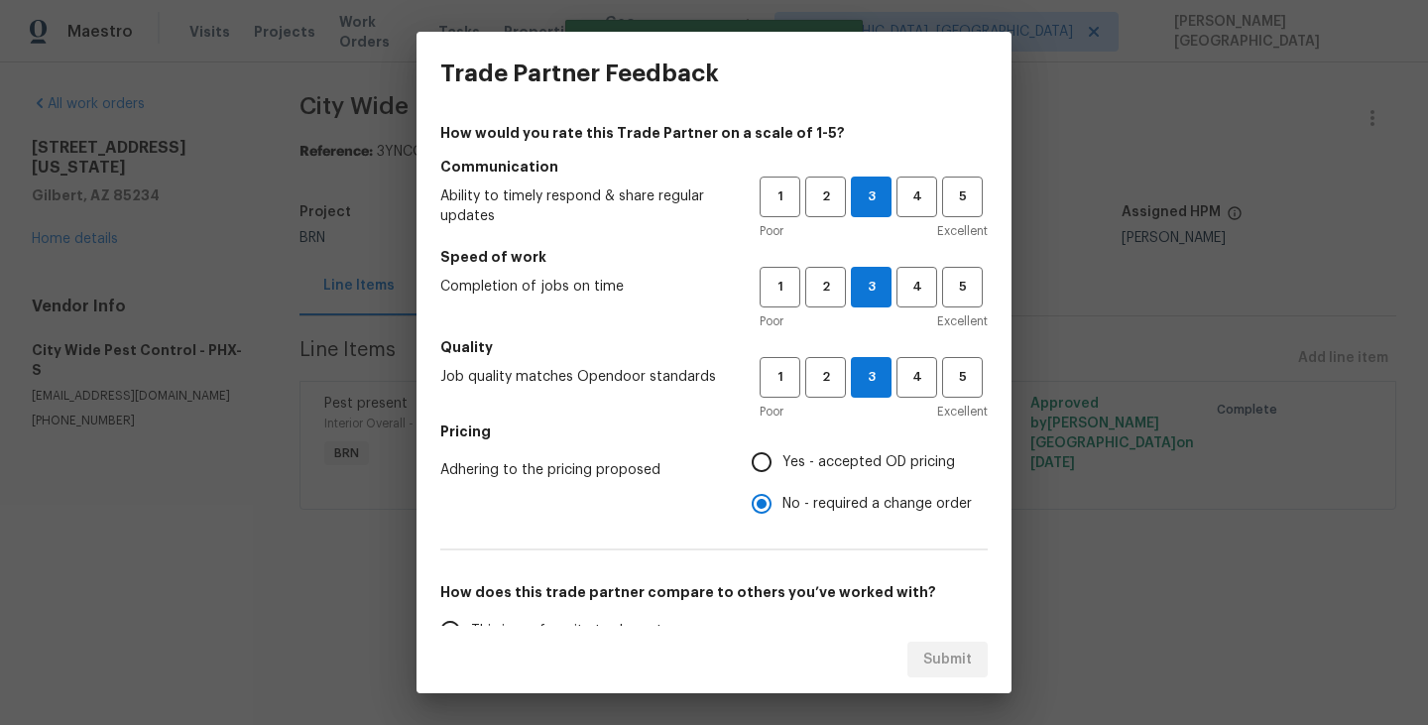
click at [759, 463] on input "Yes - accepted OD pricing" at bounding box center [762, 462] width 42 height 42
radio input "true"
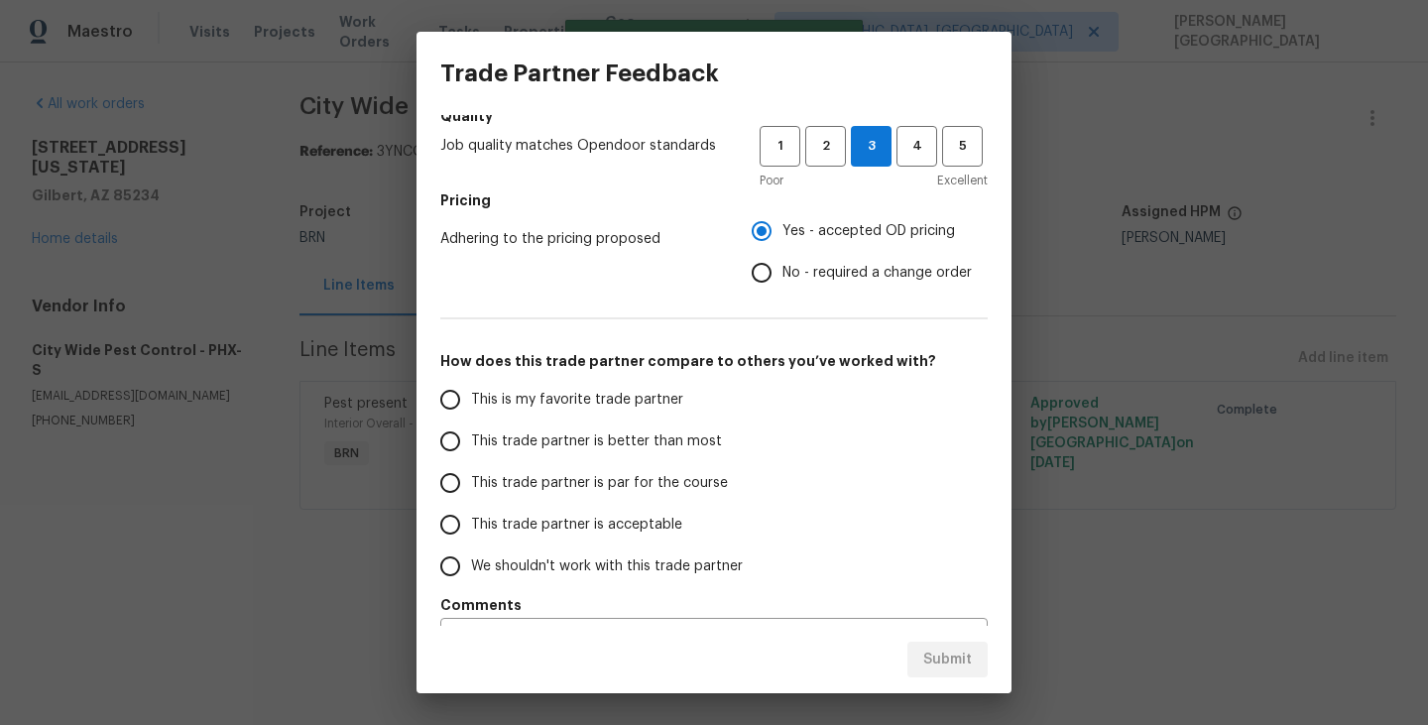
scroll to position [245, 0]
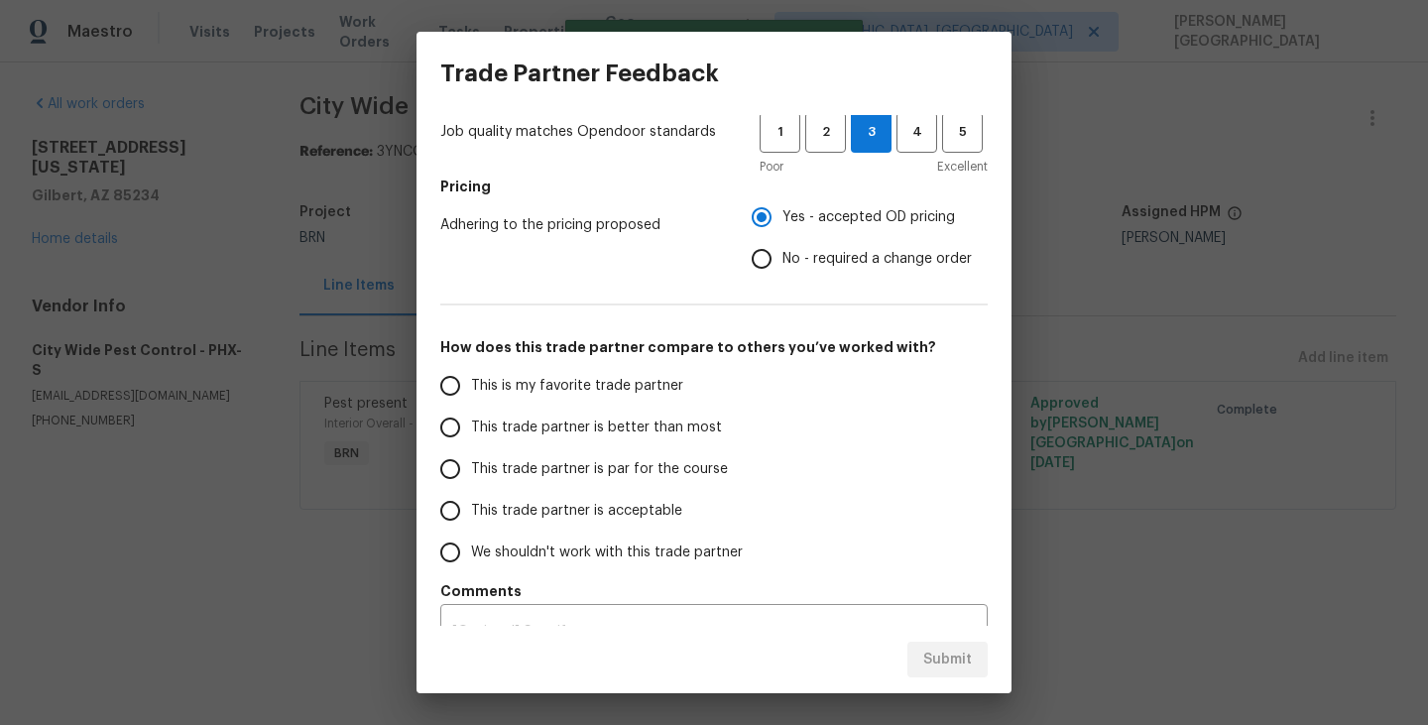
click at [622, 431] on span "This trade partner is better than most" at bounding box center [596, 427] width 251 height 21
click at [471, 431] on input "This trade partner is better than most" at bounding box center [450, 428] width 42 height 42
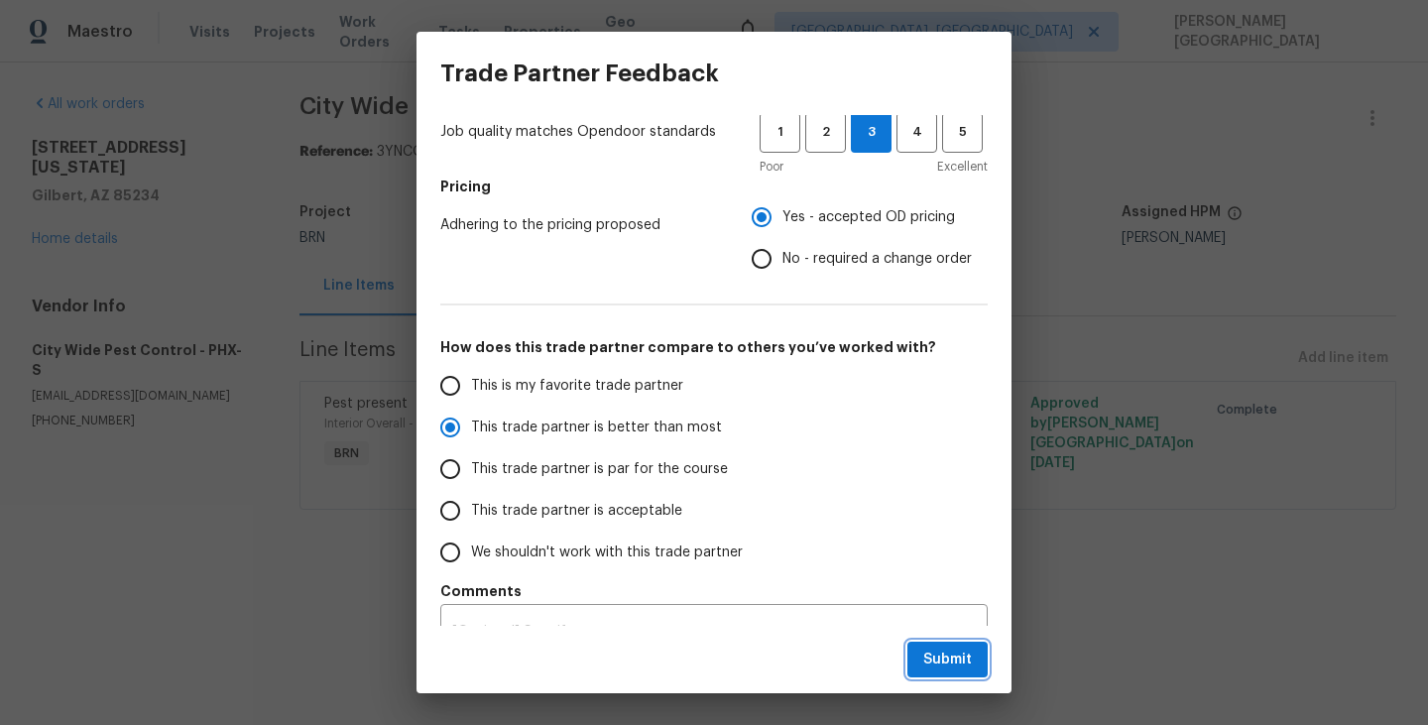
click at [945, 642] on button "Submit" at bounding box center [947, 660] width 80 height 37
radio input "true"
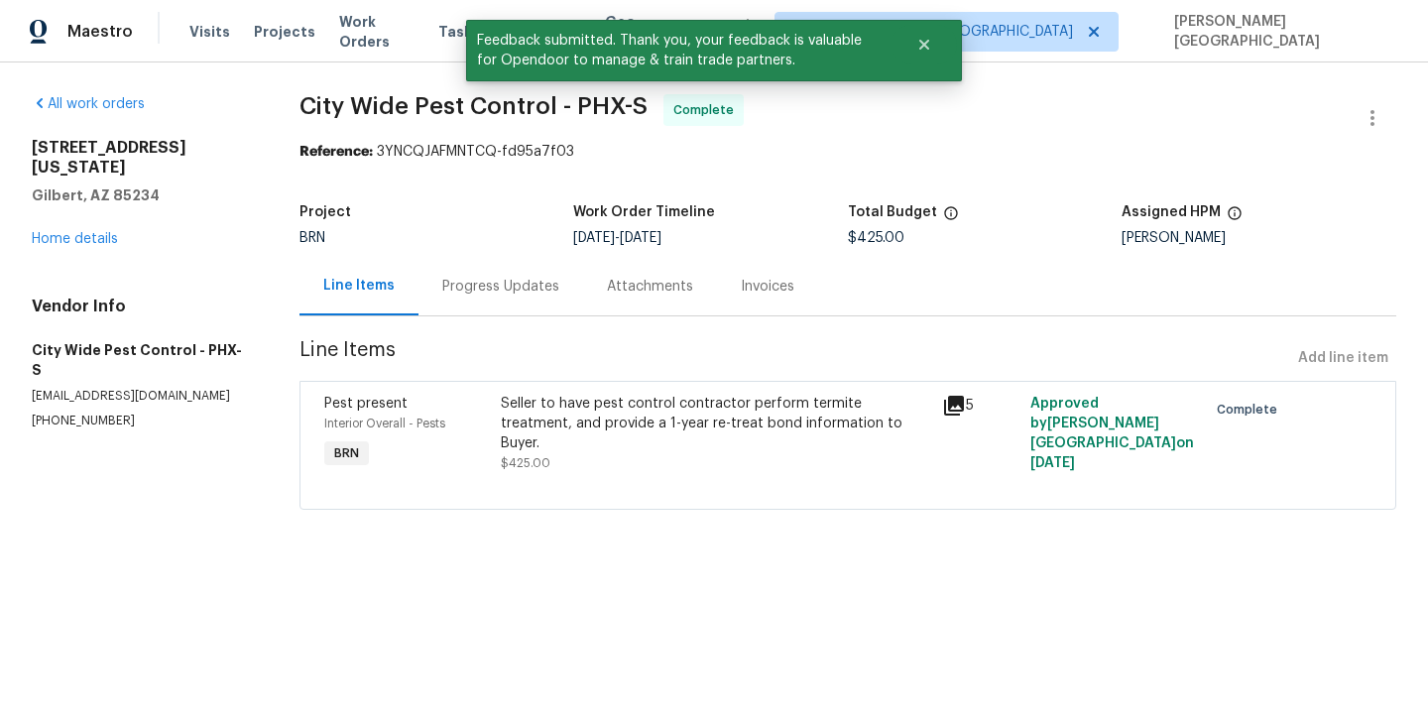
click at [473, 284] on div "Progress Updates" at bounding box center [500, 287] width 117 height 20
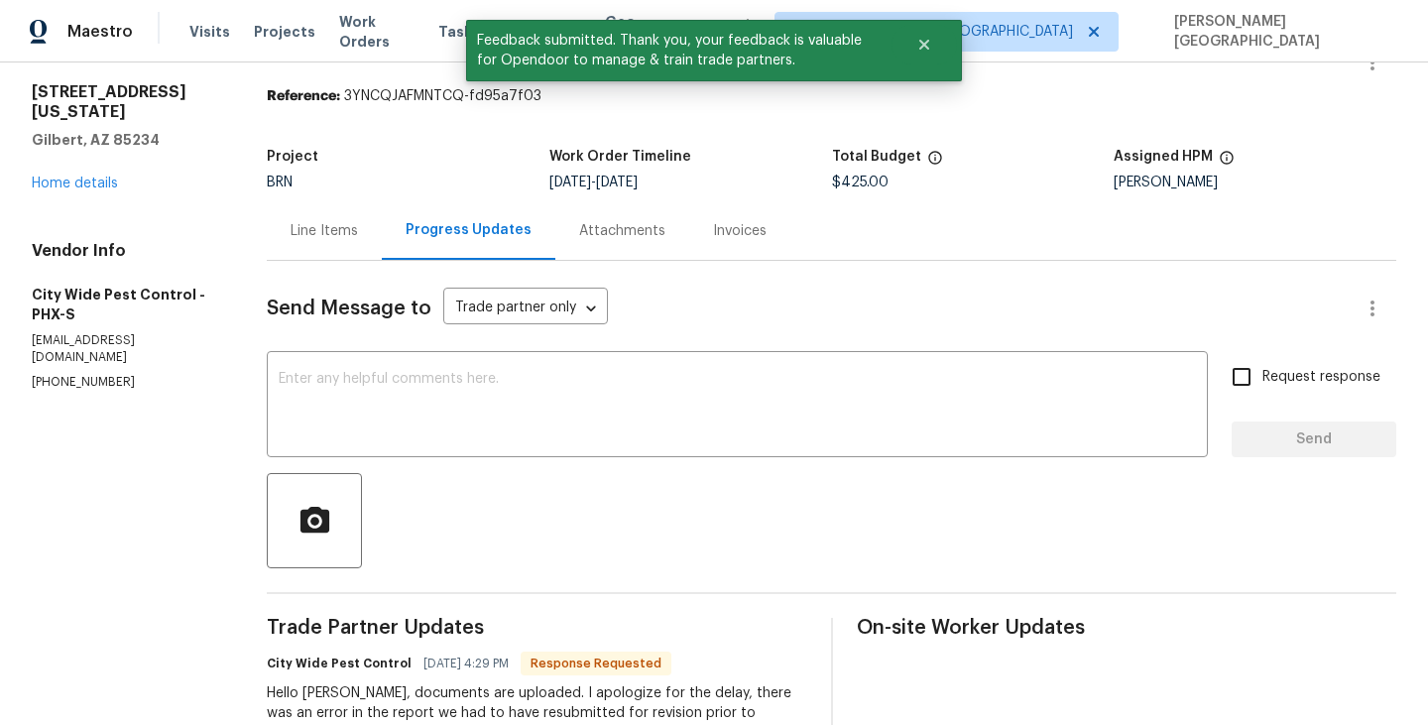
scroll to position [252, 0]
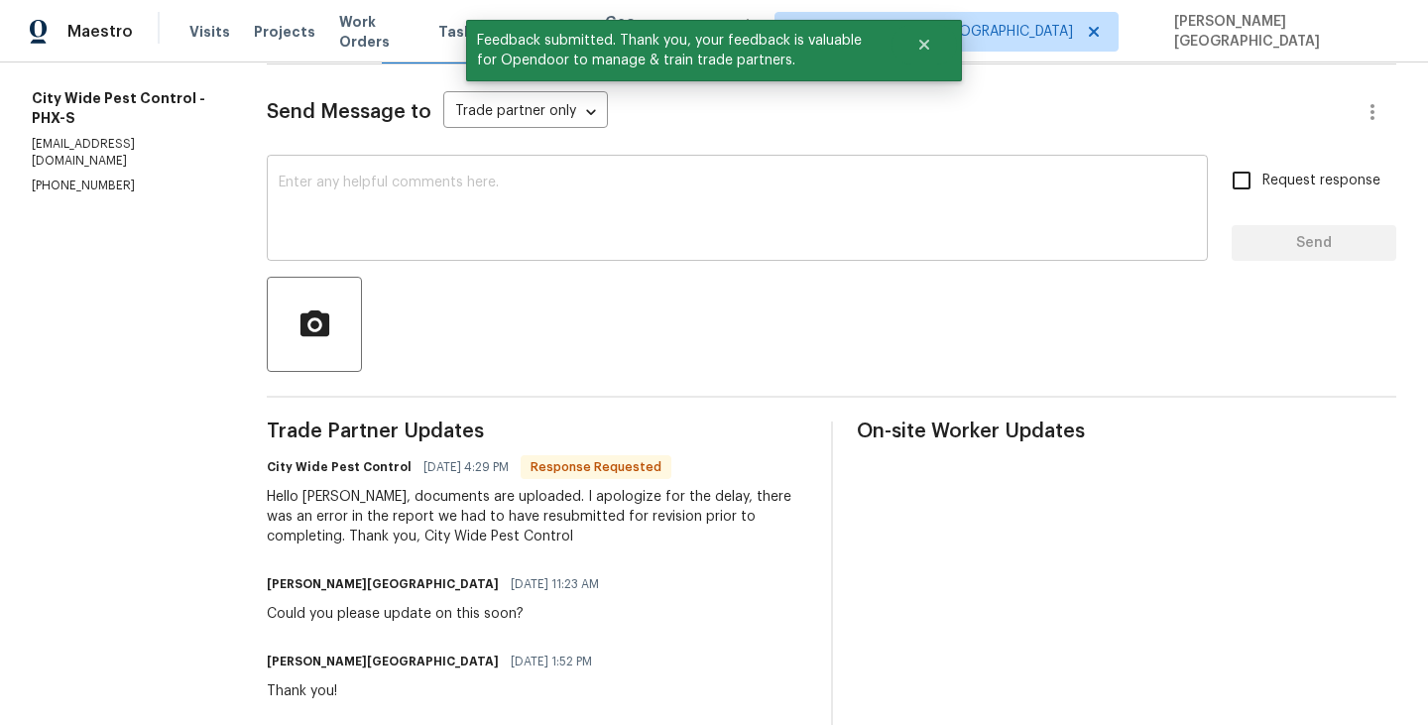
click at [383, 193] on textarea at bounding box center [737, 209] width 917 height 69
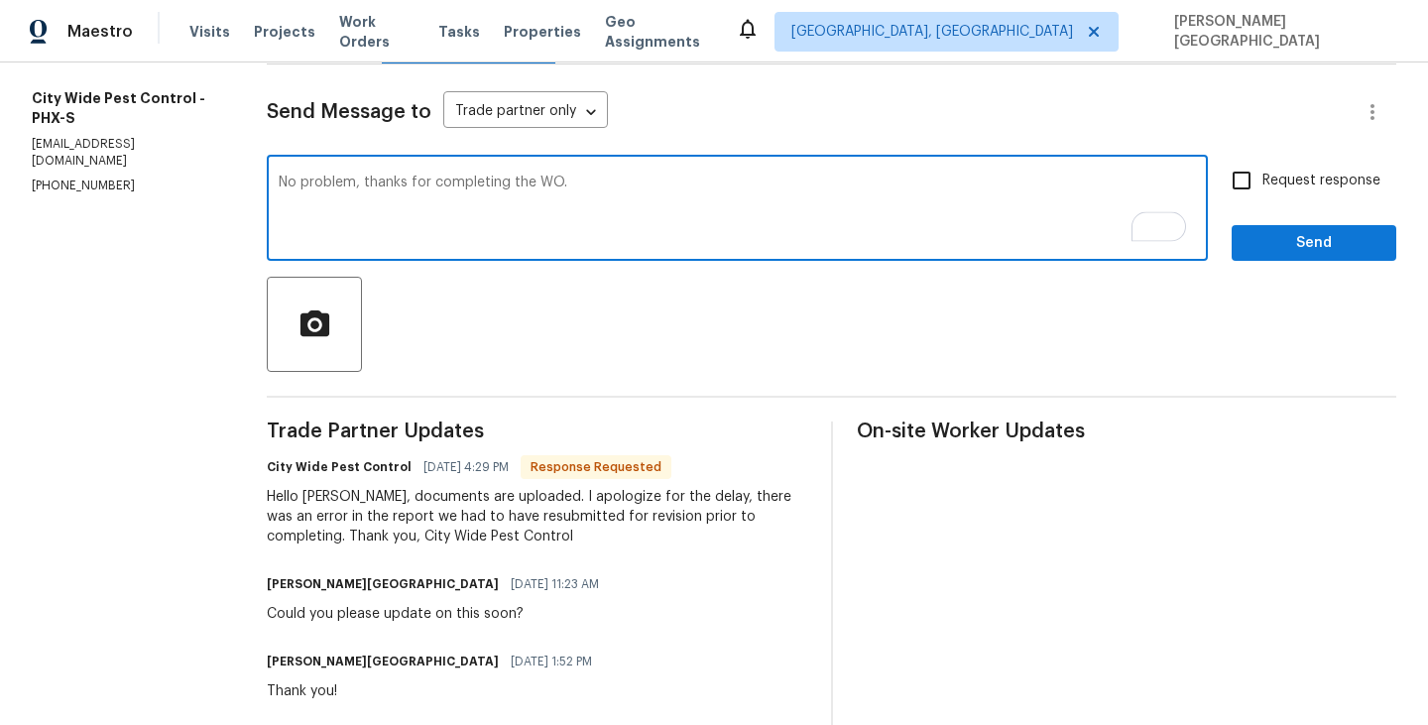
type textarea "No problem, thanks for completing the WO."
click at [1278, 179] on span "Request response" at bounding box center [1321, 181] width 118 height 21
click at [1262, 179] on input "Request response" at bounding box center [1242, 181] width 42 height 42
checkbox input "true"
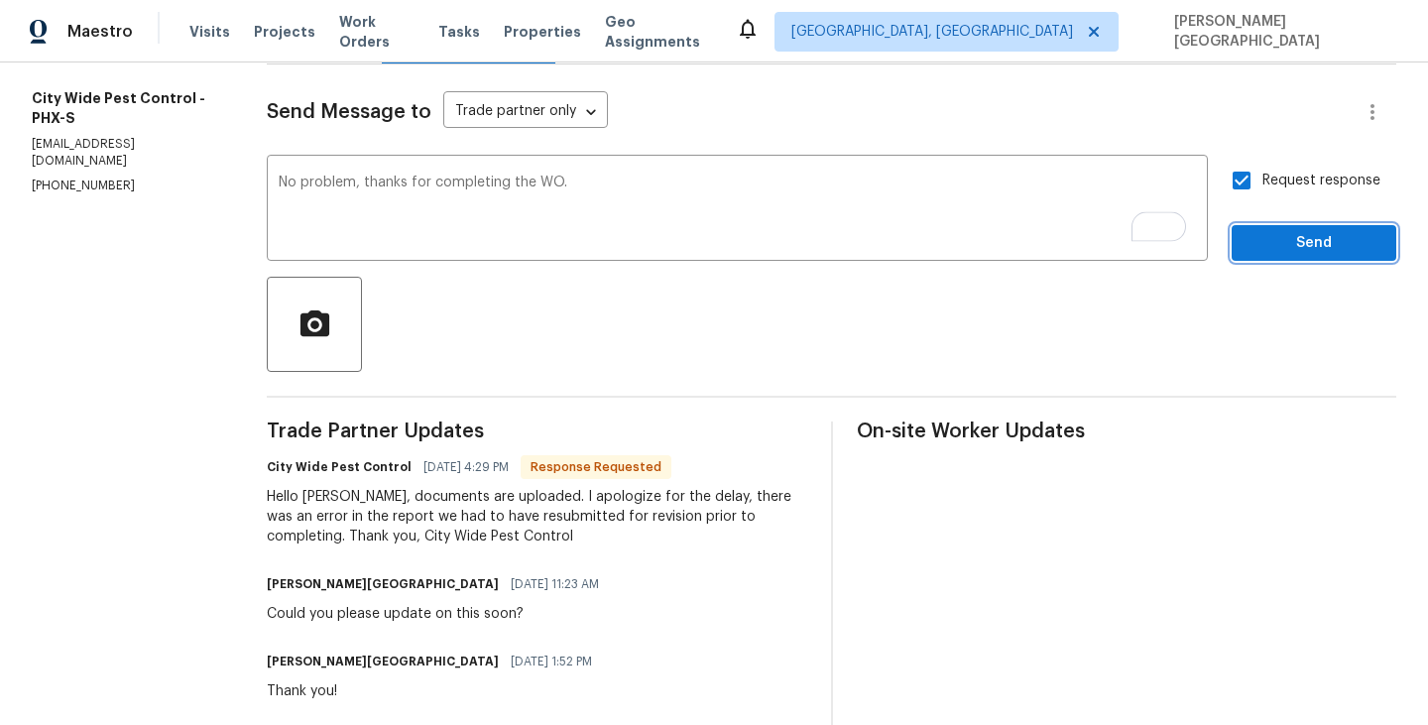
click at [1289, 253] on span "Send" at bounding box center [1313, 243] width 133 height 25
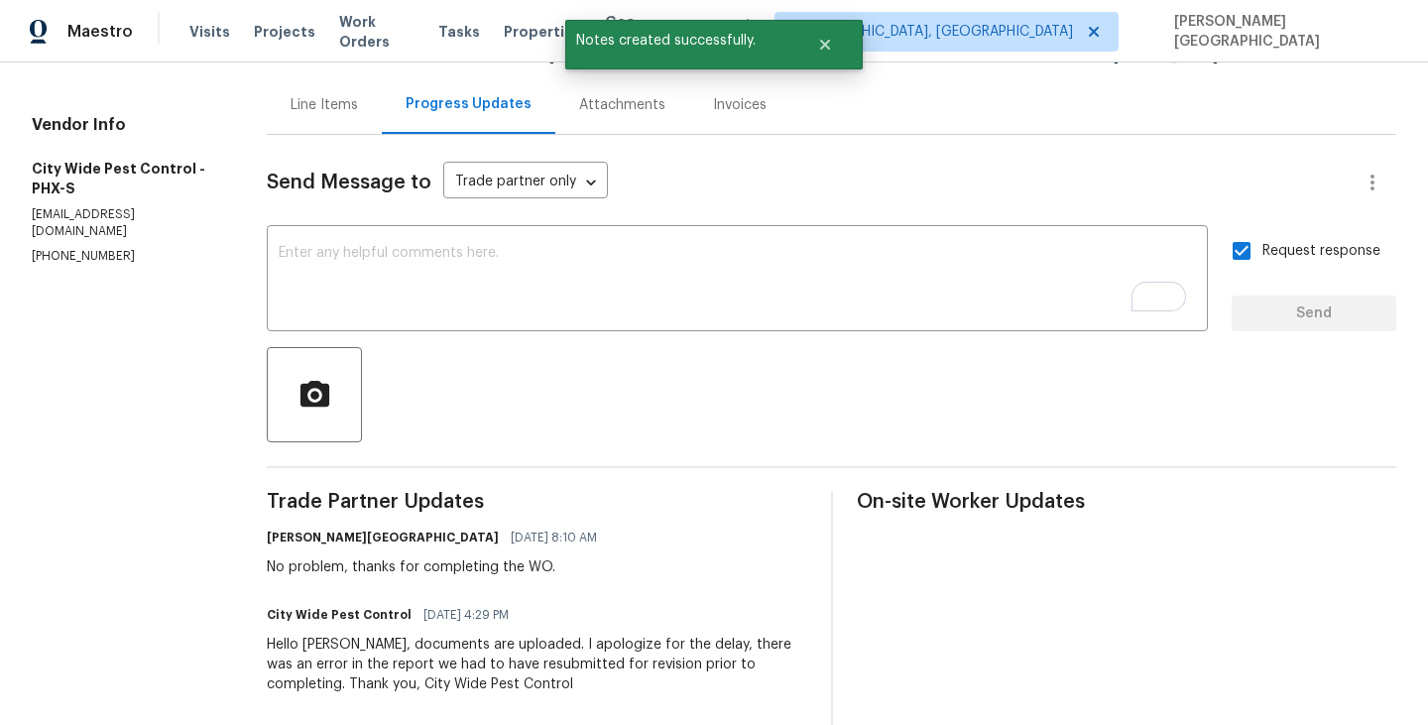
scroll to position [0, 0]
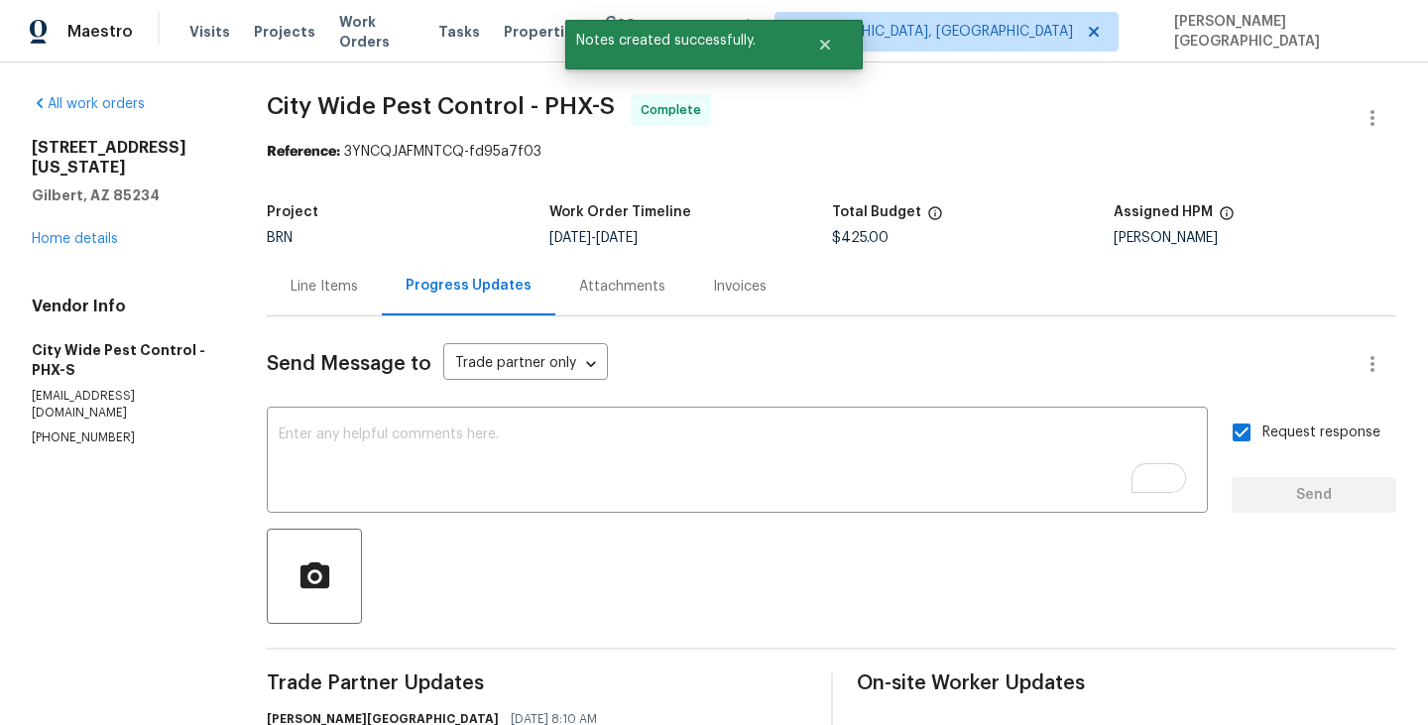
click at [742, 292] on div "Invoices" at bounding box center [740, 287] width 54 height 20
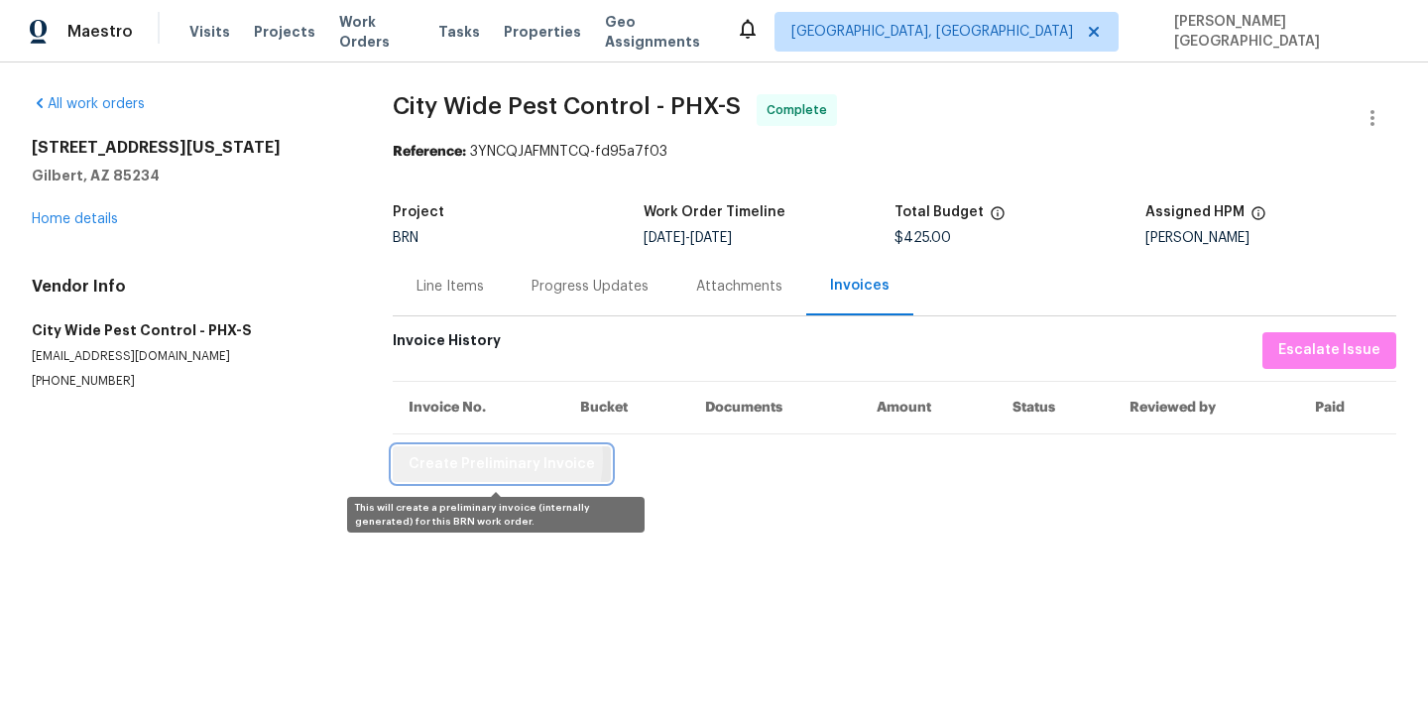
click at [480, 460] on span "Create Preliminary Invoice" at bounding box center [502, 464] width 186 height 25
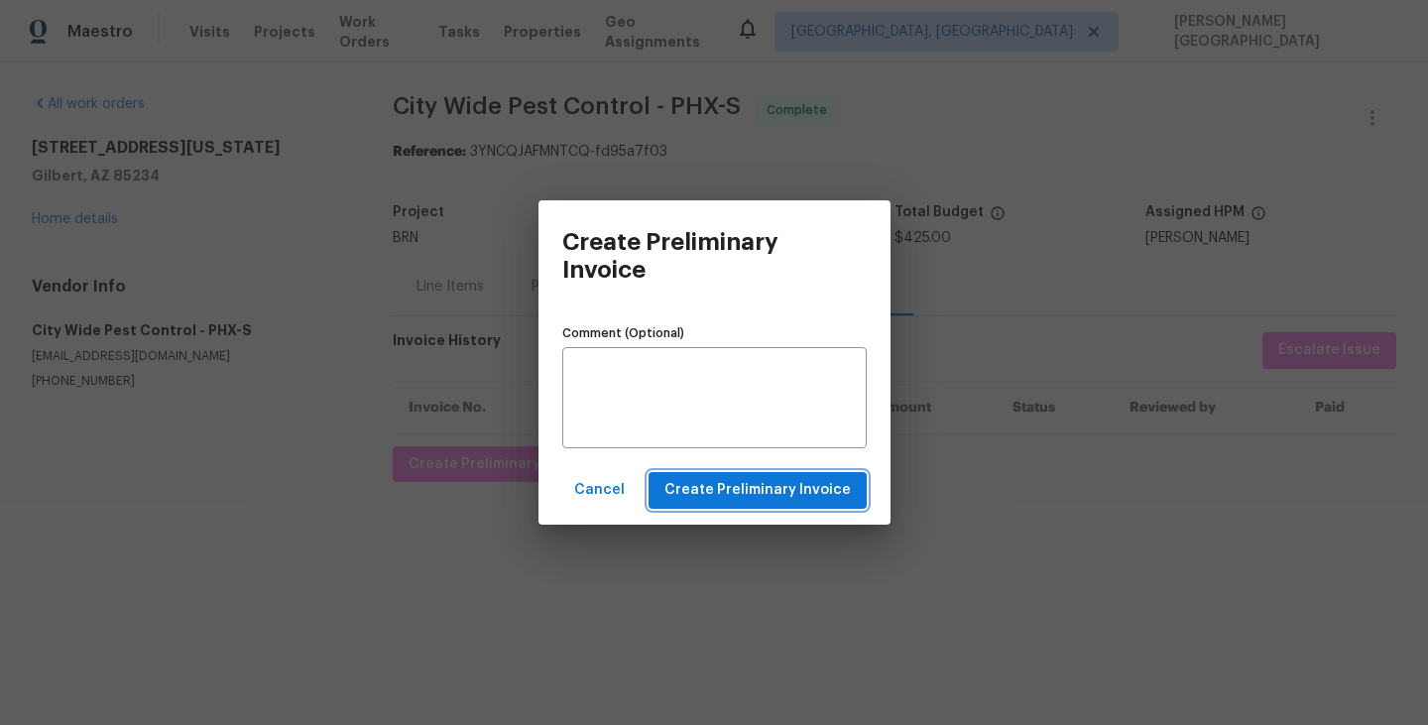
click at [761, 483] on span "Create Preliminary Invoice" at bounding box center [757, 490] width 186 height 25
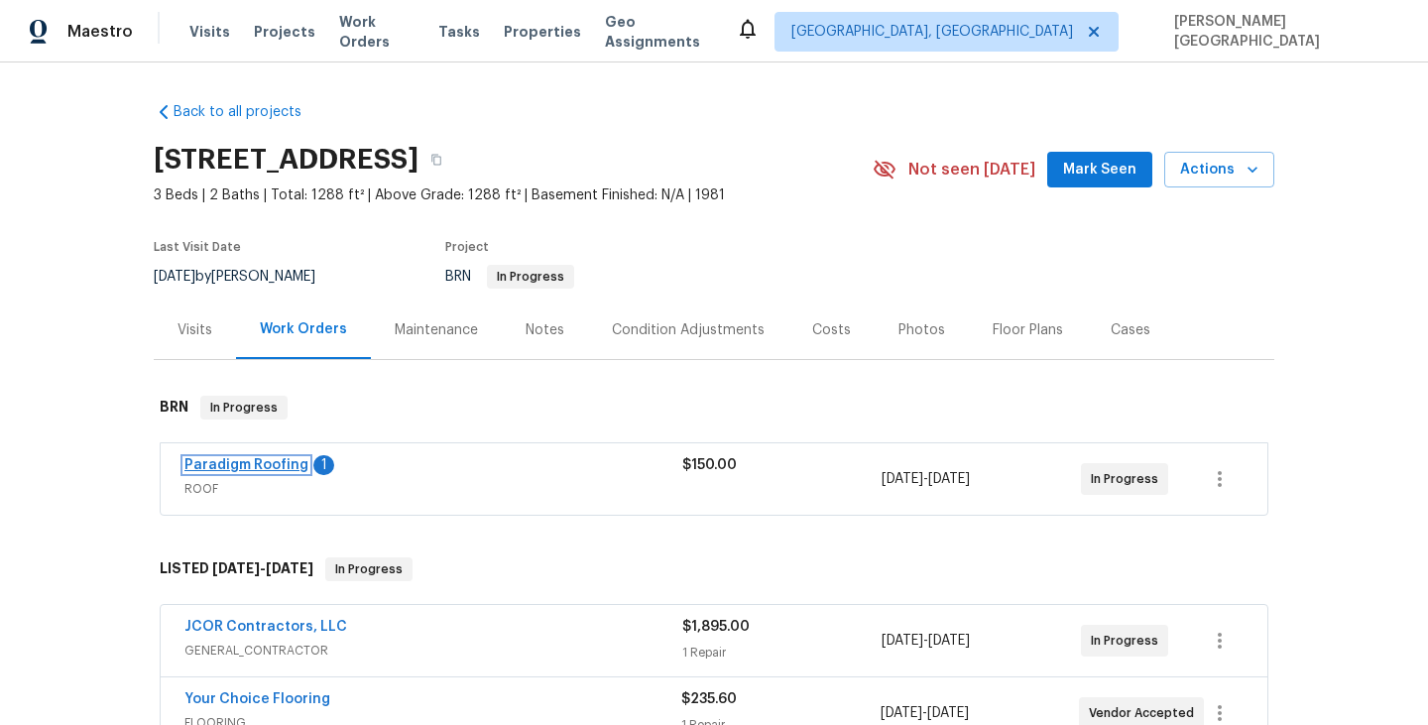
click at [286, 463] on link "Paradigm Roofing" at bounding box center [246, 465] width 124 height 14
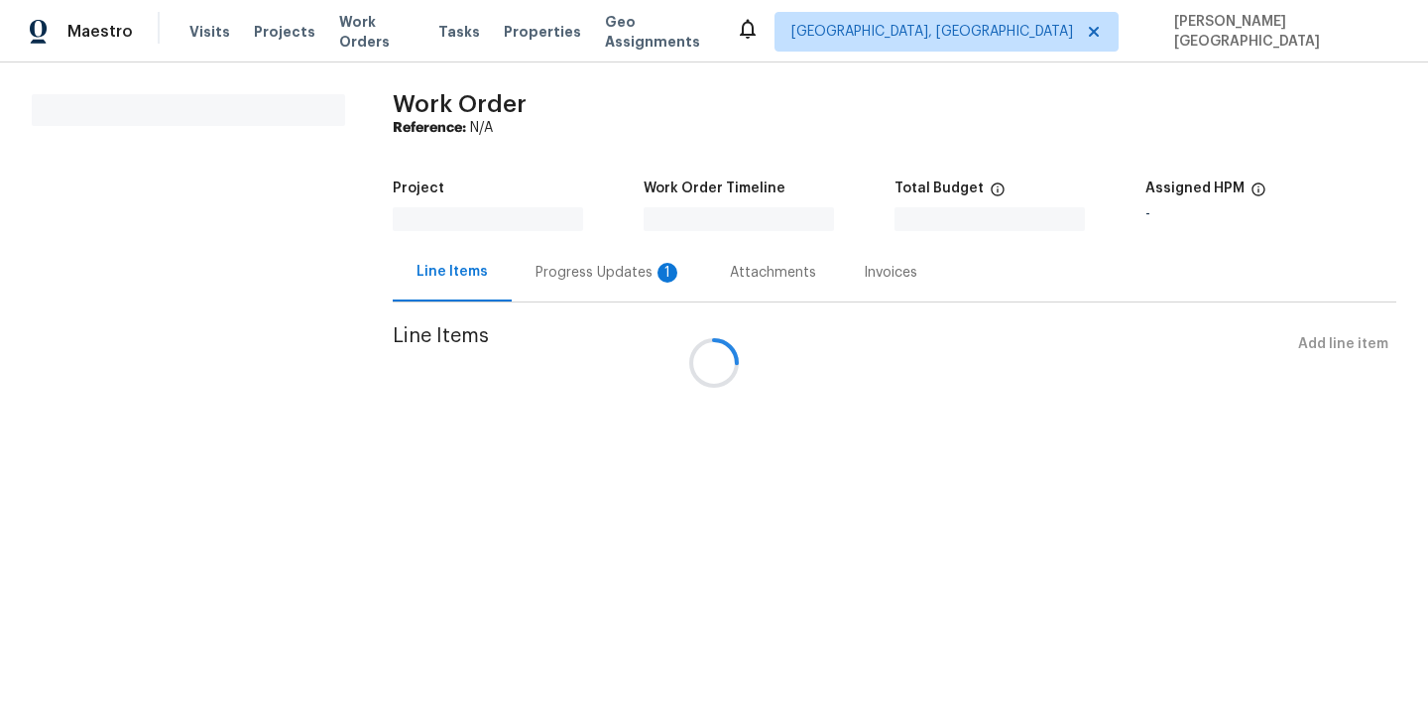
click at [529, 281] on div at bounding box center [714, 362] width 1428 height 725
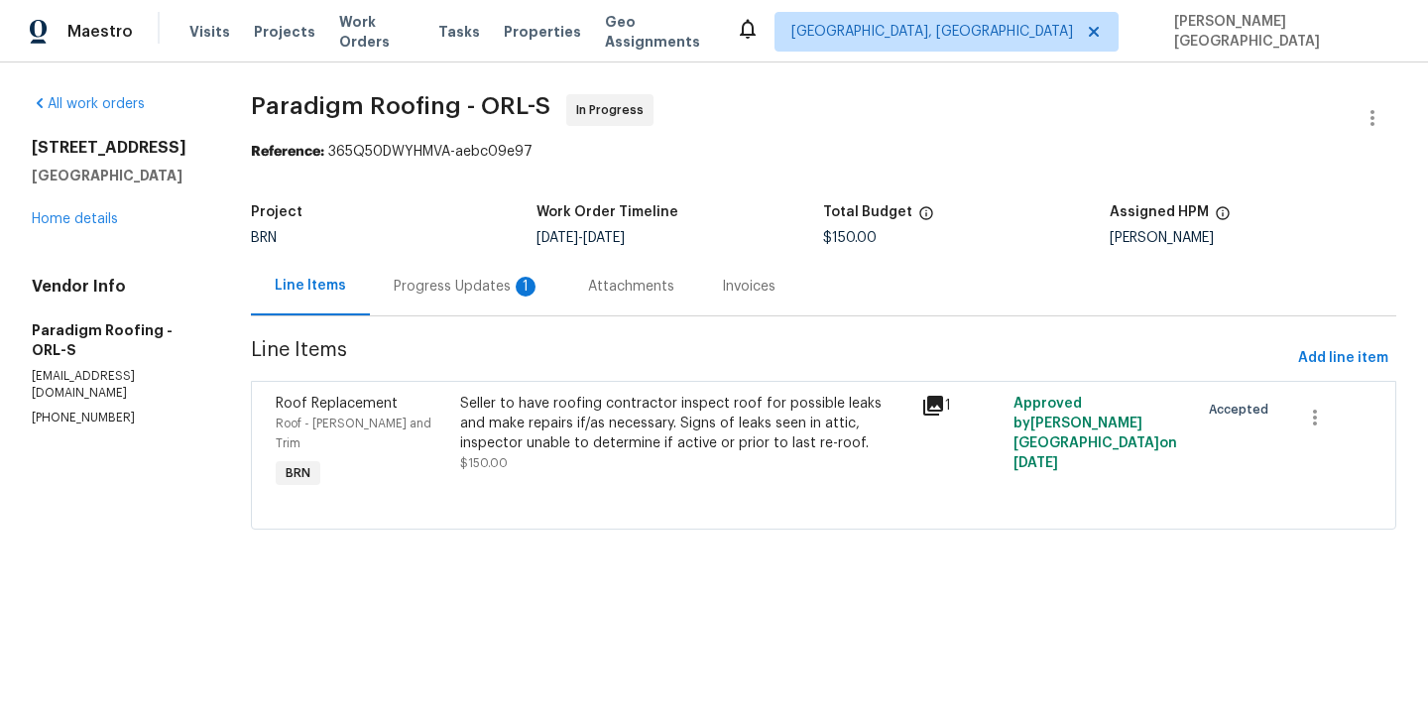
click at [454, 278] on div "Progress Updates 1" at bounding box center [467, 287] width 147 height 20
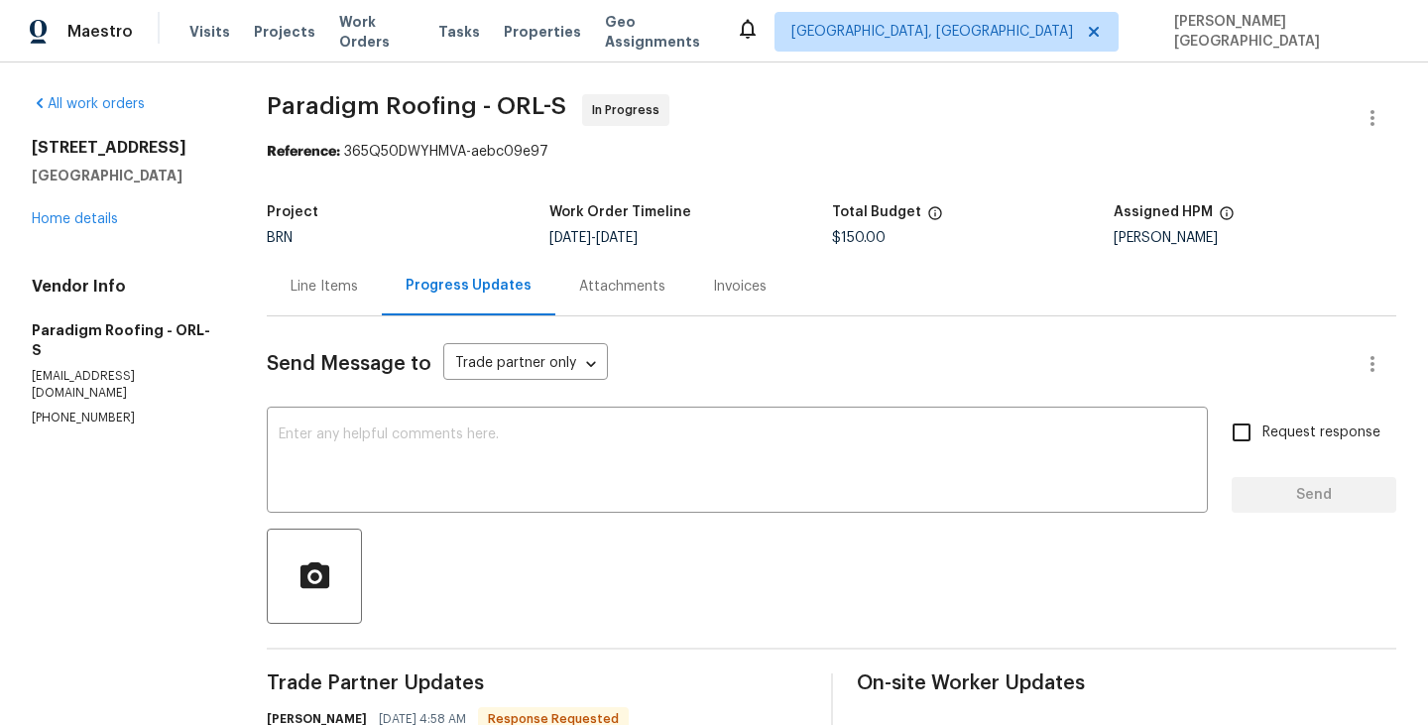
click at [343, 277] on div "Line Items" at bounding box center [324, 287] width 67 height 20
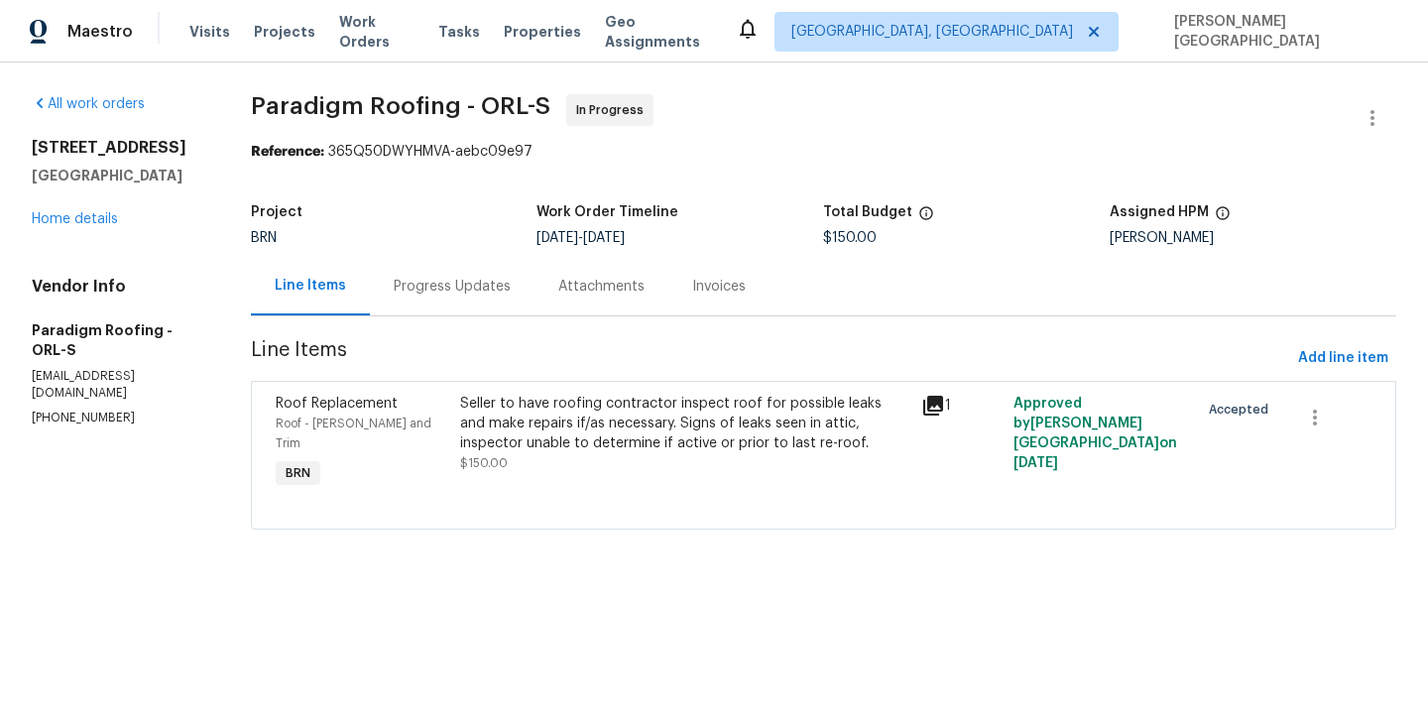
click at [621, 420] on div "Seller to have roofing contractor inspect roof for possible leaks and make repa…" at bounding box center [685, 423] width 450 height 59
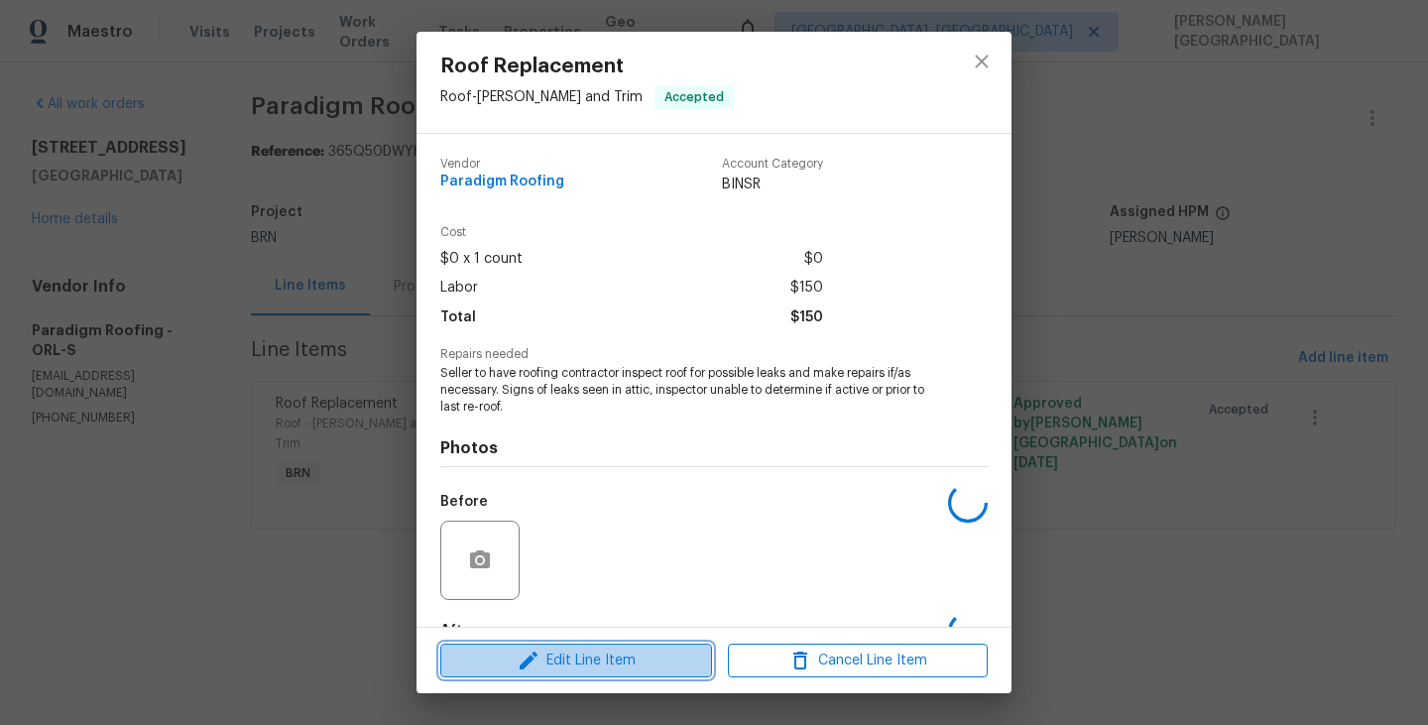
click at [573, 650] on span "Edit Line Item" at bounding box center [576, 660] width 260 height 25
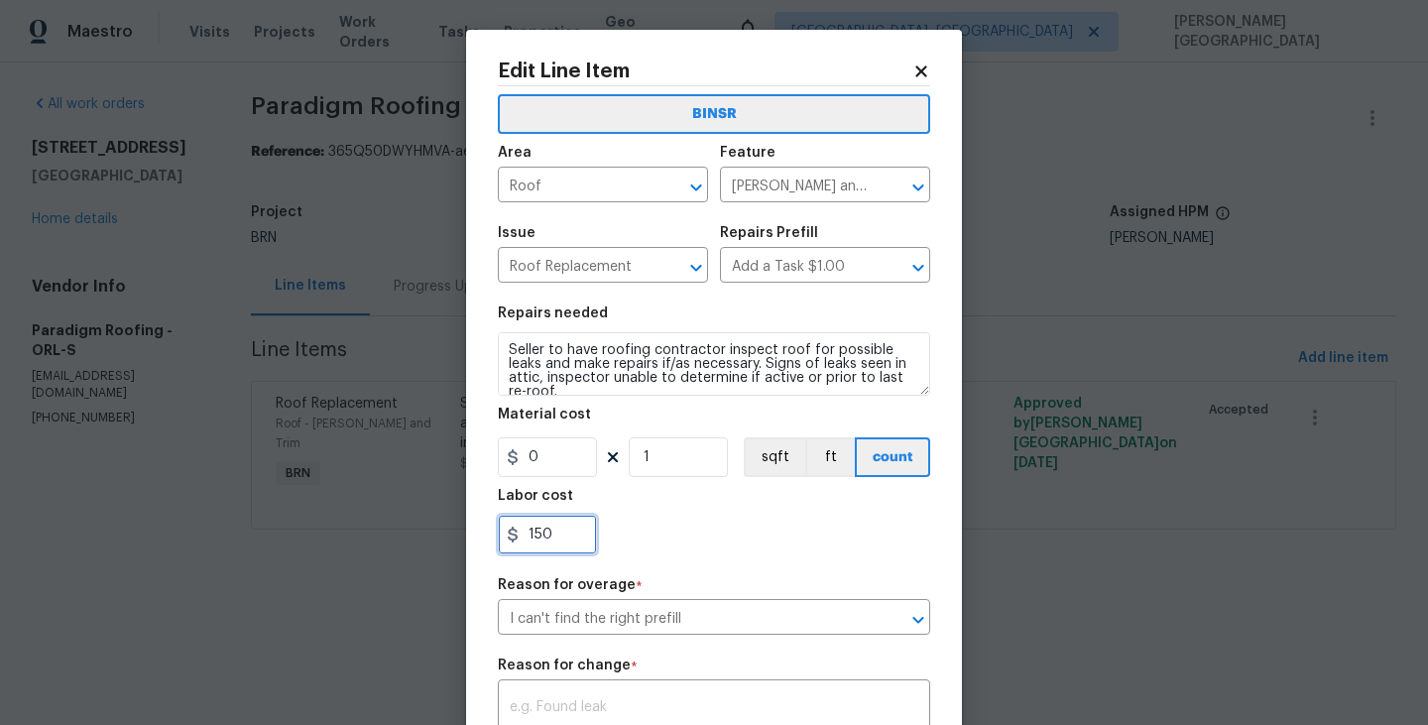
click at [556, 535] on input "150" at bounding box center [547, 535] width 99 height 40
paste input "7"
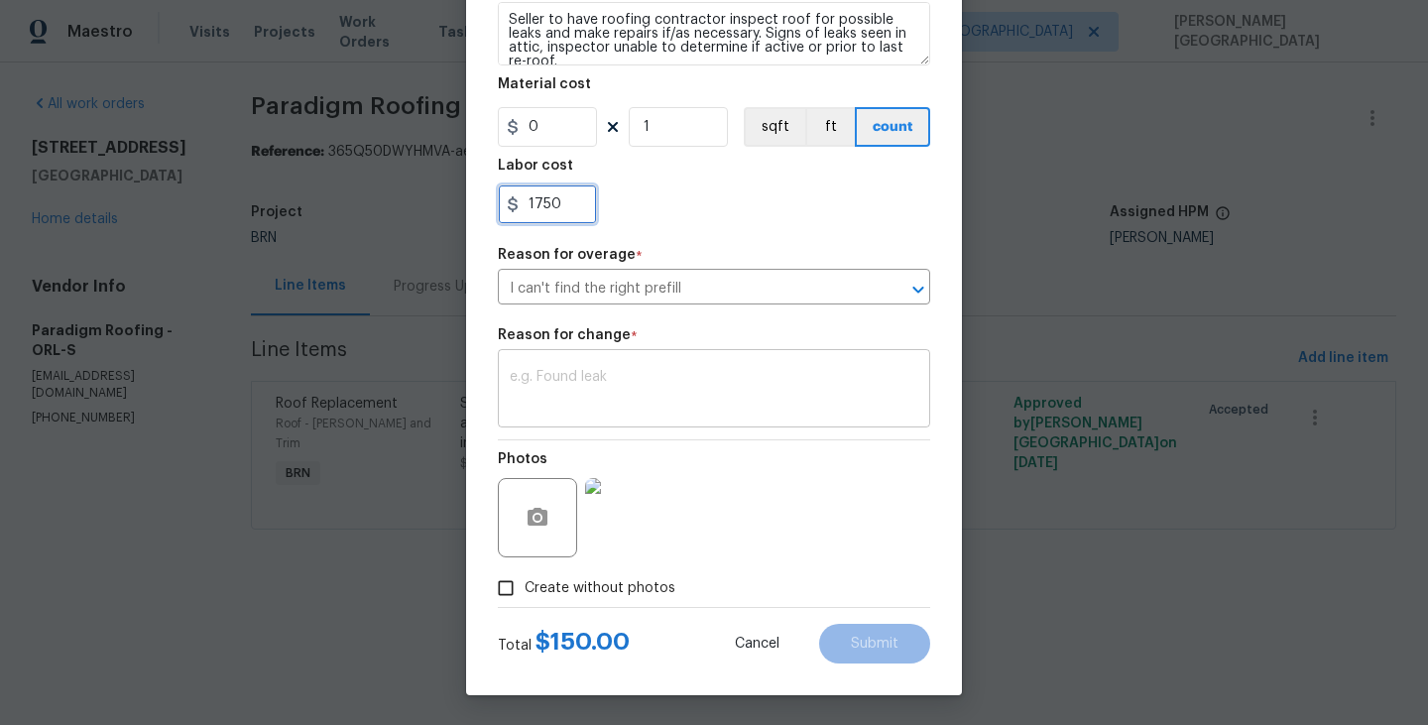
type input "1750"
click at [568, 390] on textarea at bounding box center [714, 391] width 409 height 42
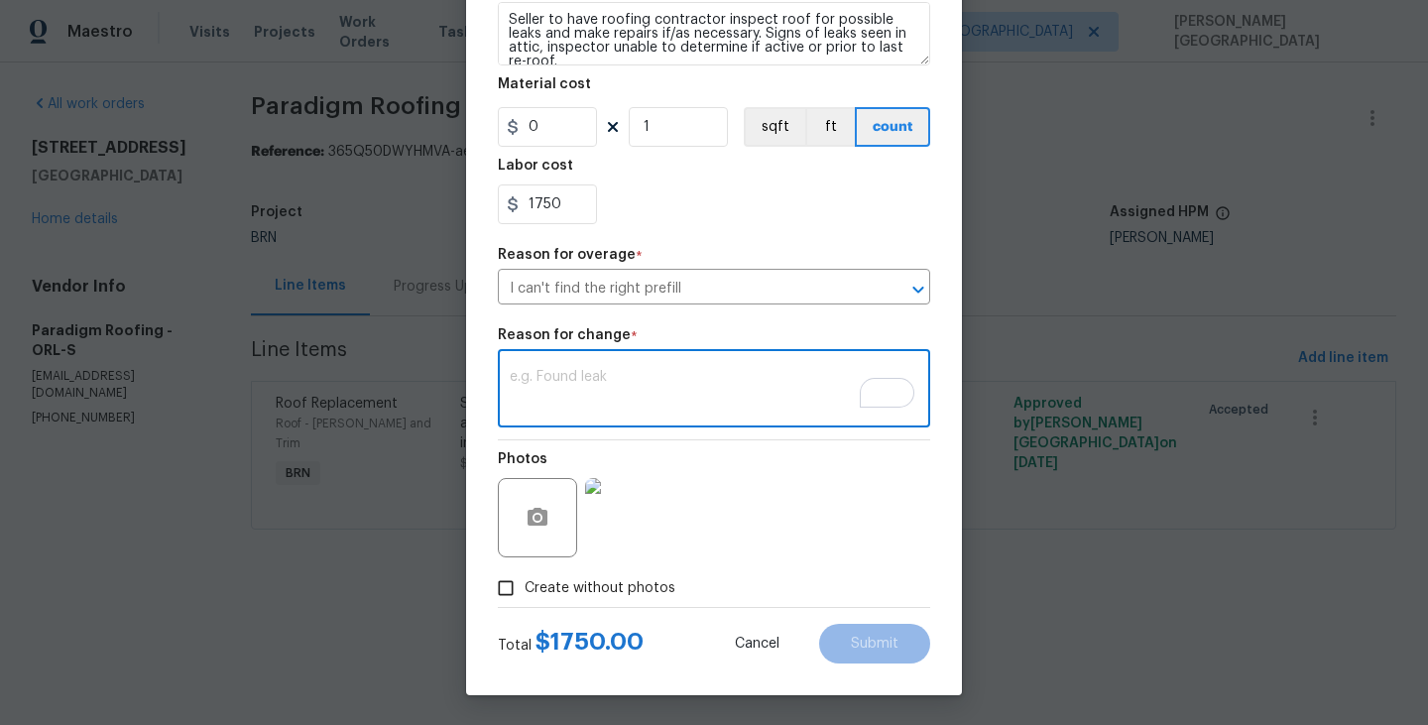
paste textarea "II Updated cost per BR team’s approval."
type textarea "II Updated cost per BR team’s approval."
click at [886, 658] on button "Submit" at bounding box center [874, 644] width 111 height 40
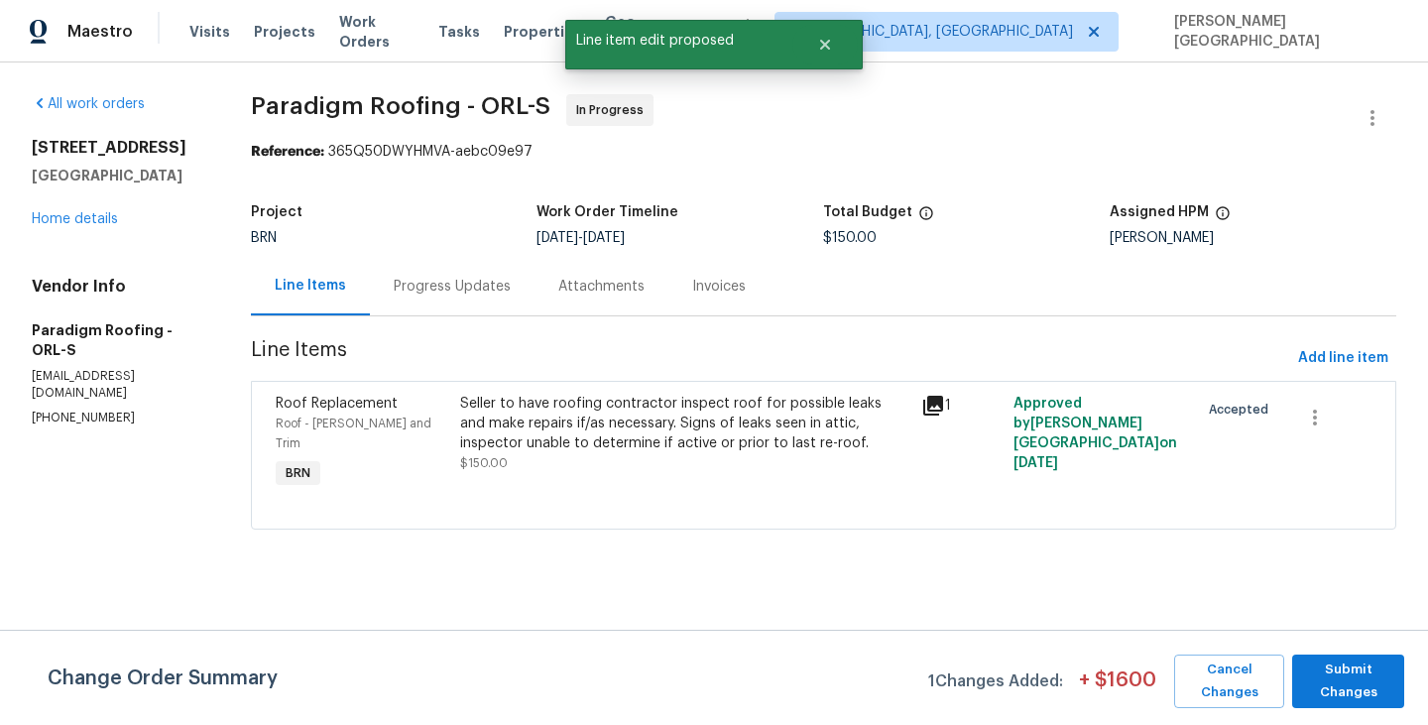
scroll to position [0, 0]
click at [1368, 684] on span "Submit Changes" at bounding box center [1348, 681] width 92 height 46
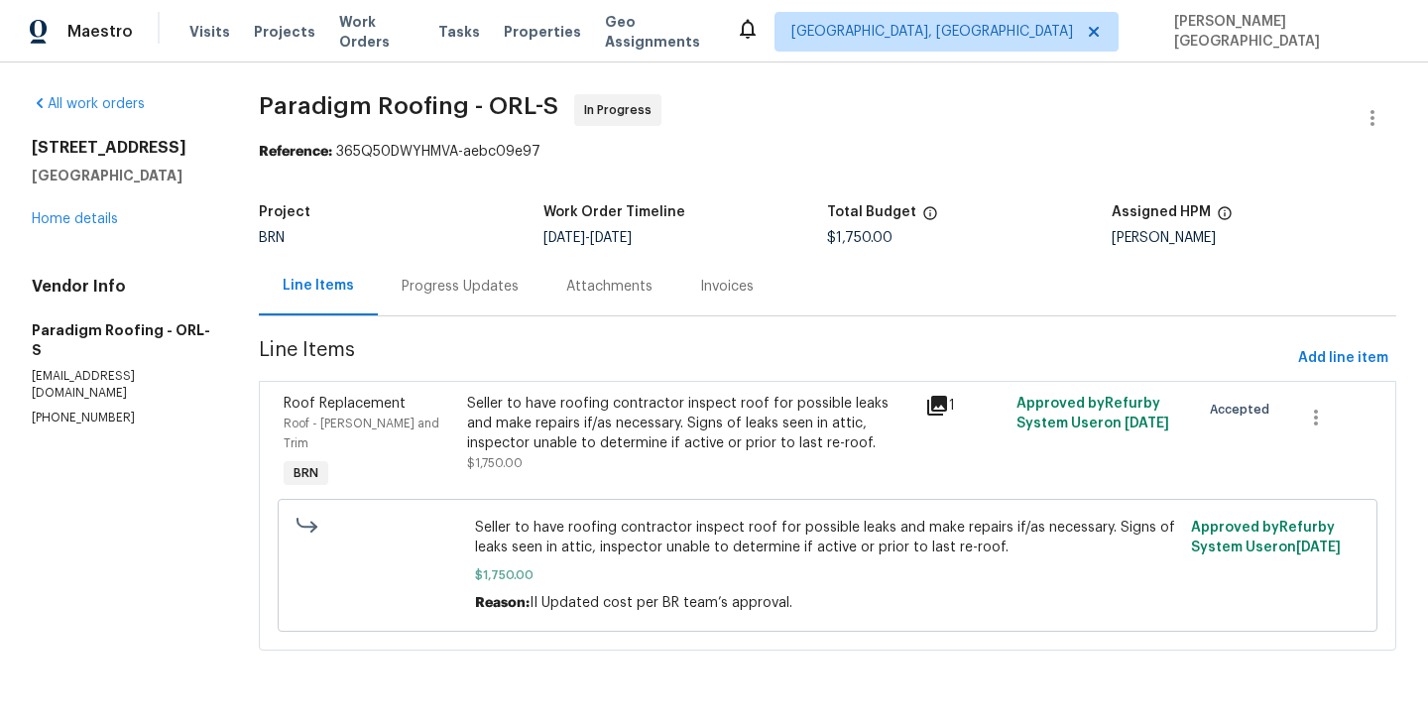
click at [452, 286] on div "Progress Updates" at bounding box center [460, 287] width 117 height 20
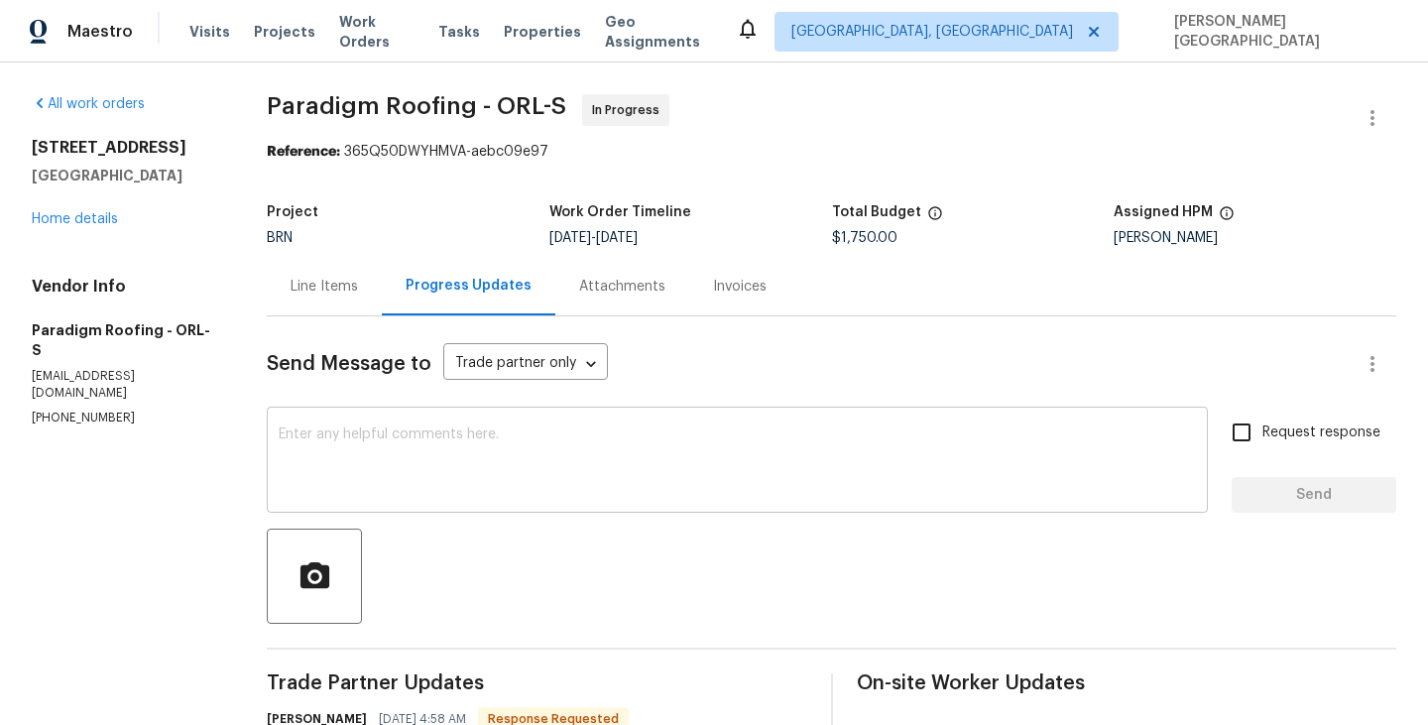
click at [461, 461] on textarea at bounding box center [737, 461] width 917 height 69
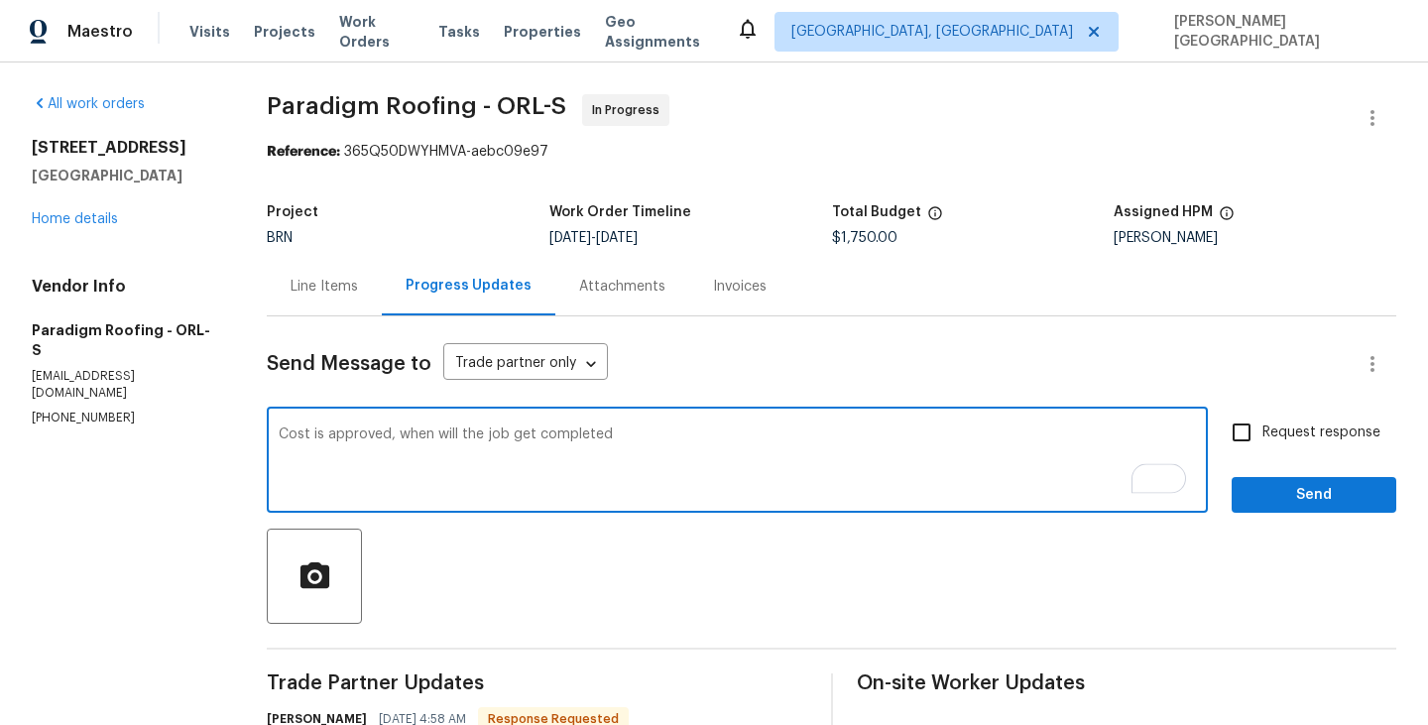
type textarea "Cost is approved, when will the job get completed"
click at [1250, 439] on input "Request response" at bounding box center [1242, 432] width 42 height 42
checkbox input "true"
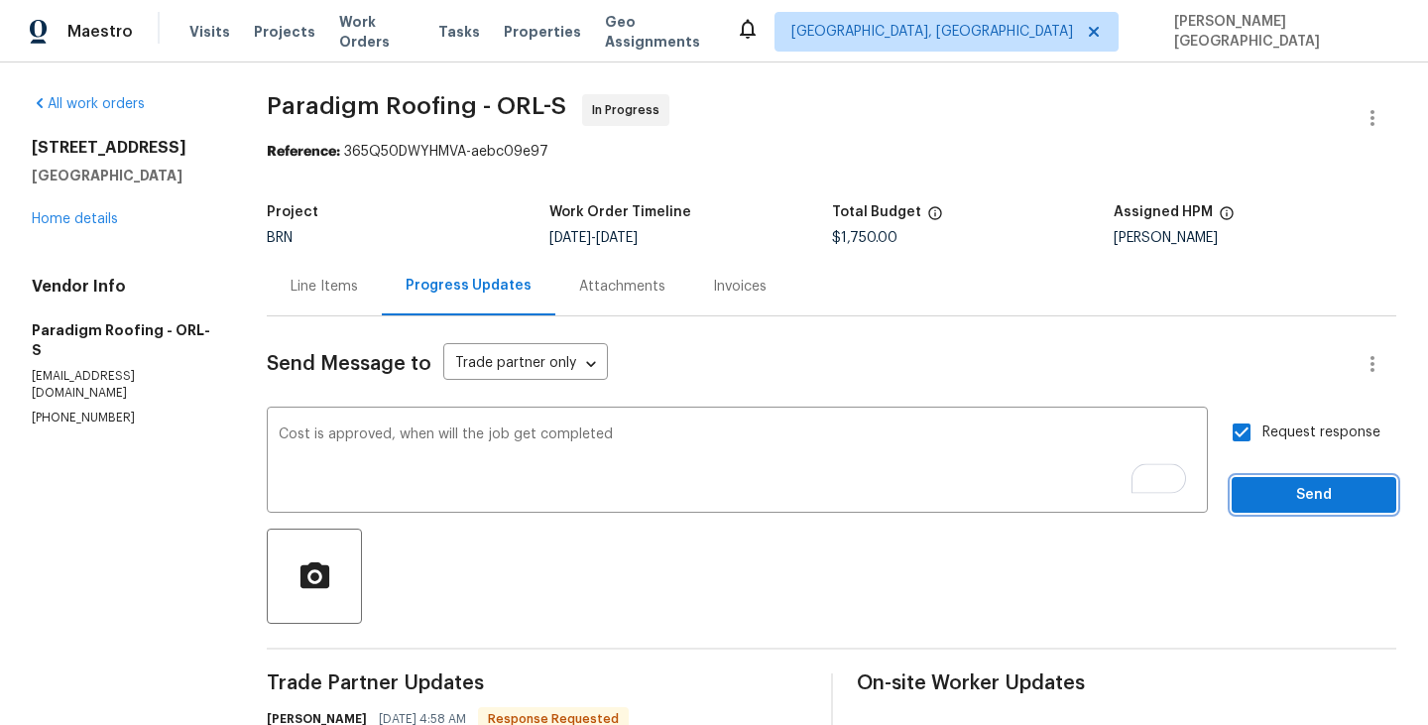
click at [1265, 495] on span "Send" at bounding box center [1313, 495] width 133 height 25
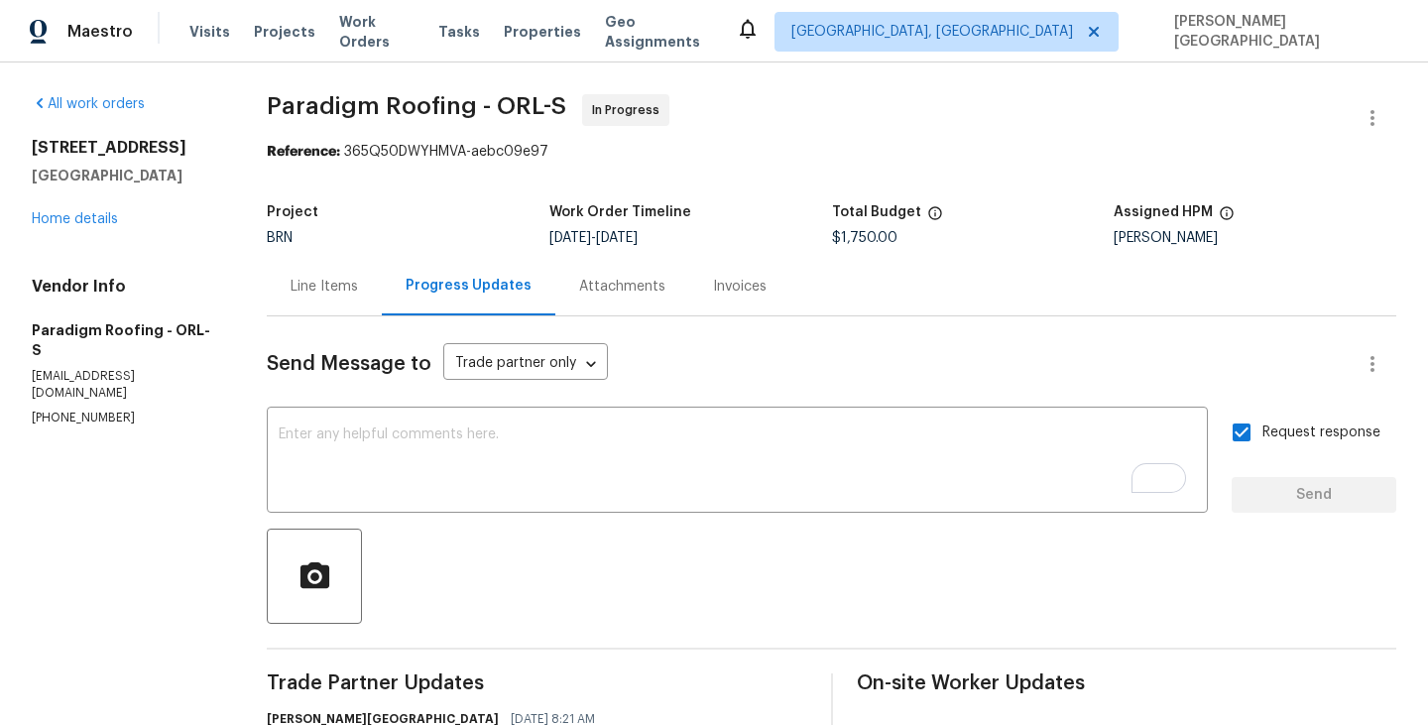
scroll to position [88, 0]
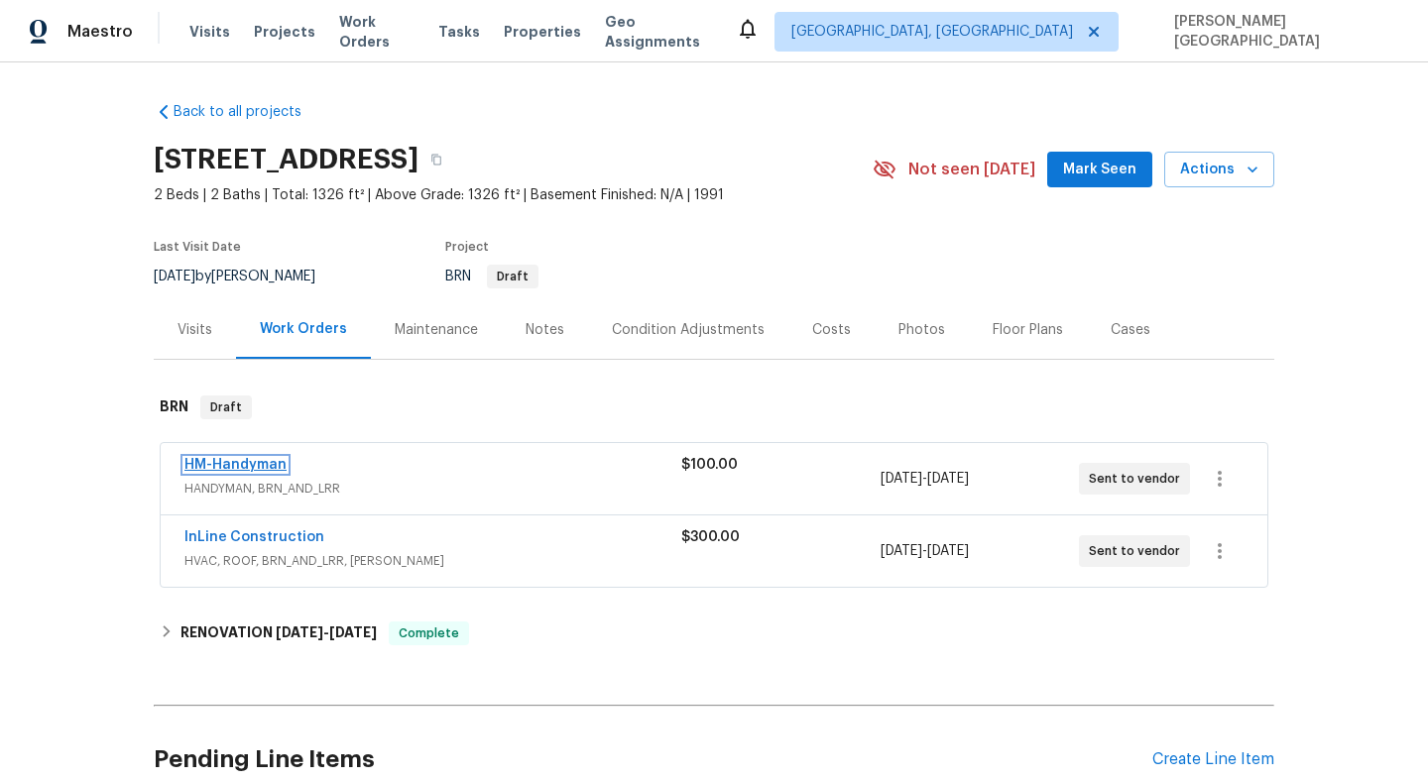
click at [225, 467] on link "HM-Handyman" at bounding box center [235, 465] width 102 height 14
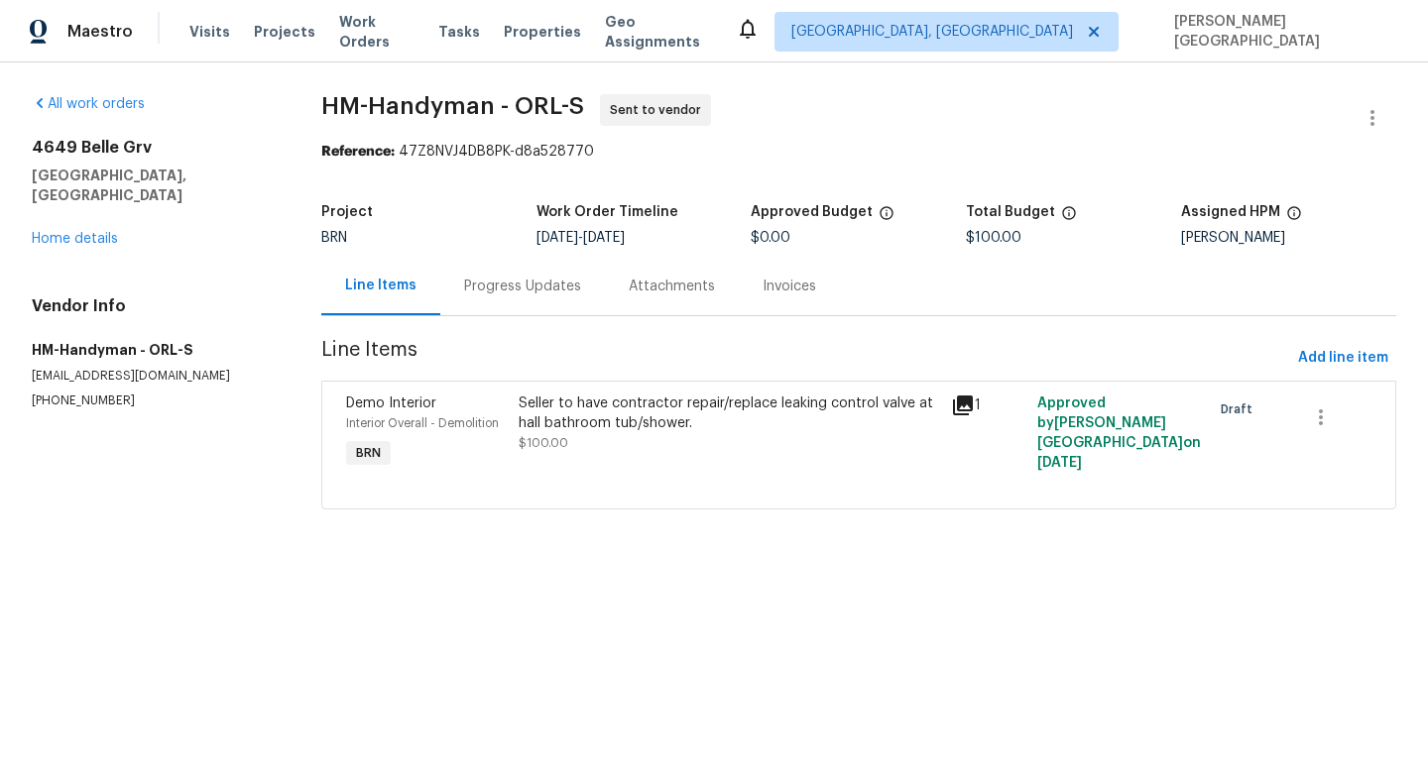
click at [499, 295] on div "Progress Updates" at bounding box center [522, 287] width 117 height 20
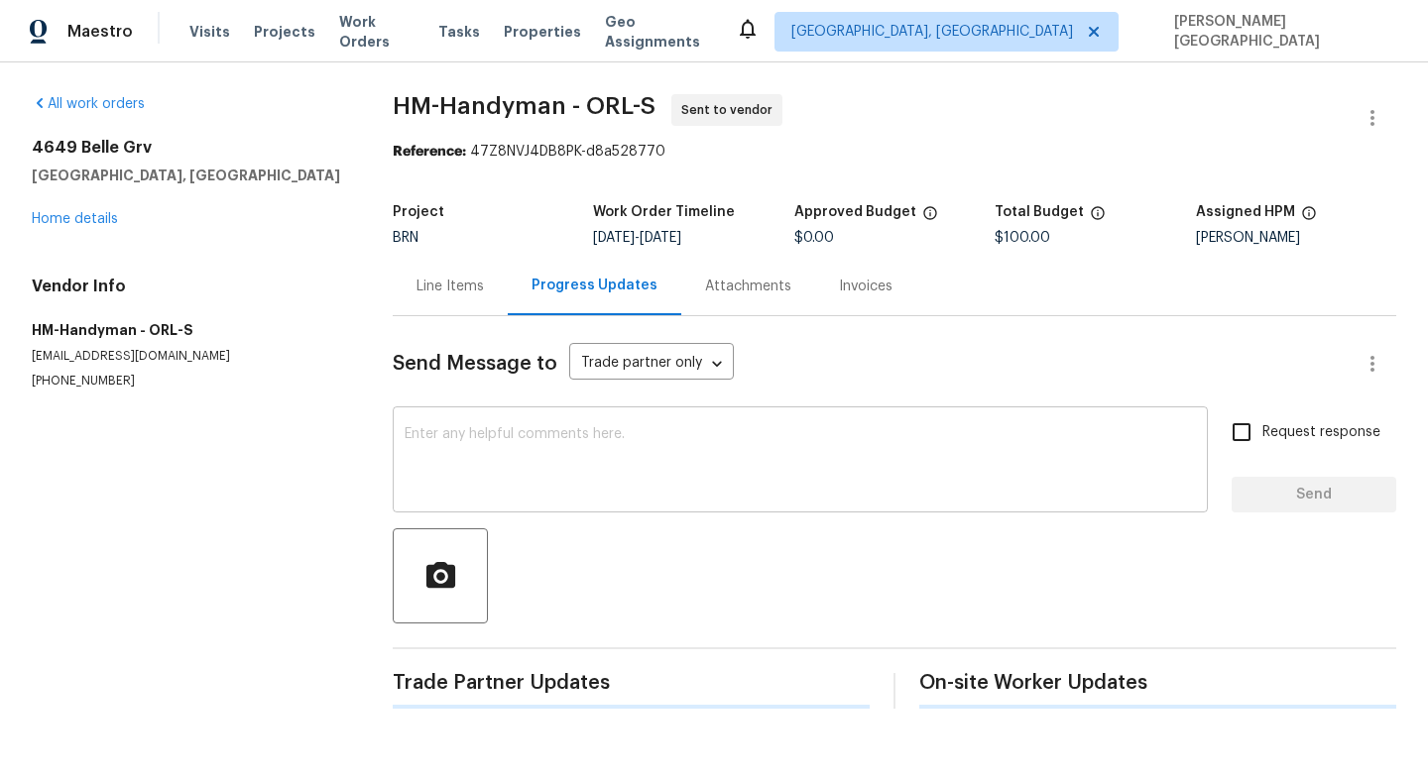
click at [475, 460] on textarea at bounding box center [800, 461] width 791 height 69
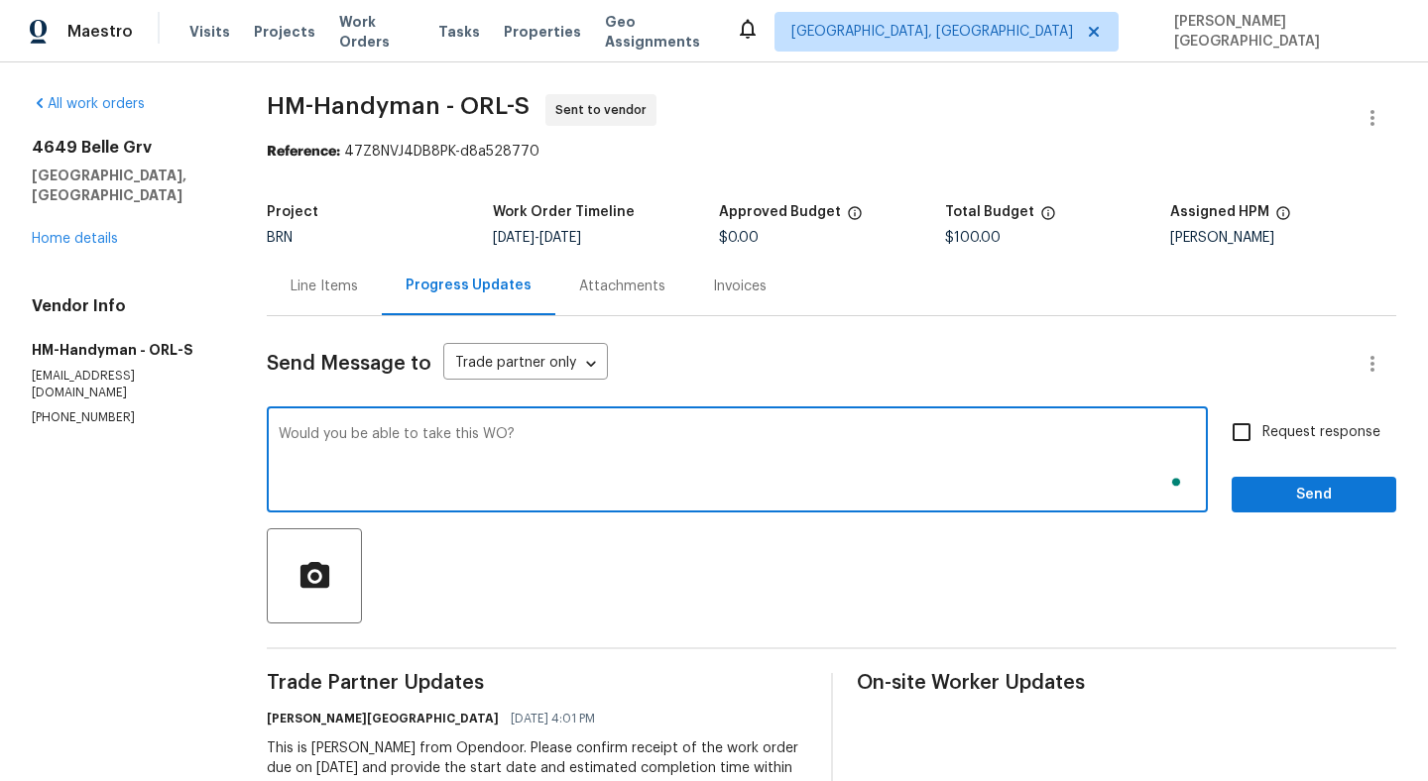
type textarea "Would you be able to take this WO?"
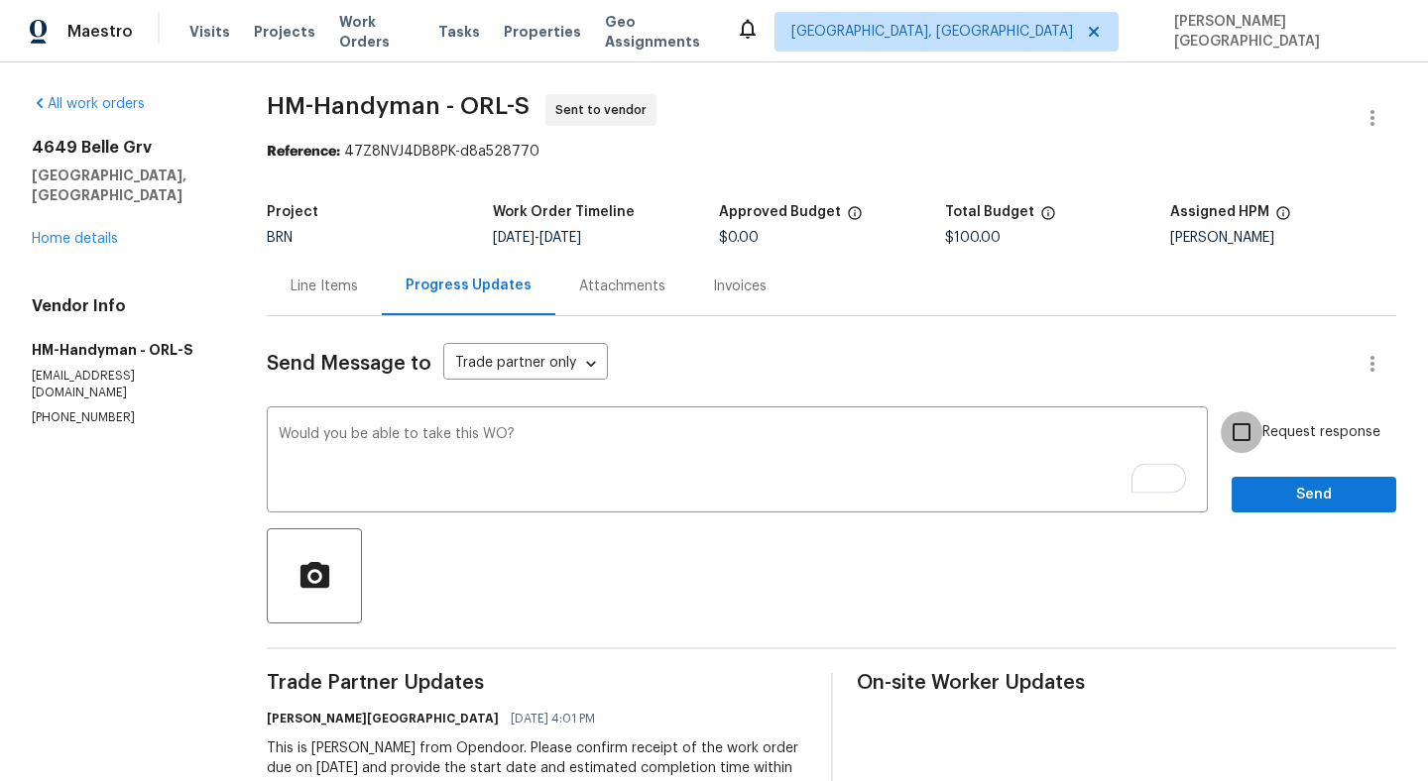
click at [1260, 446] on input "Request response" at bounding box center [1242, 432] width 42 height 42
checkbox input "true"
click at [1270, 495] on span "Send" at bounding box center [1313, 495] width 133 height 25
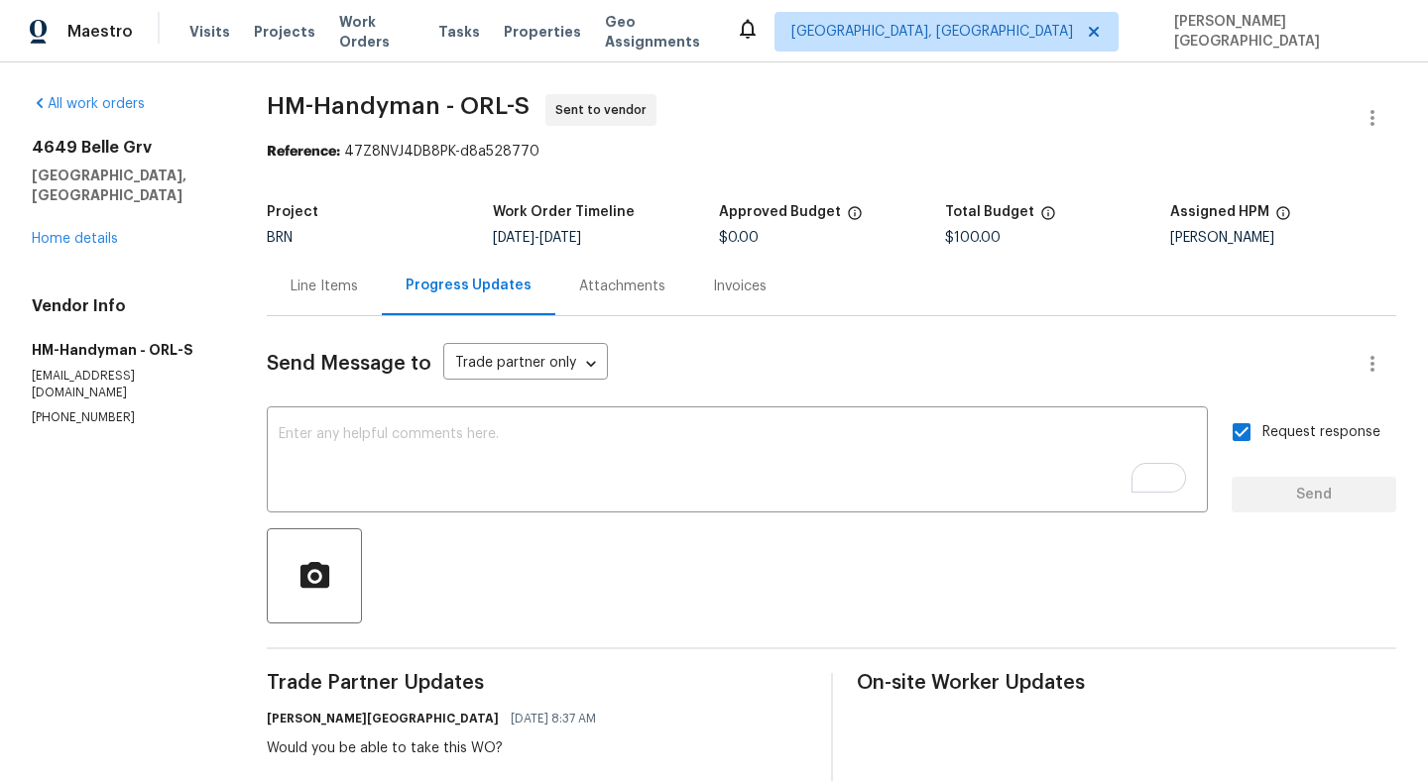
click at [95, 409] on p "[PHONE_NUMBER]" at bounding box center [125, 417] width 187 height 17
copy p "[PHONE_NUMBER]"
click at [96, 232] on link "Home details" at bounding box center [75, 239] width 86 height 14
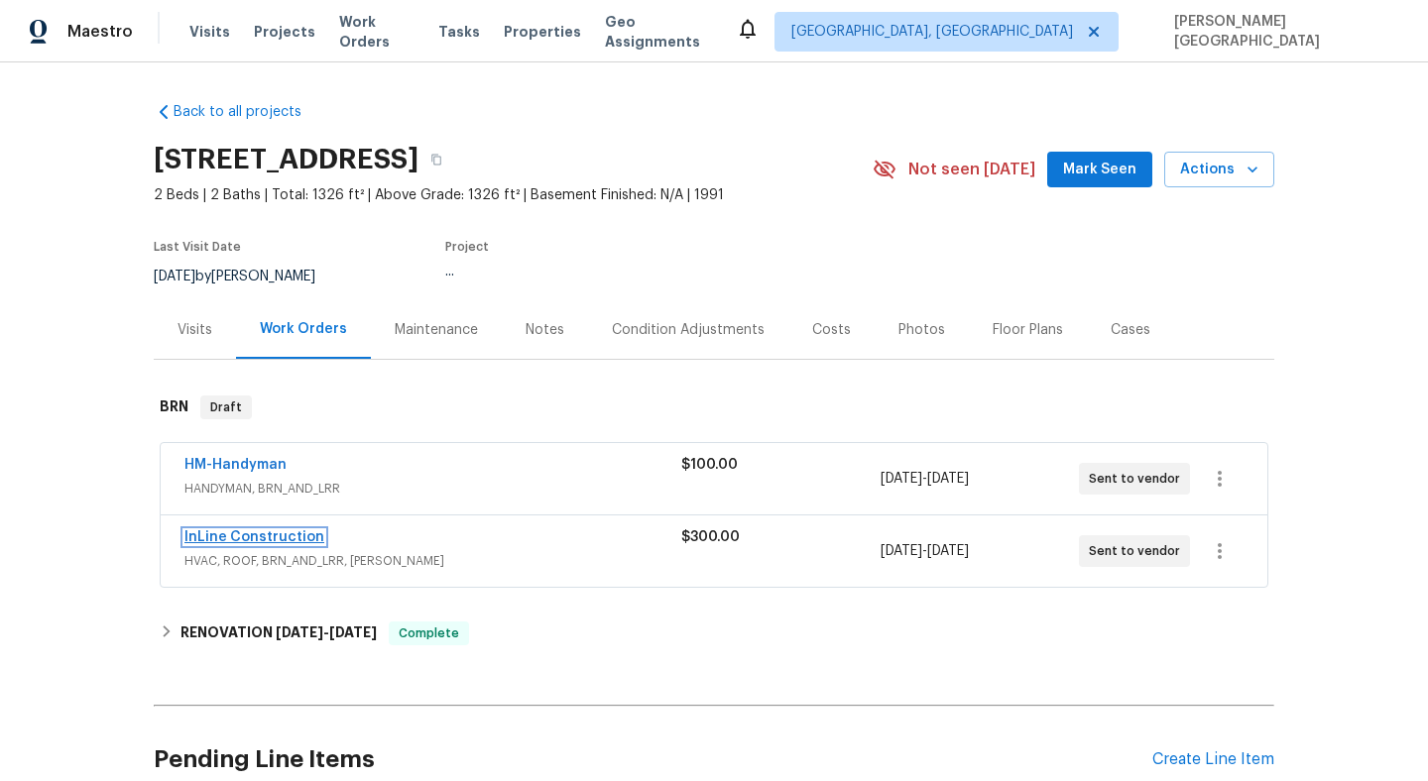
click at [240, 536] on link "InLine Construction" at bounding box center [254, 537] width 140 height 14
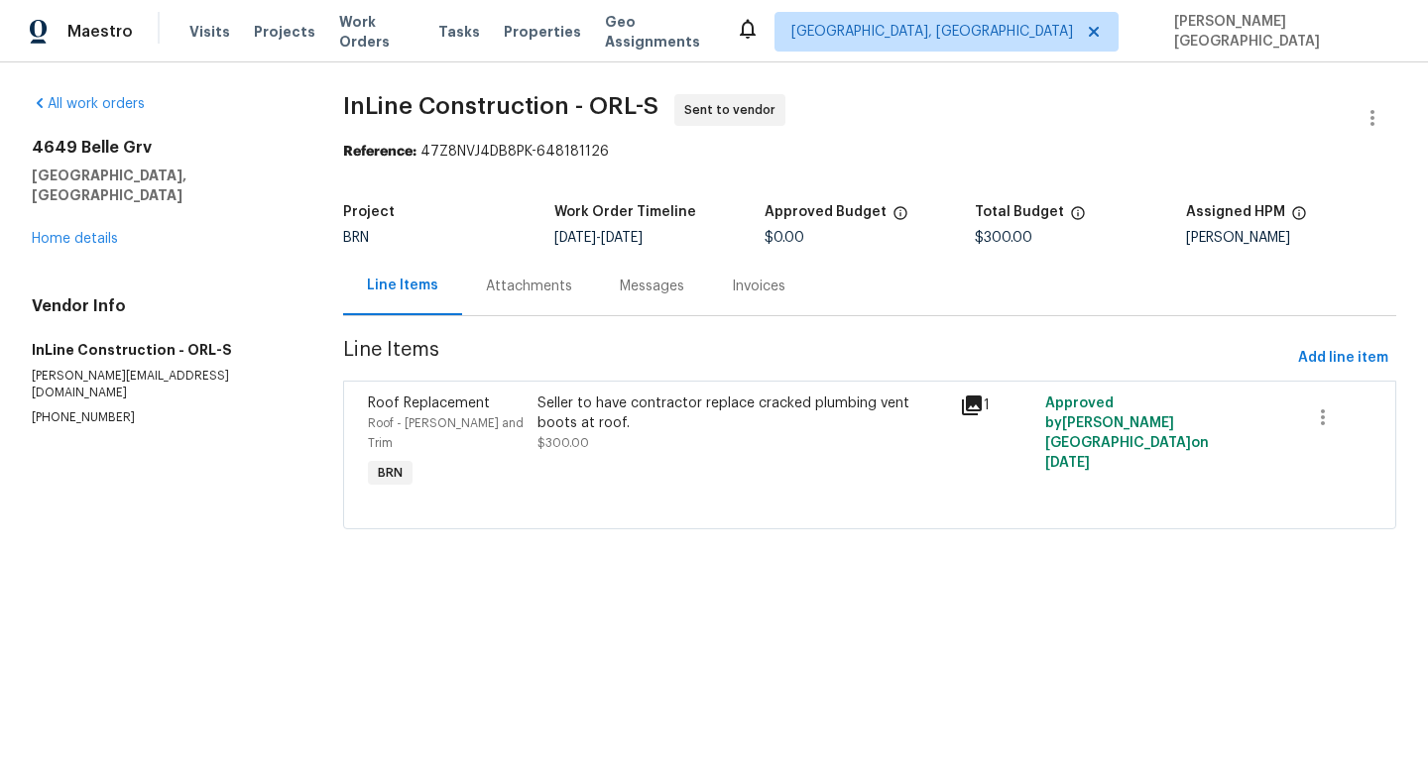
click at [535, 284] on div "Attachments" at bounding box center [529, 287] width 86 height 20
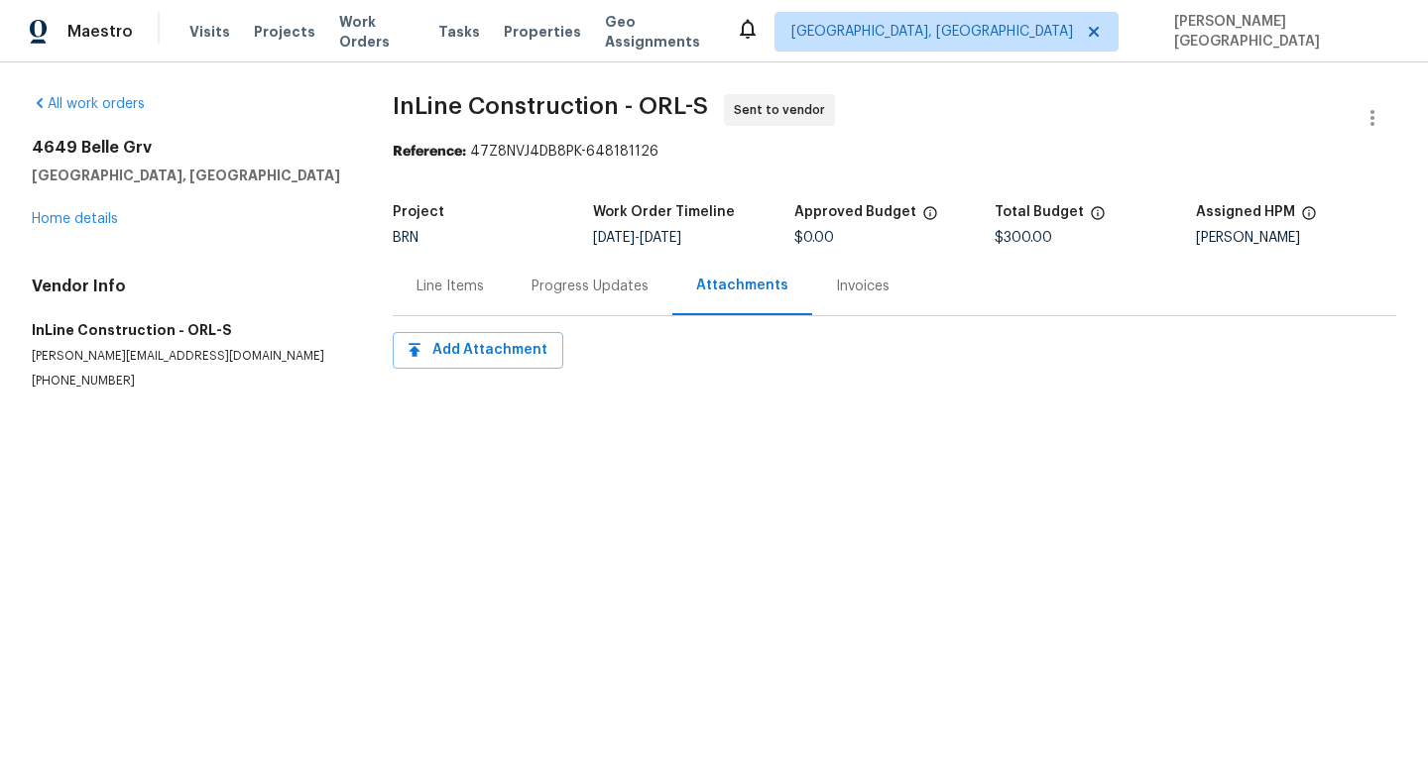
click at [73, 364] on p "mike@inlineconstruction.net" at bounding box center [188, 356] width 313 height 17
click at [73, 368] on div "Vendor Info InLine Construction - ORL-S mike@inlineconstruction.net (440) 679-7…" at bounding box center [188, 333] width 313 height 113
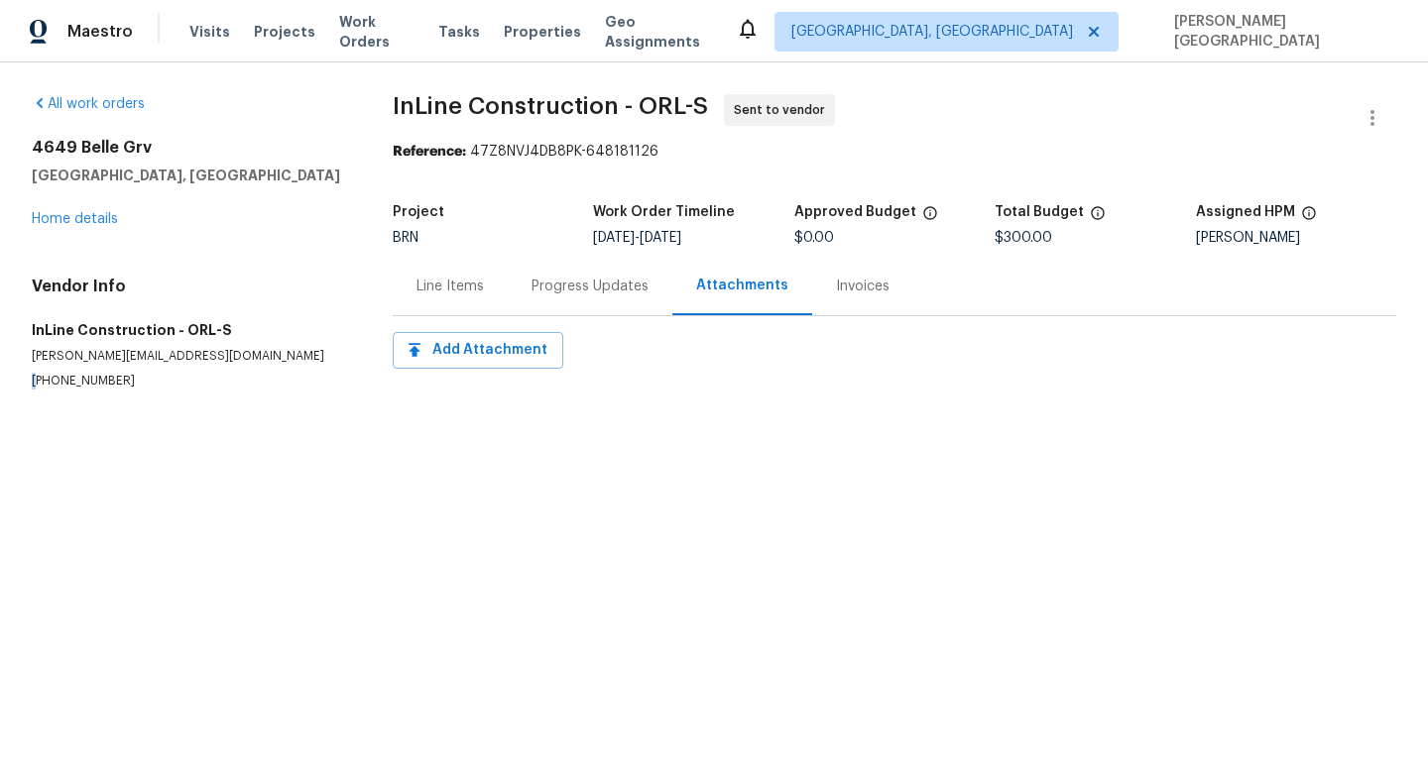
click at [73, 368] on div "Vendor Info InLine Construction - ORL-S mike@inlineconstruction.net (440) 679-7…" at bounding box center [188, 333] width 313 height 113
click at [72, 378] on p "(440) 679-7542" at bounding box center [188, 381] width 313 height 17
copy p "(440) 679-7542"
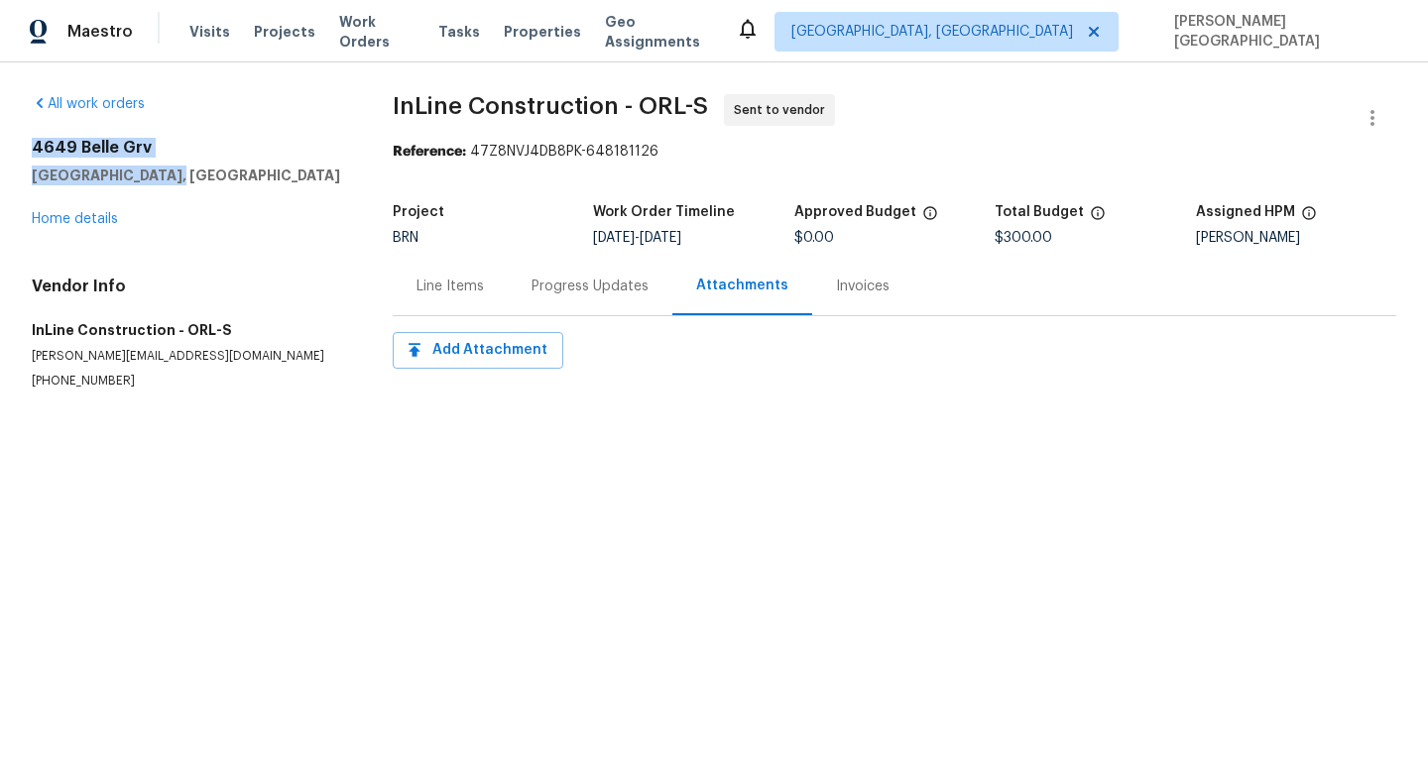
drag, startPoint x: 27, startPoint y: 143, endPoint x: 185, endPoint y: 175, distance: 161.8
click at [188, 175] on div "All work orders 4649 Belle Grv Leesburg, FL 34748 Home details Vendor Info InLi…" at bounding box center [714, 265] width 1428 height 407
copy div "4649 Belle Grv Leesburg, FL 34748"
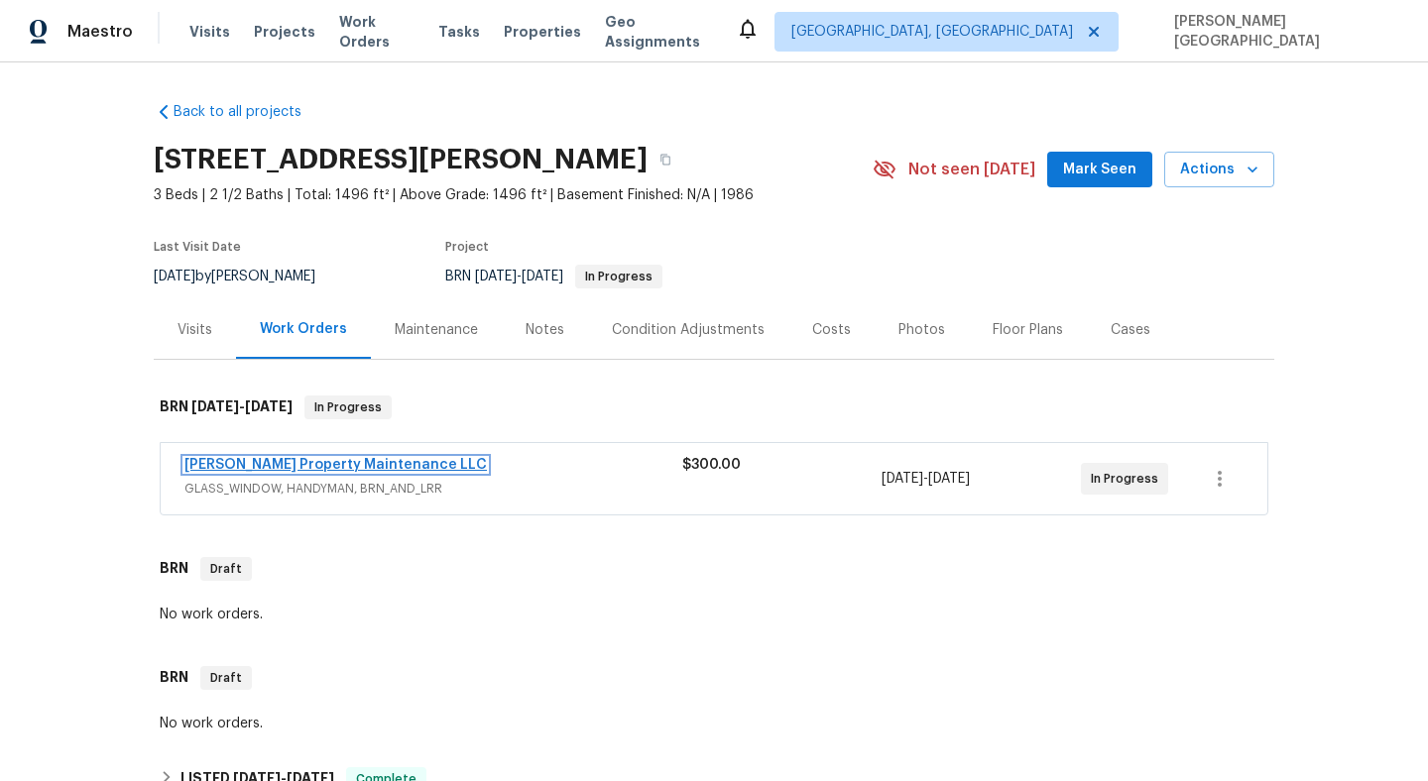
click at [300, 467] on link "[PERSON_NAME] Property Maintenance LLC" at bounding box center [335, 465] width 302 height 14
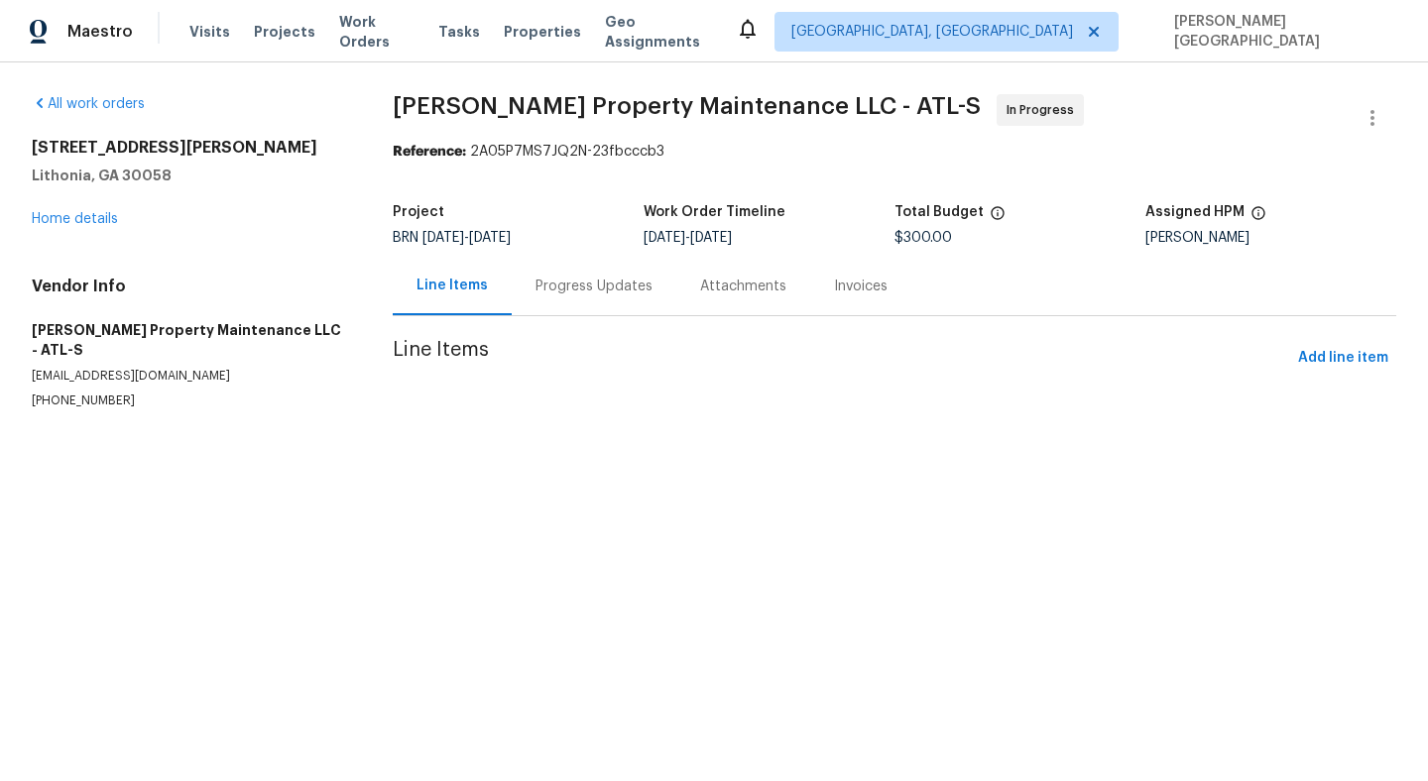
click at [550, 303] on div "Progress Updates" at bounding box center [594, 286] width 165 height 58
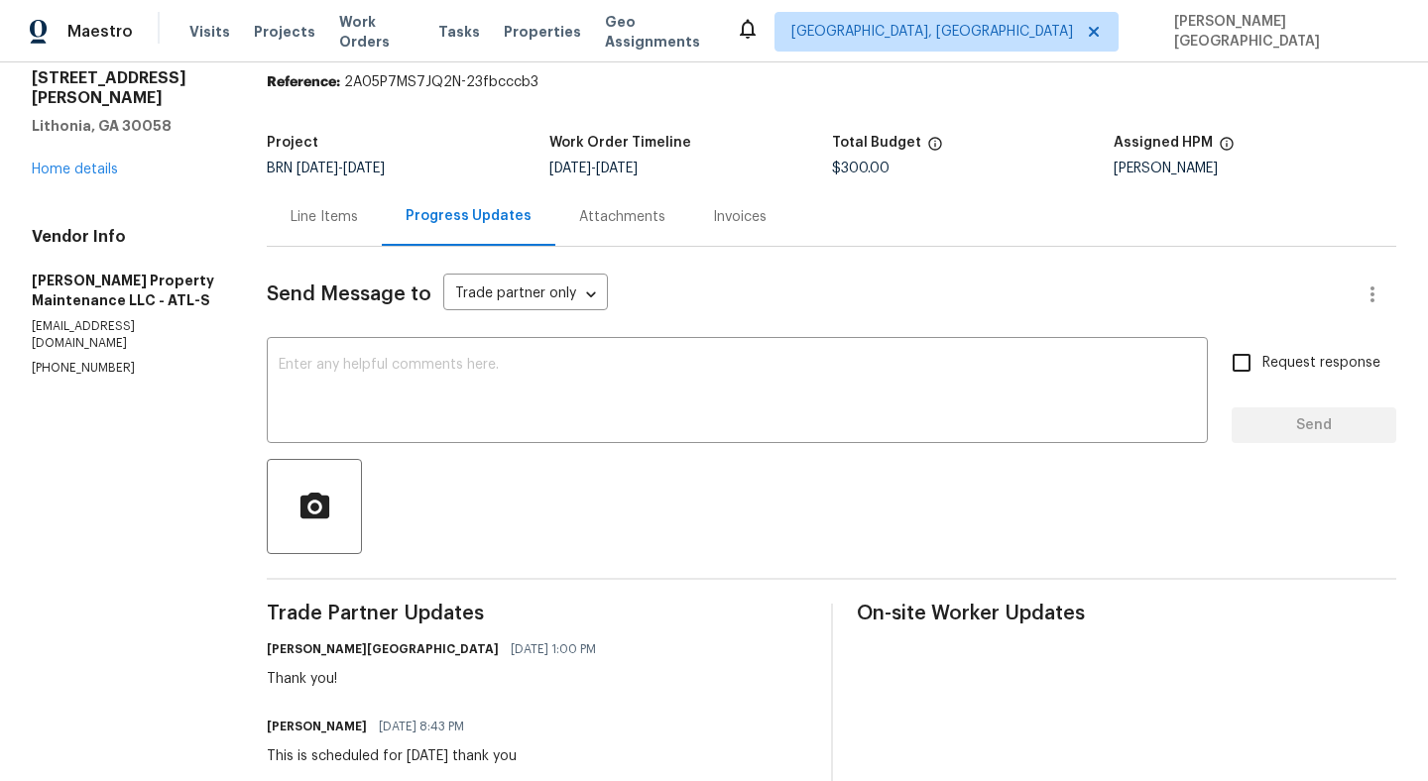
scroll to position [65, 0]
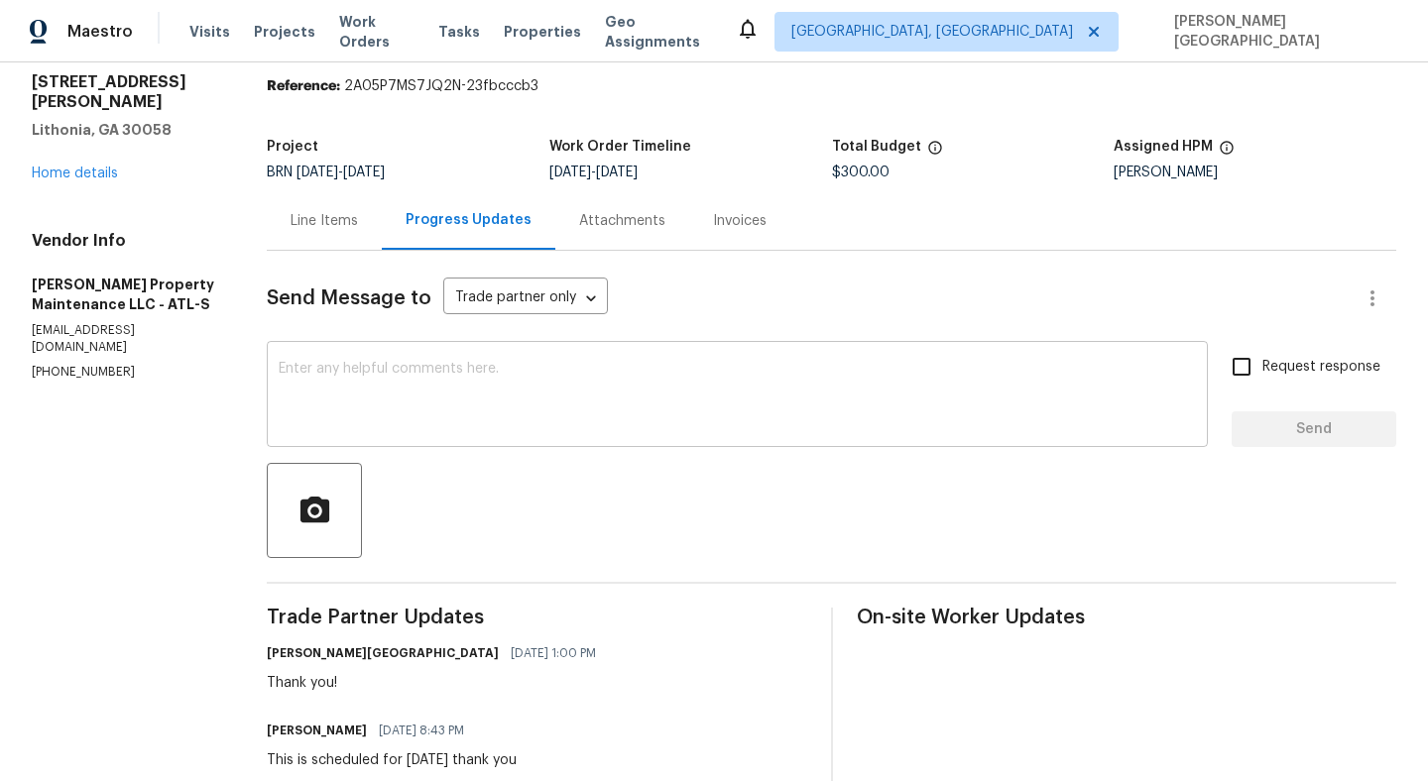
click at [410, 390] on textarea at bounding box center [737, 396] width 917 height 69
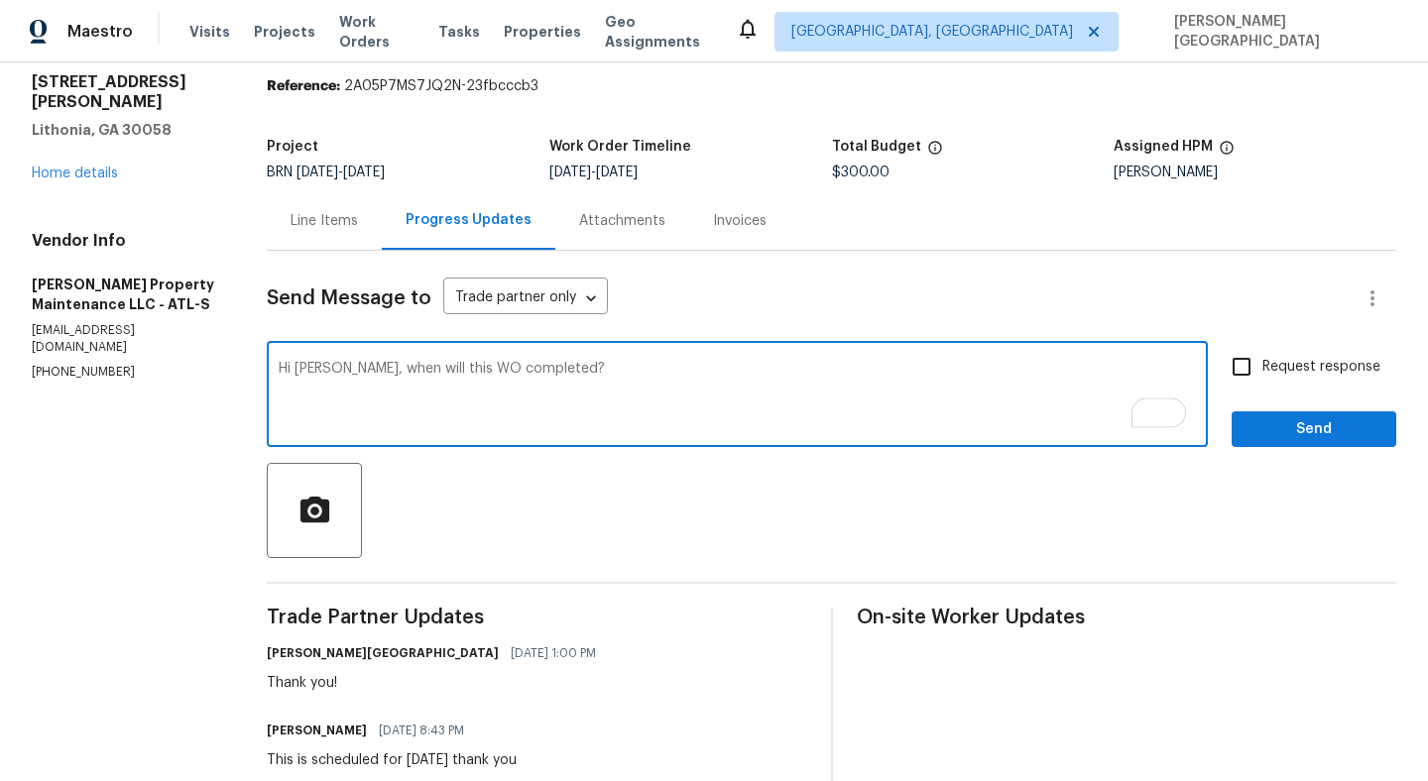
type textarea "Hi Glen, when will this WO completed?"
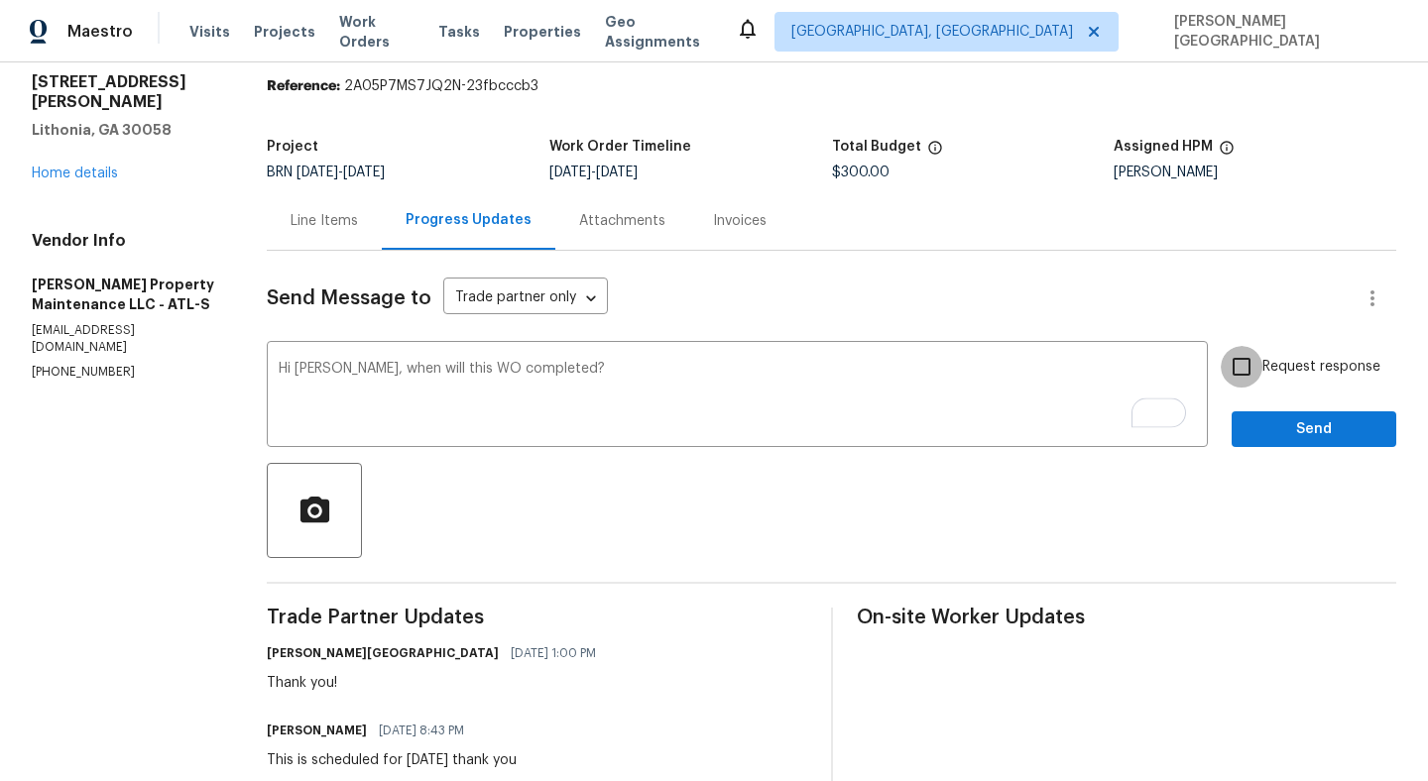
click at [1241, 373] on input "Request response" at bounding box center [1242, 367] width 42 height 42
checkbox input "true"
click at [1255, 432] on span "Send" at bounding box center [1313, 429] width 133 height 25
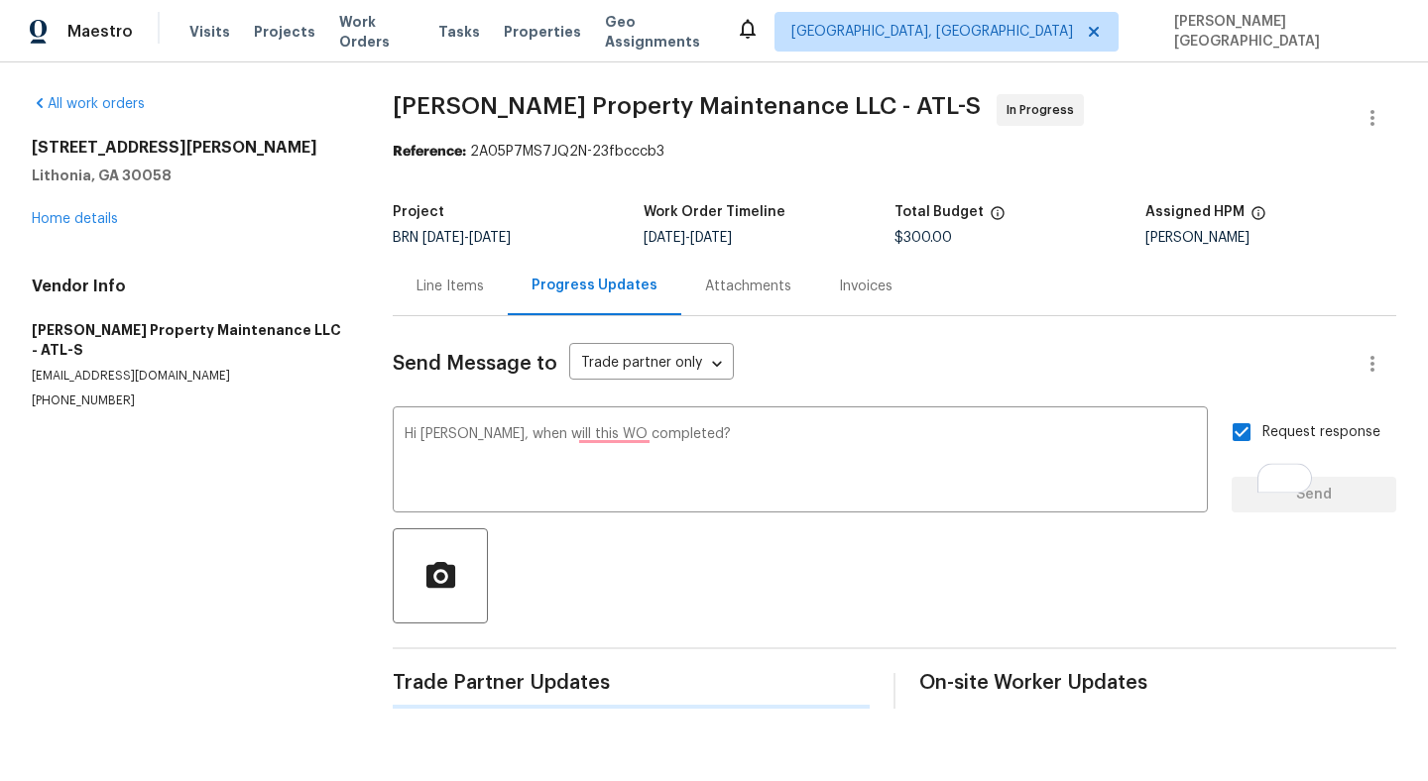
scroll to position [0, 0]
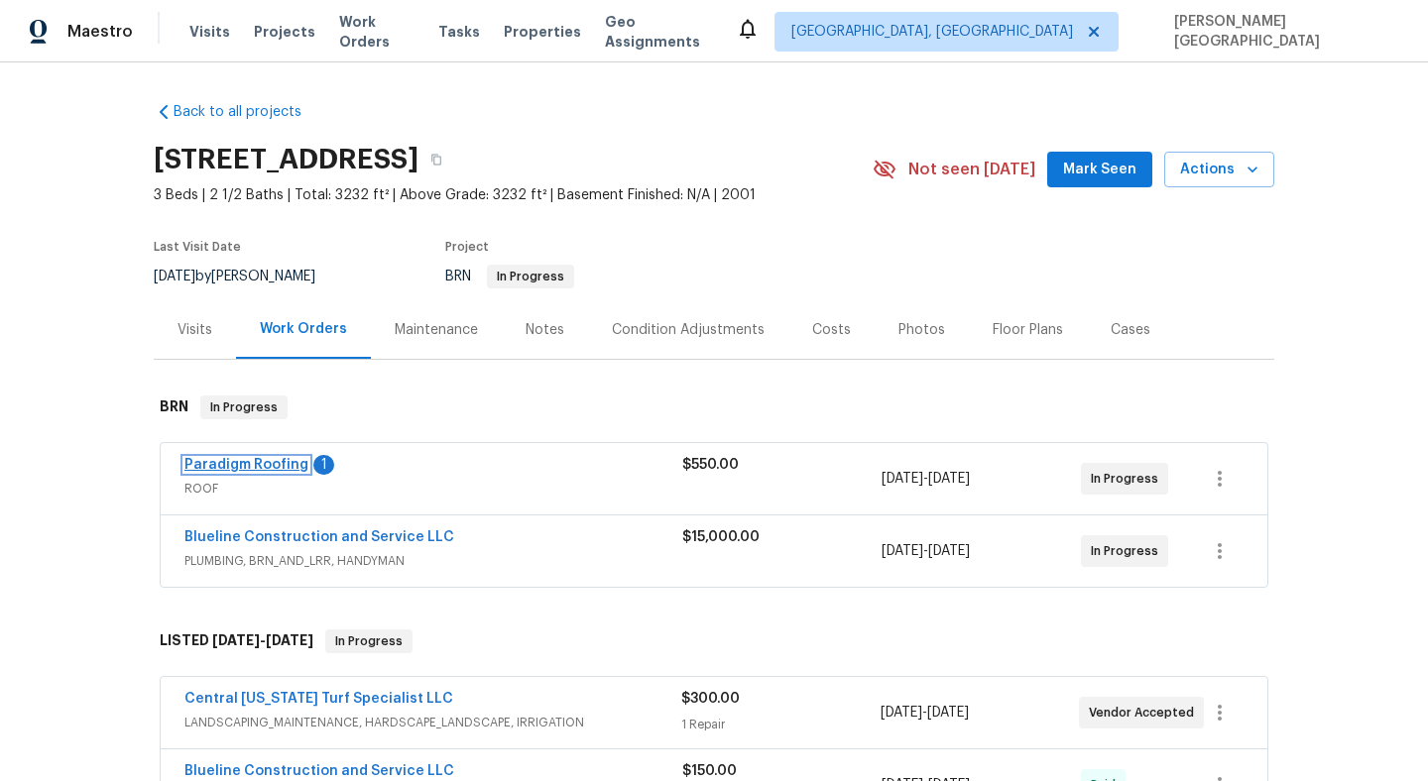
click at [278, 470] on link "Paradigm Roofing" at bounding box center [246, 465] width 124 height 14
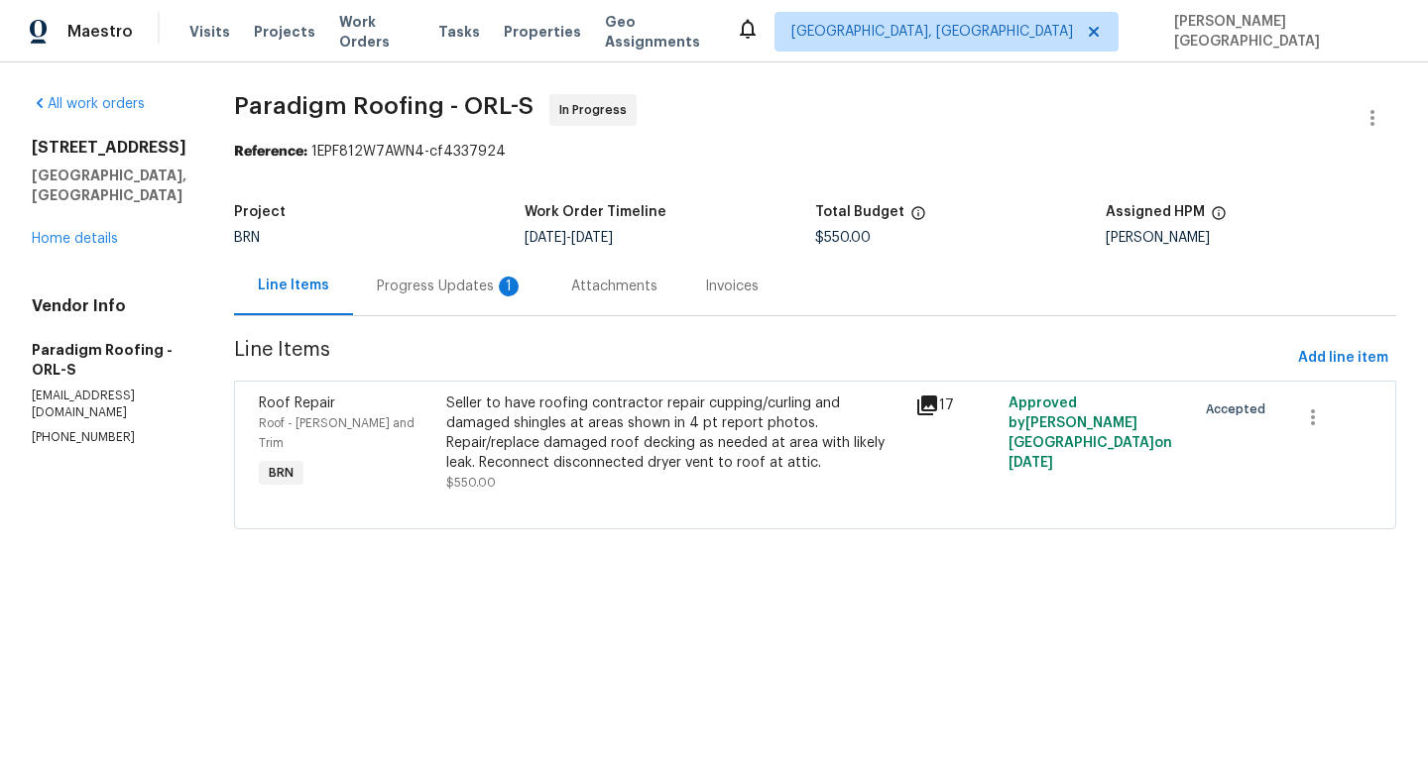
click at [485, 277] on div "Progress Updates 1" at bounding box center [450, 287] width 147 height 20
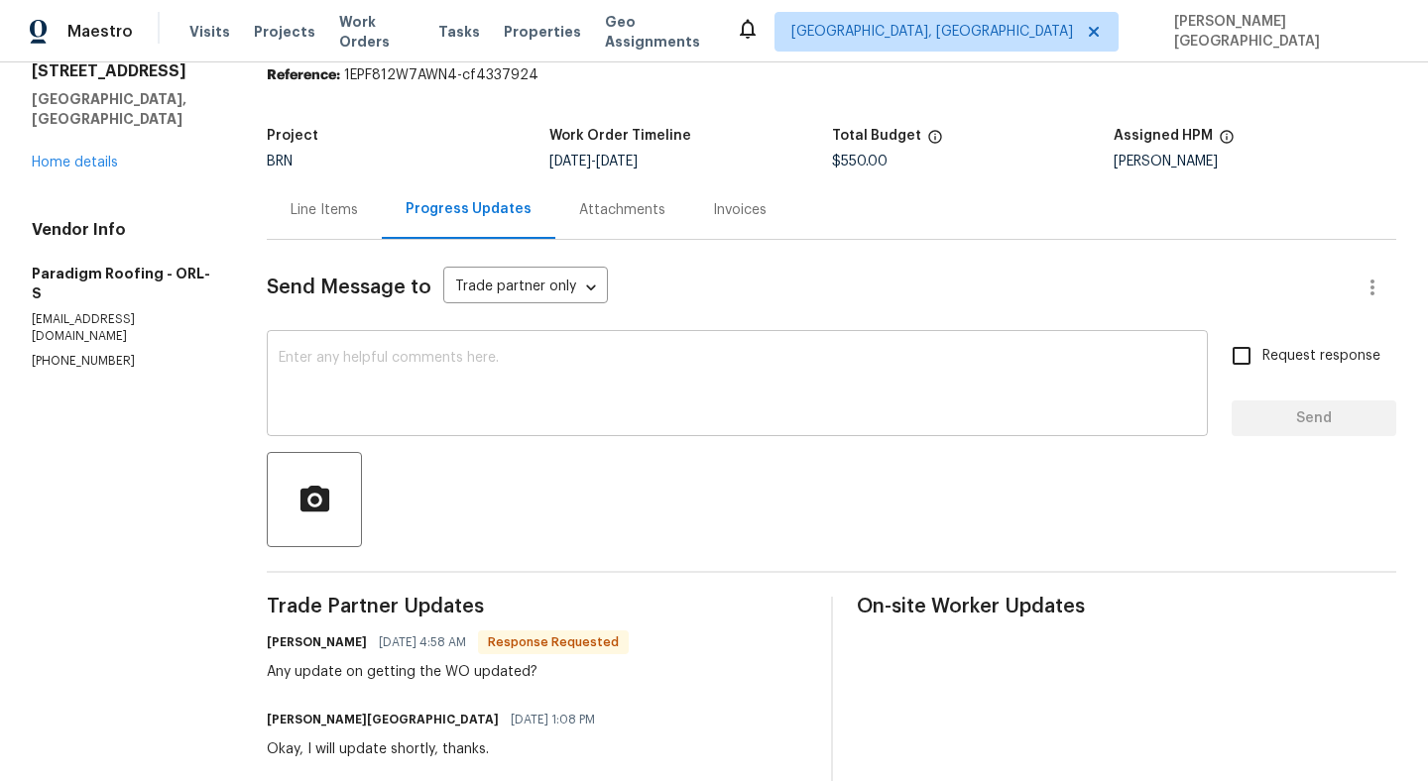
scroll to position [177, 0]
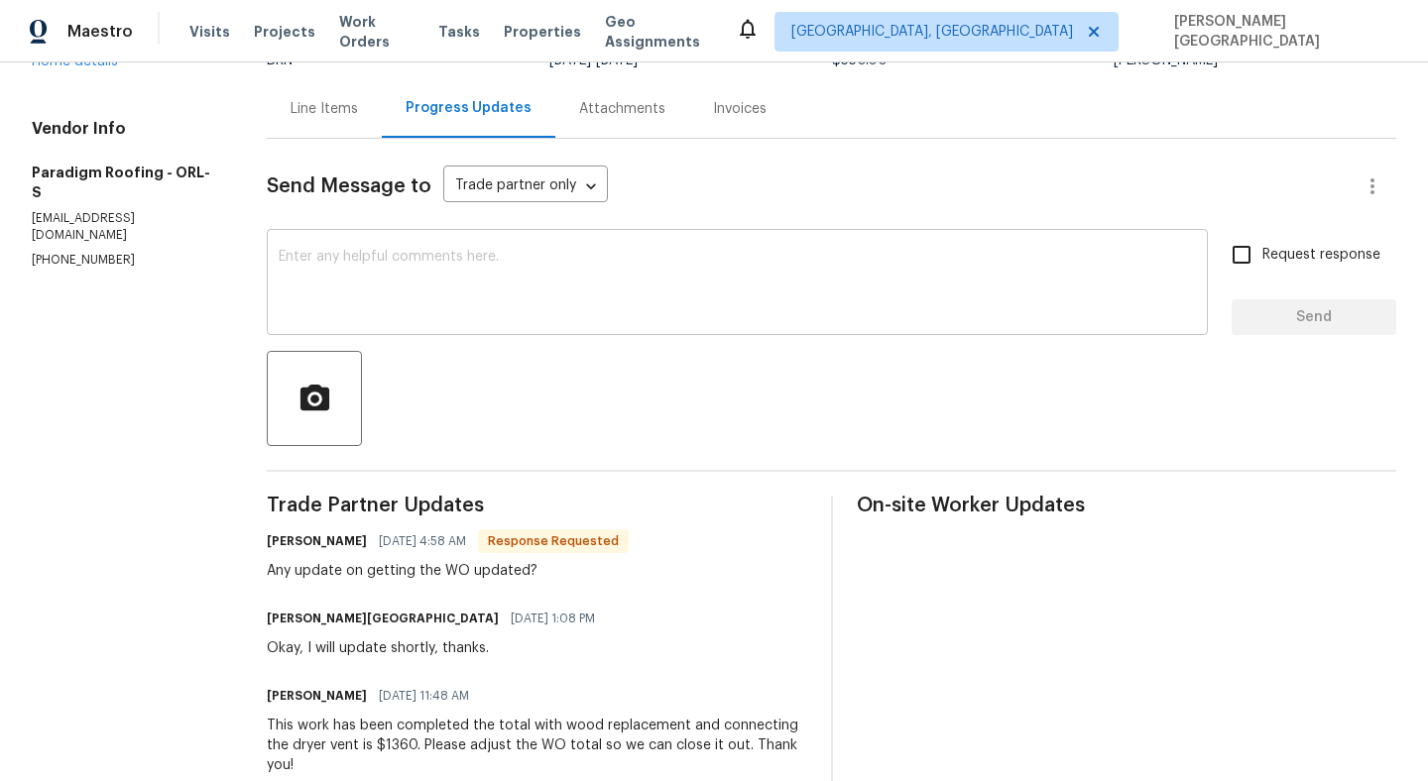
click at [437, 309] on textarea at bounding box center [737, 284] width 917 height 69
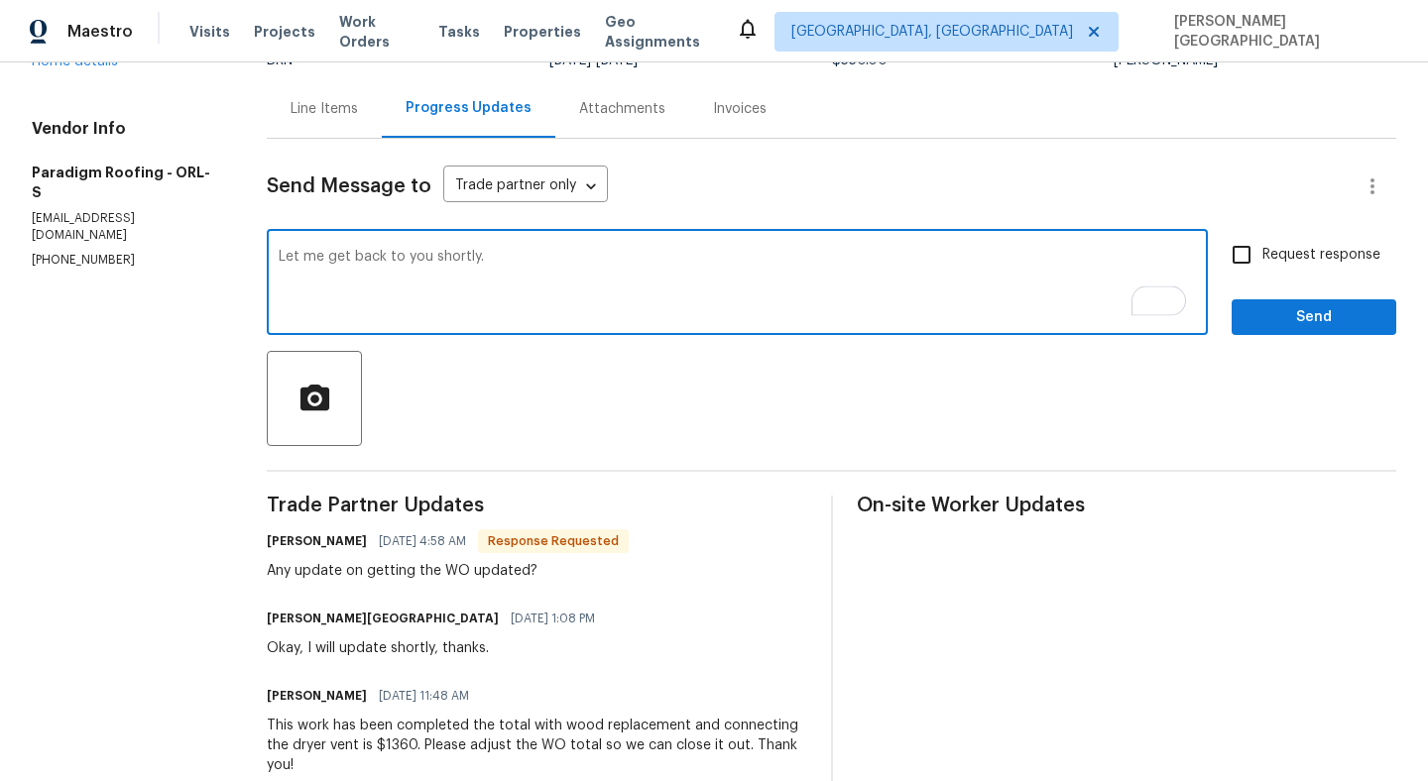
type textarea "Let me get back to you shortly."
drag, startPoint x: 1272, startPoint y: 251, endPoint x: 1273, endPoint y: 320, distance: 69.4
click at [1272, 254] on span "Request response" at bounding box center [1321, 255] width 118 height 21
click at [1262, 254] on input "Request response" at bounding box center [1242, 255] width 42 height 42
checkbox input "true"
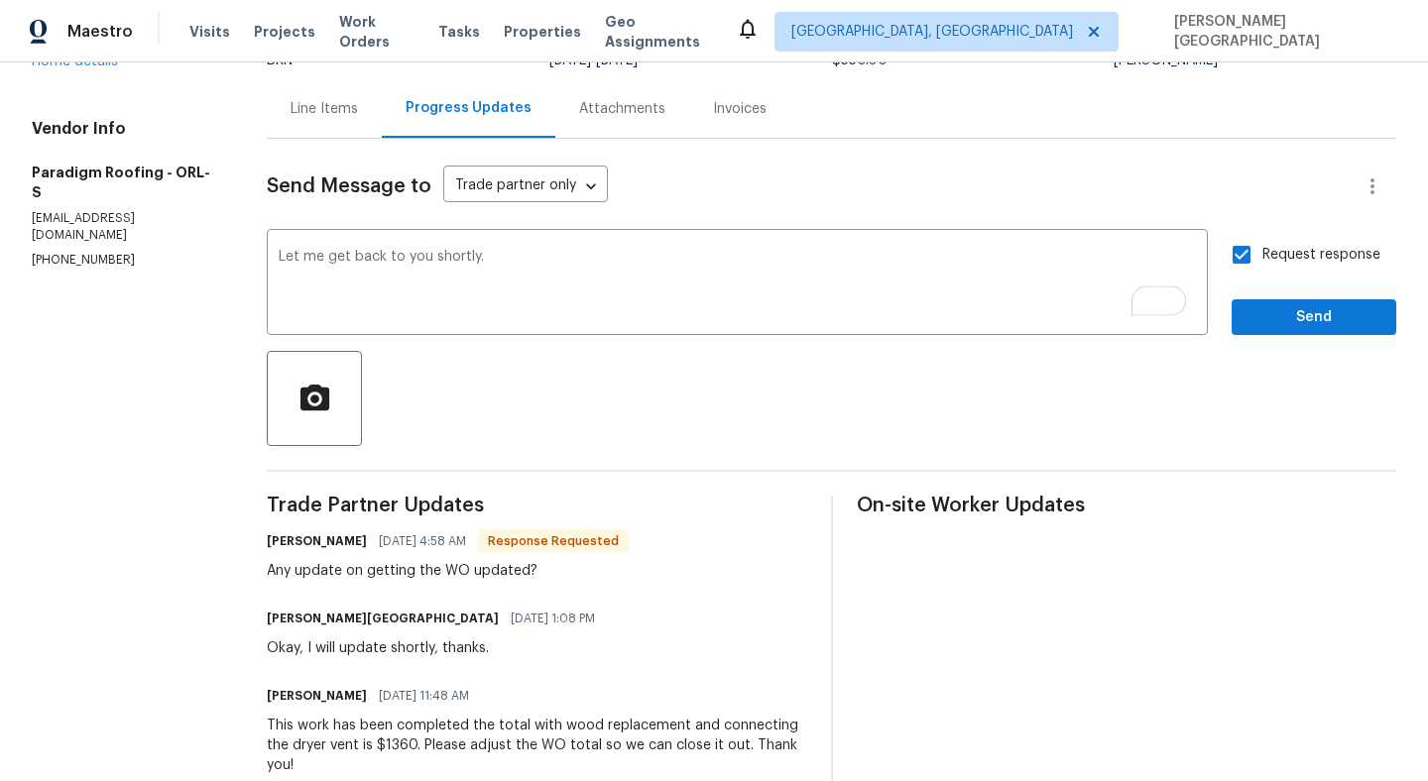
click at [1280, 361] on div at bounding box center [831, 398] width 1129 height 95
click at [1286, 305] on span "Send" at bounding box center [1313, 317] width 133 height 25
